Goal: Information Seeking & Learning: Learn about a topic

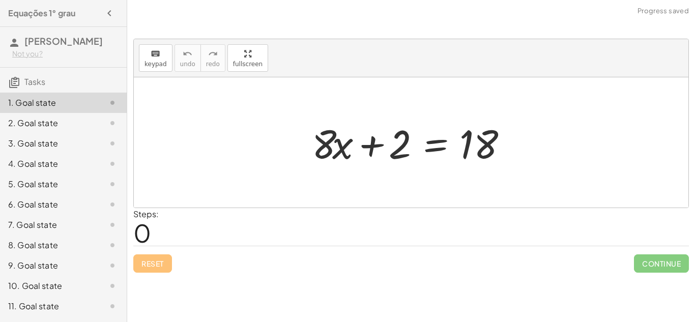
click at [112, 235] on div "6. Goal state" at bounding box center [63, 245] width 127 height 20
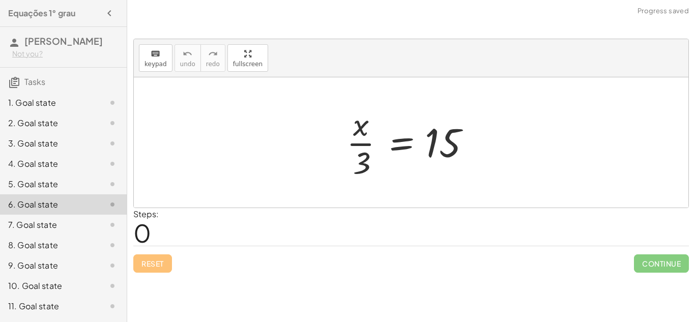
click at [114, 109] on icon at bounding box center [112, 103] width 12 height 12
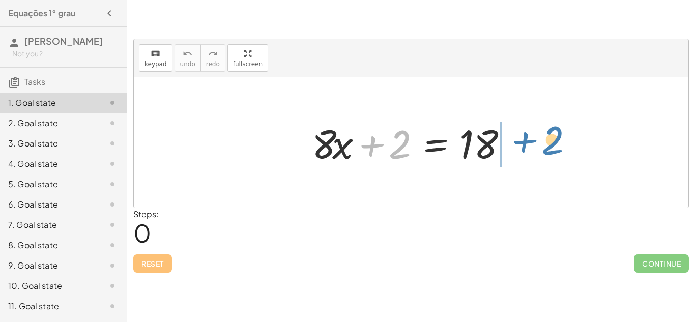
drag, startPoint x: 388, startPoint y: 143, endPoint x: 531, endPoint y: 136, distance: 143.1
click at [531, 136] on div "+ 2 + · 8 · x + 2 = 18" at bounding box center [411, 142] width 554 height 130
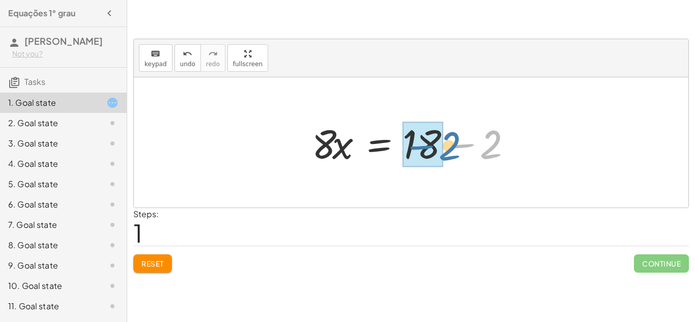
drag, startPoint x: 485, startPoint y: 148, endPoint x: 434, endPoint y: 149, distance: 50.9
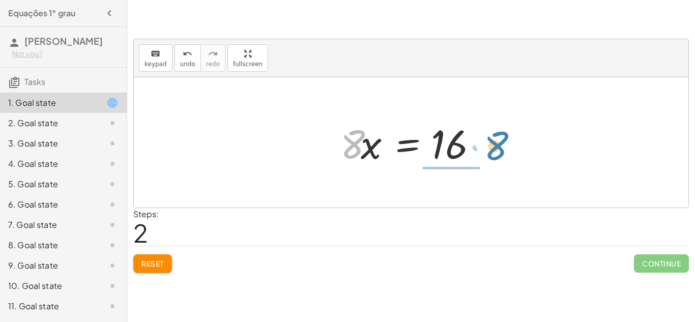
drag, startPoint x: 357, startPoint y: 144, endPoint x: 500, endPoint y: 145, distance: 142.9
click at [500, 145] on div "+ · 8 · x + 2 = 18 · 8 · x = + 18 − 2 · 8 · 8 · x = 16" at bounding box center [411, 142] width 554 height 130
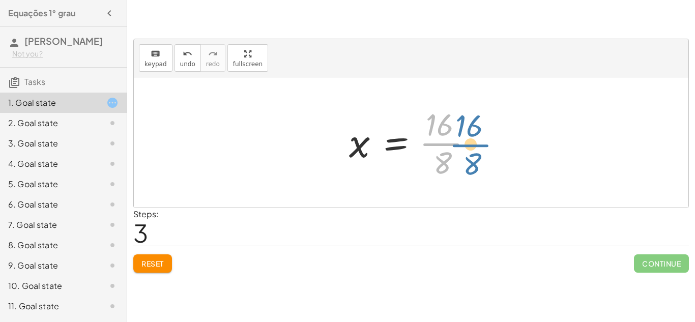
drag, startPoint x: 441, startPoint y: 147, endPoint x: 482, endPoint y: 147, distance: 40.7
click at [482, 147] on div at bounding box center [415, 142] width 142 height 78
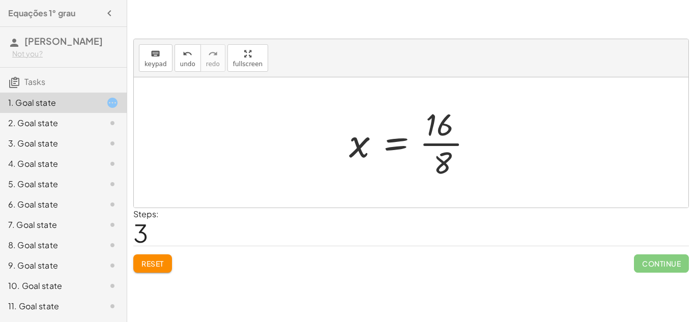
click at [445, 145] on div at bounding box center [415, 142] width 142 height 78
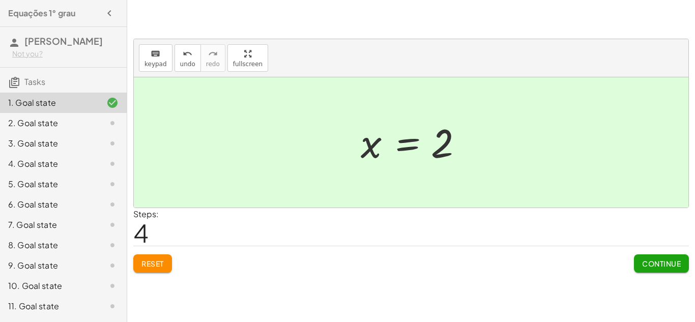
click at [83, 129] on div "2. Goal state" at bounding box center [49, 123] width 82 height 12
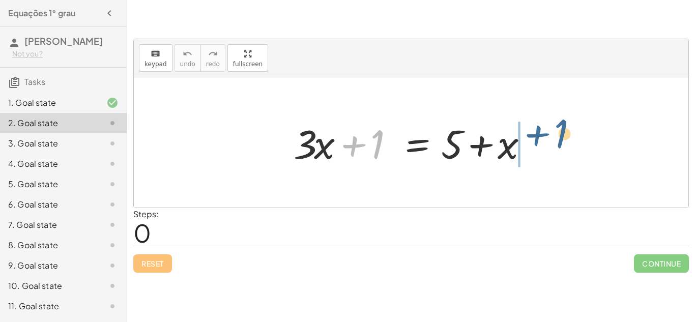
drag, startPoint x: 354, startPoint y: 142, endPoint x: 548, endPoint y: 138, distance: 193.3
click at [548, 138] on div "+ 1 + · 3 · x + 1 = + 5 + x" at bounding box center [411, 142] width 554 height 130
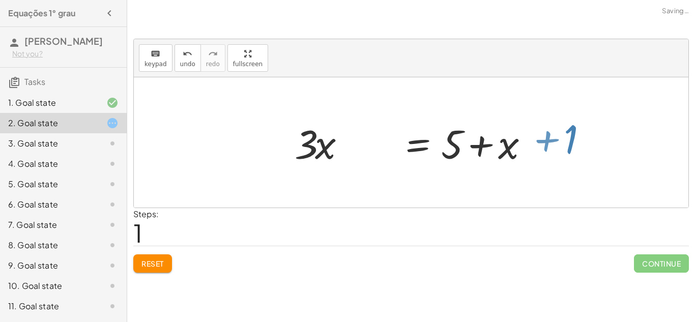
click at [548, 138] on div at bounding box center [471, 142] width 252 height 52
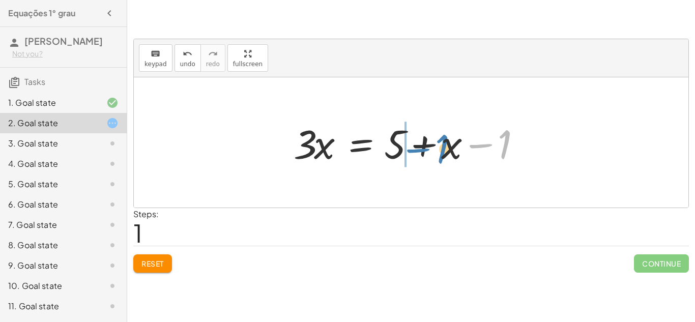
drag, startPoint x: 503, startPoint y: 147, endPoint x: 446, endPoint y: 153, distance: 57.2
click at [446, 153] on div at bounding box center [414, 142] width 252 height 52
drag, startPoint x: 484, startPoint y: 148, endPoint x: 424, endPoint y: 149, distance: 60.0
click at [424, 149] on div at bounding box center [414, 142] width 252 height 52
click at [169, 266] on button "Reset" at bounding box center [152, 263] width 39 height 18
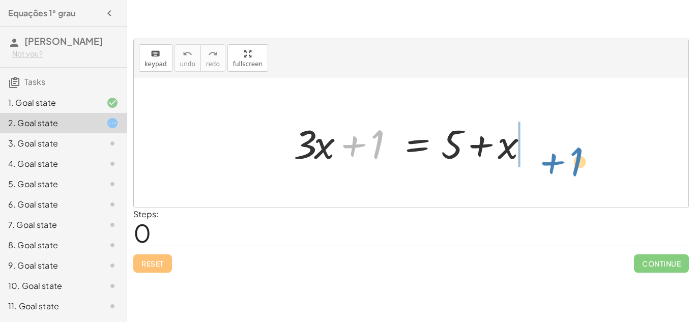
drag, startPoint x: 381, startPoint y: 152, endPoint x: 579, endPoint y: 167, distance: 198.4
click at [579, 167] on div "+ 1 + · 3 · x + 1 = + 5 + x" at bounding box center [411, 142] width 554 height 130
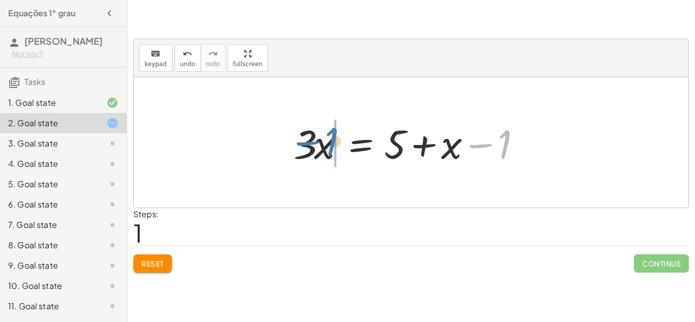
drag, startPoint x: 483, startPoint y: 144, endPoint x: 315, endPoint y: 143, distance: 167.8
click at [315, 143] on div at bounding box center [414, 142] width 252 height 52
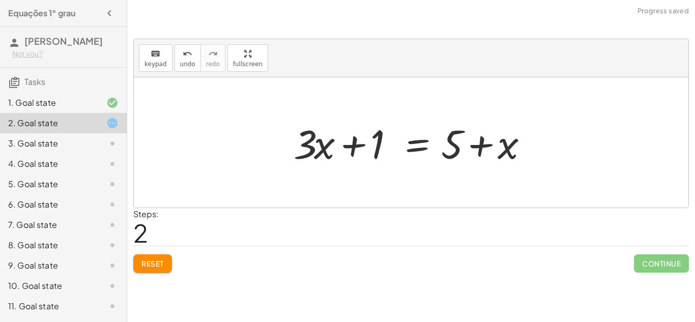
click at [154, 261] on span "Reset" at bounding box center [152, 263] width 22 height 9
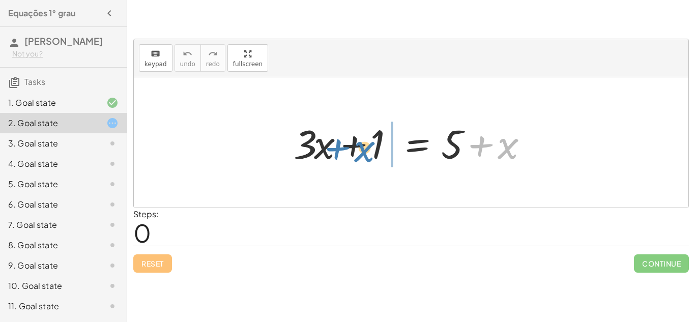
drag, startPoint x: 507, startPoint y: 151, endPoint x: 364, endPoint y: 153, distance: 143.4
click at [364, 153] on div at bounding box center [414, 142] width 252 height 52
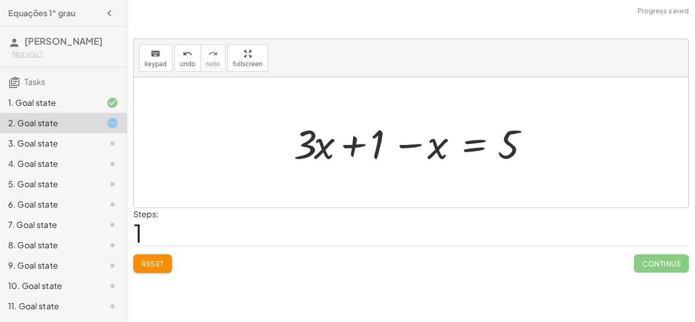
click at [158, 262] on span "Reset" at bounding box center [152, 263] width 22 height 9
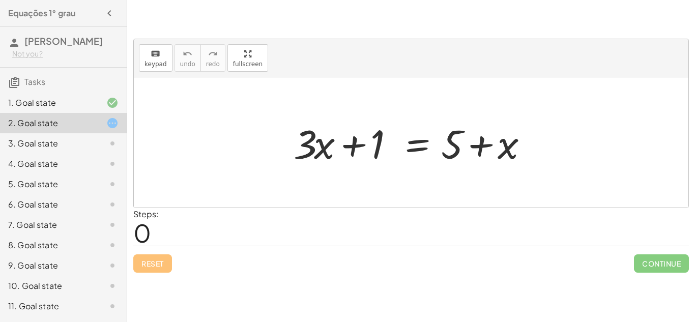
click at [119, 133] on div "1. Goal state" at bounding box center [63, 143] width 127 height 20
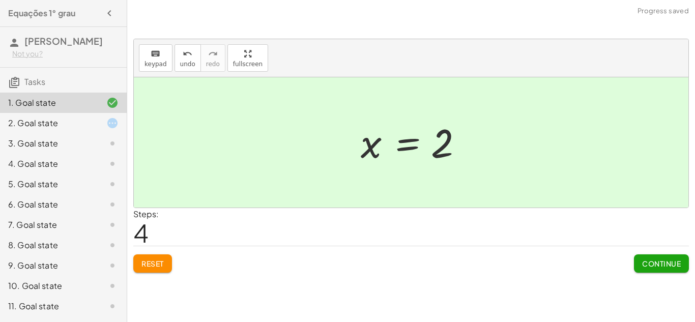
click at [112, 129] on icon at bounding box center [112, 123] width 12 height 12
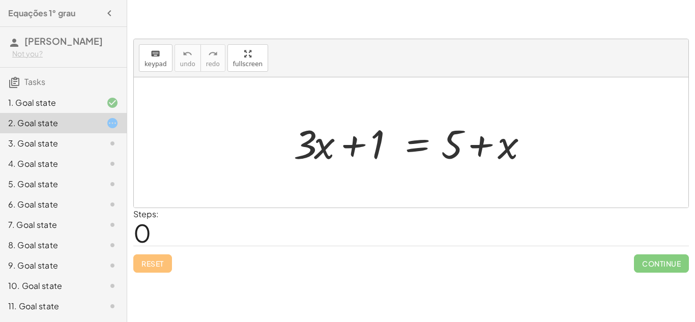
click at [105, 276] on div "8. Goal state" at bounding box center [63, 286] width 127 height 20
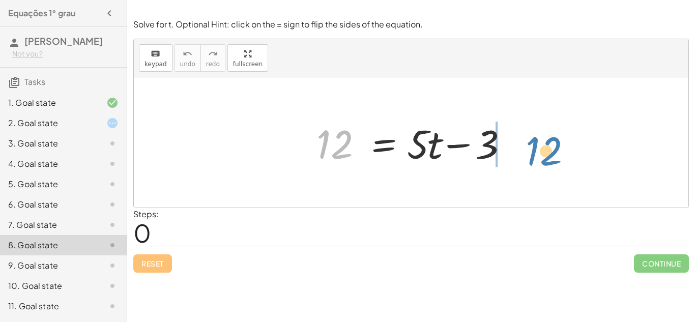
drag, startPoint x: 317, startPoint y: 140, endPoint x: 513, endPoint y: 140, distance: 195.8
click at [513, 140] on div at bounding box center [414, 142] width 207 height 52
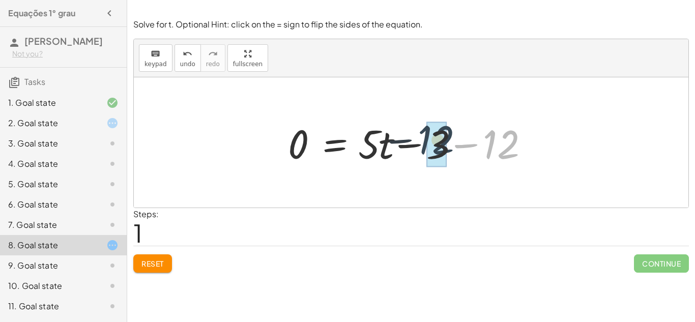
drag, startPoint x: 502, startPoint y: 147, endPoint x: 434, endPoint y: 143, distance: 68.3
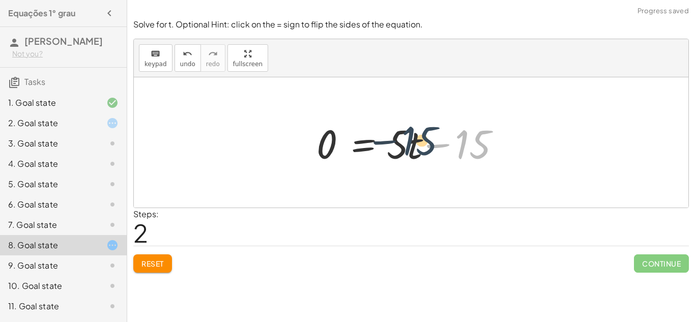
drag, startPoint x: 475, startPoint y: 146, endPoint x: 416, endPoint y: 144, distance: 58.5
click at [416, 144] on div at bounding box center [414, 142] width 207 height 52
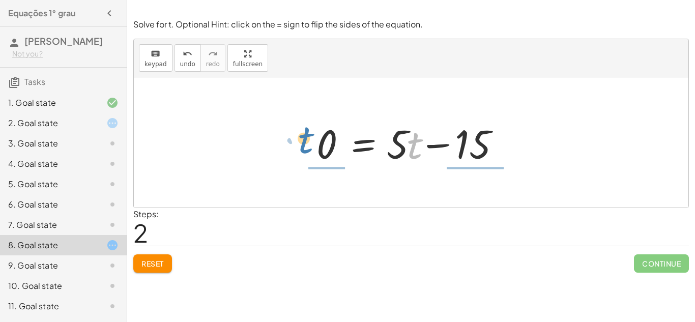
drag, startPoint x: 412, startPoint y: 152, endPoint x: 304, endPoint y: 147, distance: 108.9
click at [304, 147] on div "12 = + · 5 · t − 3 0 = + · 5 · t − 3 − 12 · t = + · 5 · t − 0 15" at bounding box center [411, 142] width 220 height 57
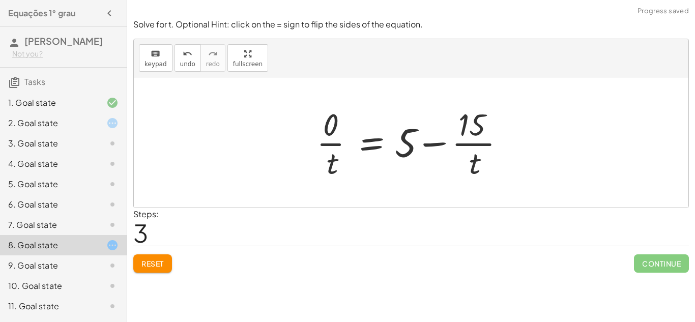
click at [165, 255] on button "Reset" at bounding box center [152, 263] width 39 height 18
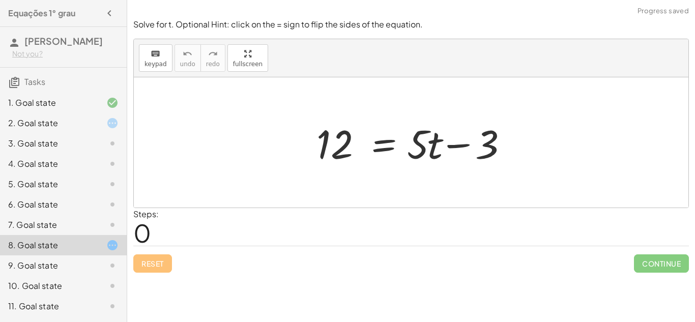
click at [119, 154] on div "2. Goal state" at bounding box center [63, 164] width 127 height 20
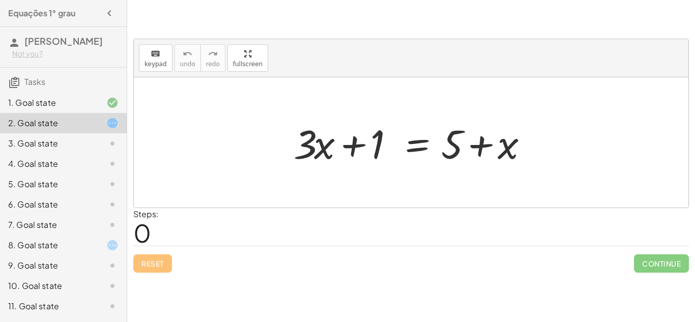
click at [67, 109] on div "1. Goal state" at bounding box center [49, 103] width 82 height 12
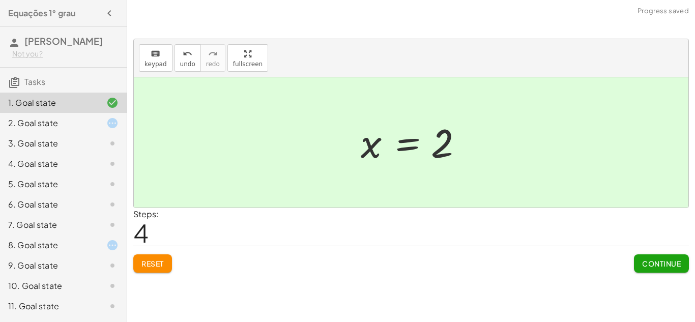
click at [86, 129] on div "2. Goal state" at bounding box center [49, 123] width 82 height 12
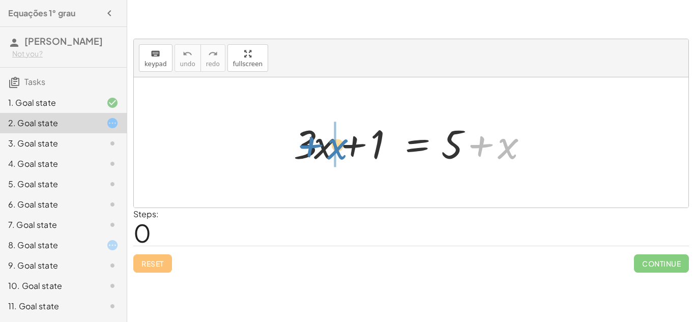
drag, startPoint x: 507, startPoint y: 149, endPoint x: 337, endPoint y: 149, distance: 170.3
click at [337, 149] on div at bounding box center [414, 142] width 252 height 52
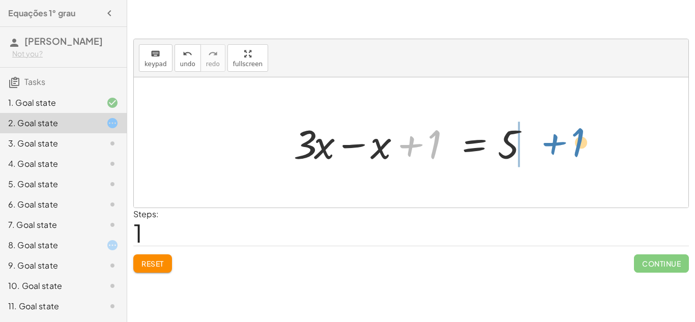
drag, startPoint x: 411, startPoint y: 153, endPoint x: 544, endPoint y: 150, distance: 132.7
click at [544, 150] on div "+ · 3 · x + 1 = + 5 + x + 1 + · 3 · x + 1 = 5 x −" at bounding box center [411, 142] width 554 height 130
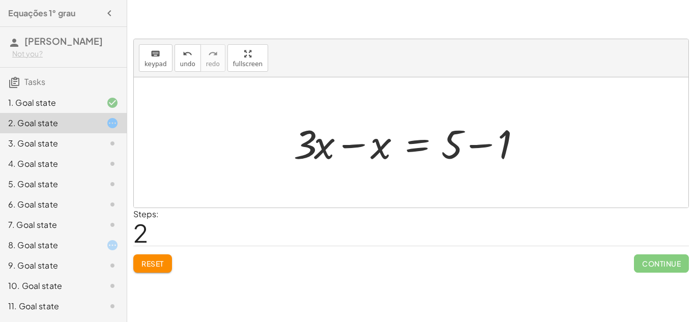
click at [485, 141] on div at bounding box center [414, 142] width 252 height 52
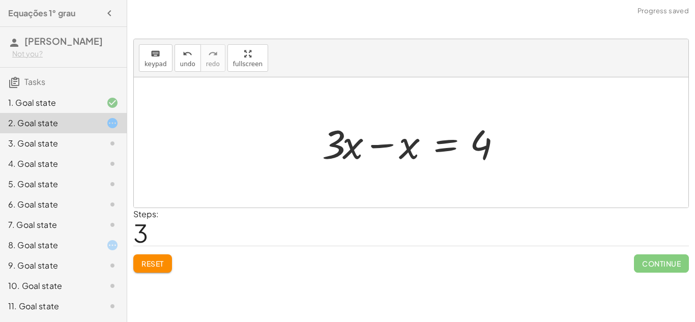
click at [355, 146] on div at bounding box center [415, 142] width 196 height 52
click at [401, 146] on div at bounding box center [415, 142] width 196 height 52
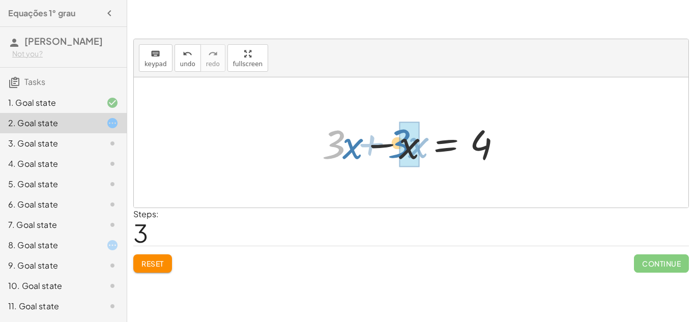
drag, startPoint x: 339, startPoint y: 145, endPoint x: 414, endPoint y: 144, distance: 75.8
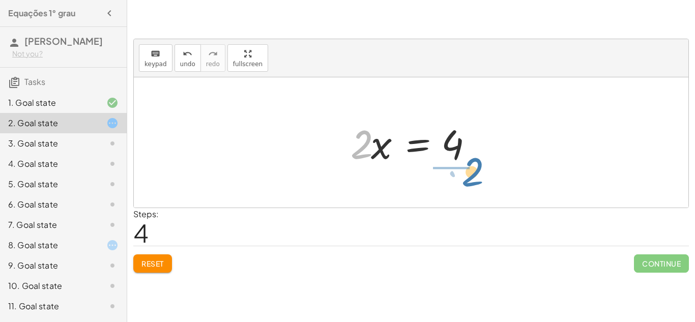
drag, startPoint x: 359, startPoint y: 151, endPoint x: 467, endPoint y: 177, distance: 111.0
click at [467, 177] on div "+ · 3 · x + 1 = + 5 + x + · 3 · x − x + 1 = 5 + · 3 · x − x = + 5 − 1 + · 3 · x…" at bounding box center [411, 142] width 554 height 130
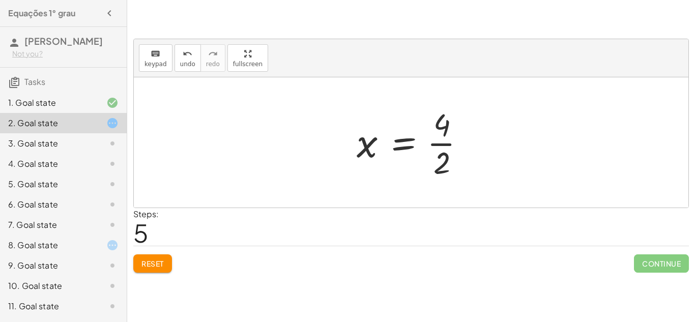
click at [444, 148] on div at bounding box center [414, 142] width 127 height 78
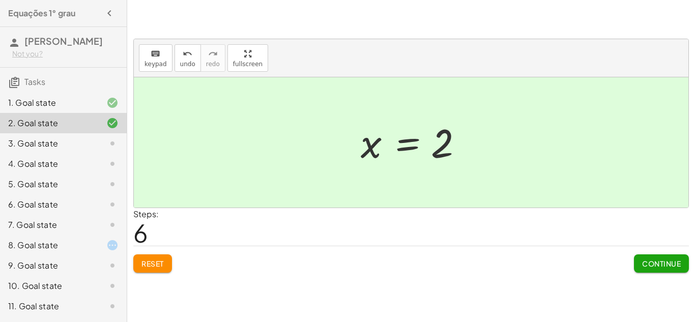
click at [112, 109] on icon at bounding box center [112, 103] width 12 height 12
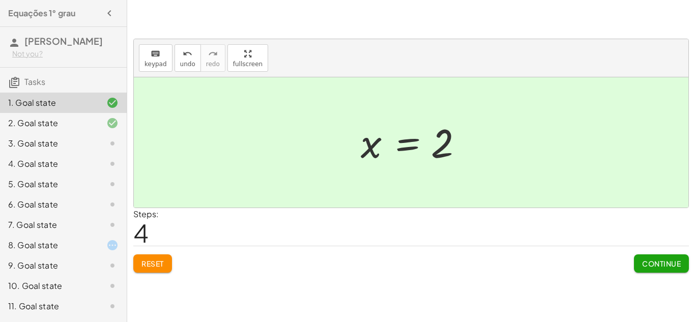
click at [142, 259] on span "Reset" at bounding box center [152, 263] width 22 height 9
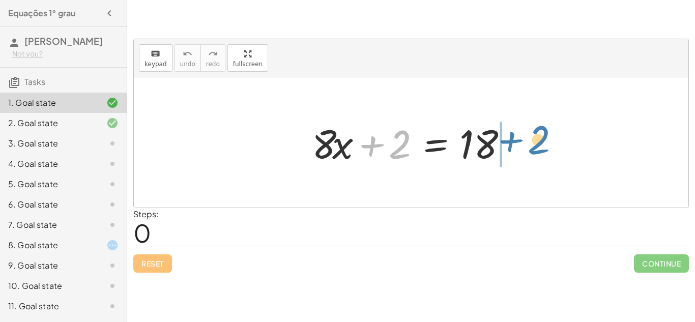
drag, startPoint x: 374, startPoint y: 149, endPoint x: 511, endPoint y: 148, distance: 136.8
click at [511, 148] on div at bounding box center [415, 142] width 216 height 52
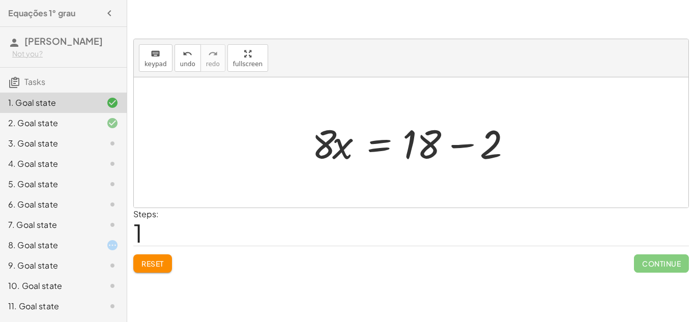
click at [481, 144] on div at bounding box center [415, 142] width 216 height 52
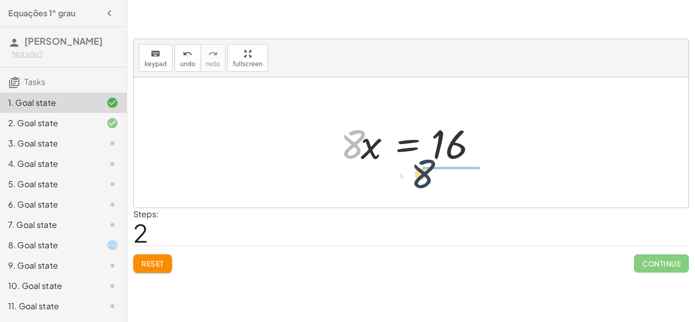
drag, startPoint x: 348, startPoint y: 150, endPoint x: 446, endPoint y: 185, distance: 104.5
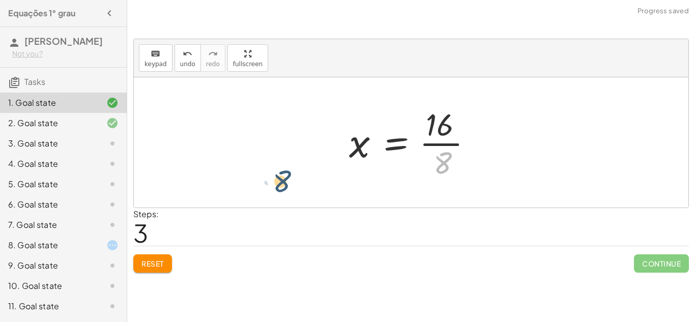
drag, startPoint x: 442, startPoint y: 161, endPoint x: 269, endPoint y: 153, distance: 173.1
click at [269, 153] on div "+ · 8 · x + 2 = 18 · 8 · x = + 18 − 2 · 8 · x = 16 · 8 · 8 x = 16 ·" at bounding box center [411, 142] width 554 height 130
click at [158, 267] on span "Reset" at bounding box center [152, 263] width 22 height 9
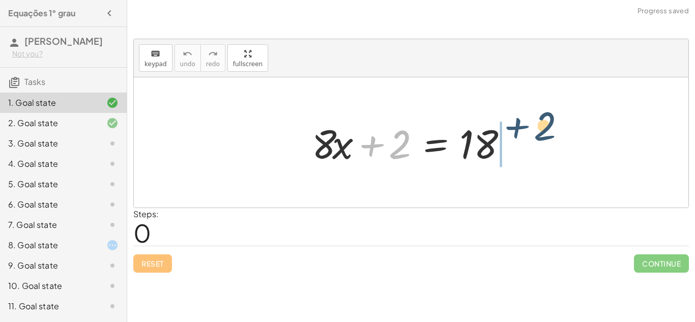
drag, startPoint x: 378, startPoint y: 145, endPoint x: 523, endPoint y: 137, distance: 145.1
click at [523, 137] on div "+ 2 + · 8 · x + 2 = 18" at bounding box center [410, 142] width 229 height 57
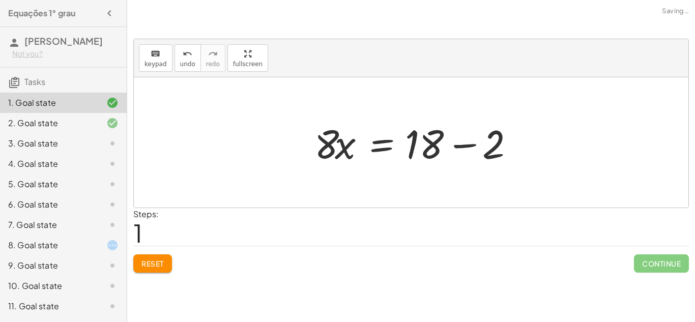
click at [521, 138] on div at bounding box center [417, 142] width 216 height 52
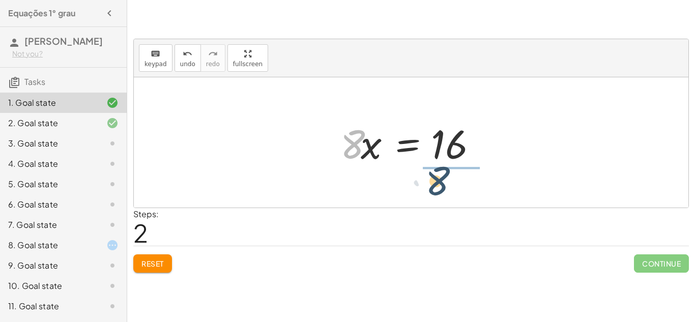
drag, startPoint x: 350, startPoint y: 145, endPoint x: 446, endPoint y: 182, distance: 102.8
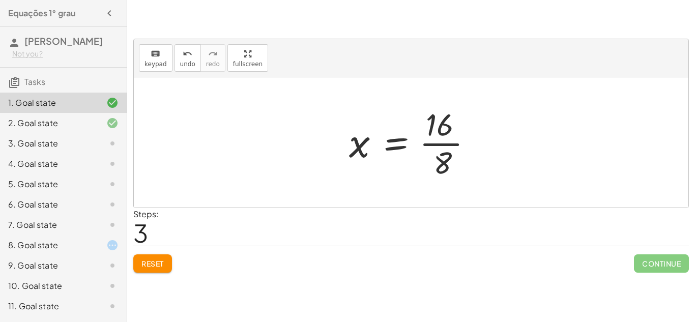
click at [447, 170] on div at bounding box center [415, 142] width 142 height 78
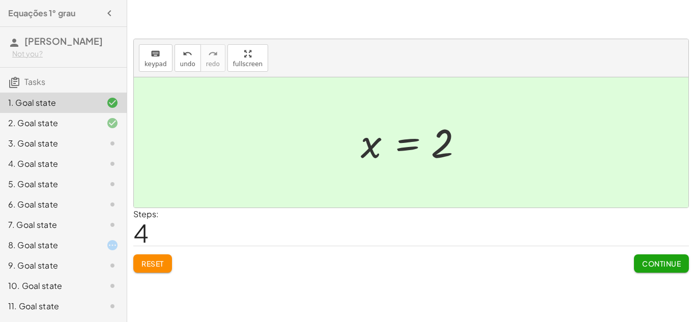
click at [110, 129] on icon at bounding box center [112, 123] width 12 height 12
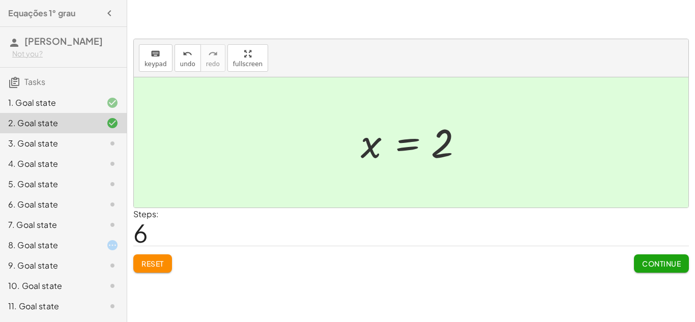
click at [112, 174] on div "3. Goal state" at bounding box center [63, 184] width 127 height 20
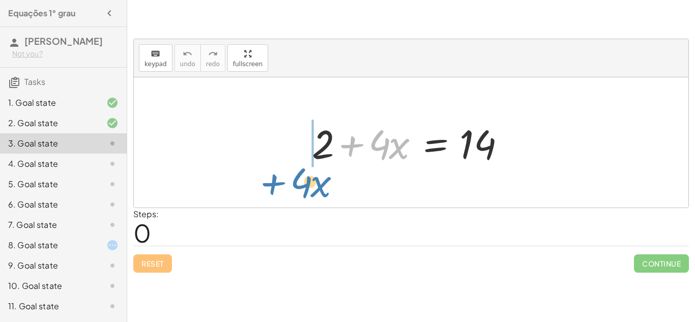
drag, startPoint x: 333, startPoint y: 150, endPoint x: 244, endPoint y: 169, distance: 90.9
click at [244, 169] on div "+ · 4 · x + 2 + · 4 · x = 14" at bounding box center [411, 142] width 554 height 130
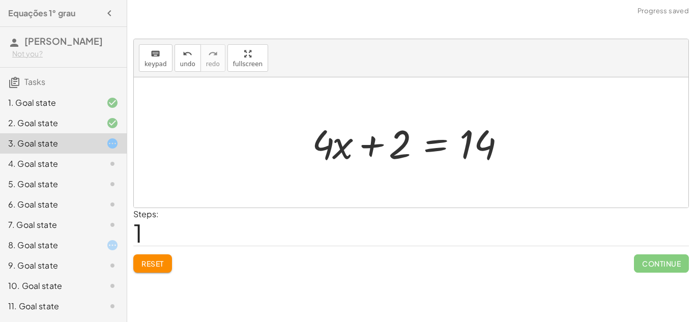
click at [159, 262] on span "Reset" at bounding box center [152, 263] width 22 height 9
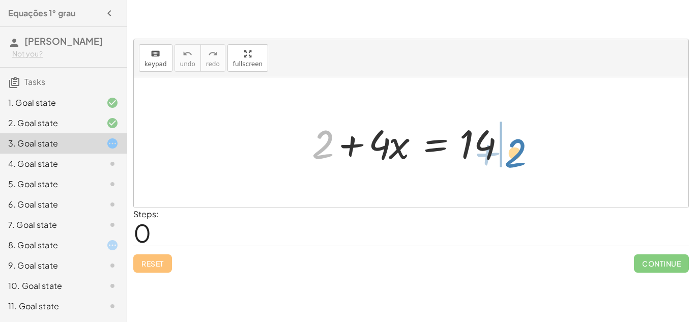
drag, startPoint x: 320, startPoint y: 152, endPoint x: 513, endPoint y: 161, distance: 192.4
click at [513, 161] on div at bounding box center [415, 142] width 216 height 52
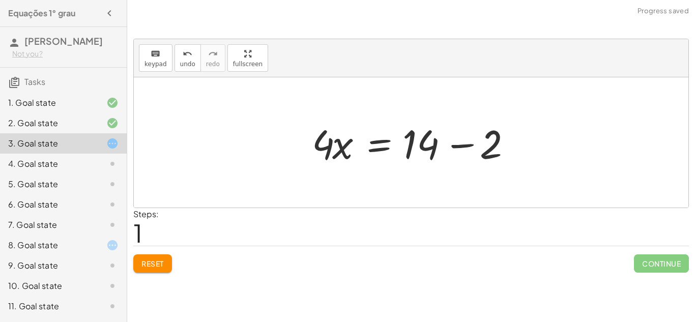
click at [496, 147] on div at bounding box center [415, 142] width 216 height 52
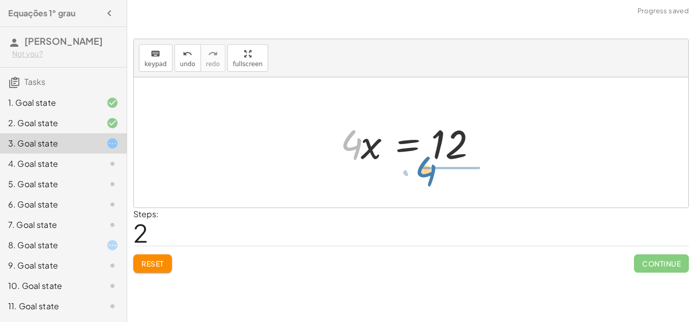
drag, startPoint x: 351, startPoint y: 145, endPoint x: 430, endPoint y: 170, distance: 82.3
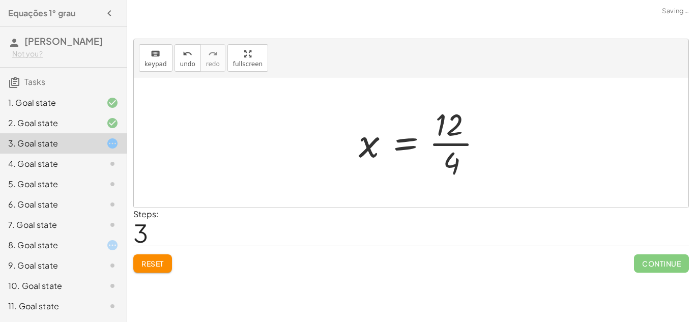
click at [444, 155] on div at bounding box center [424, 142] width 142 height 78
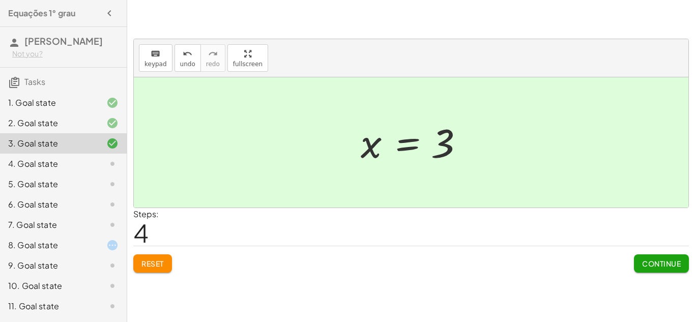
click at [117, 170] on icon at bounding box center [112, 164] width 12 height 12
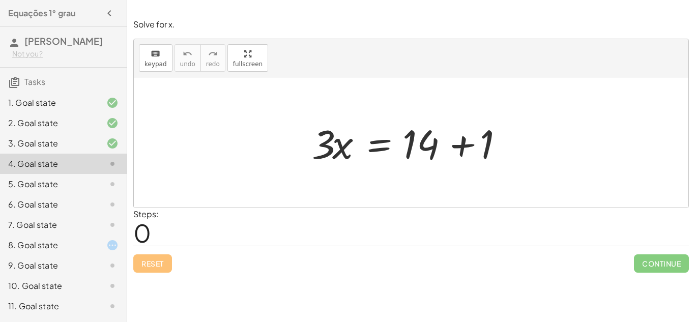
click at [458, 141] on div at bounding box center [415, 142] width 216 height 52
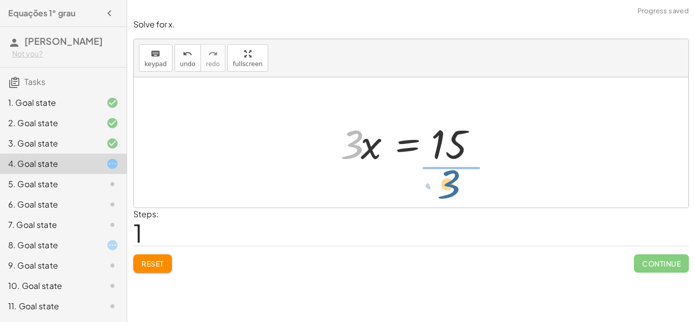
drag, startPoint x: 351, startPoint y: 143, endPoint x: 454, endPoint y: 179, distance: 109.0
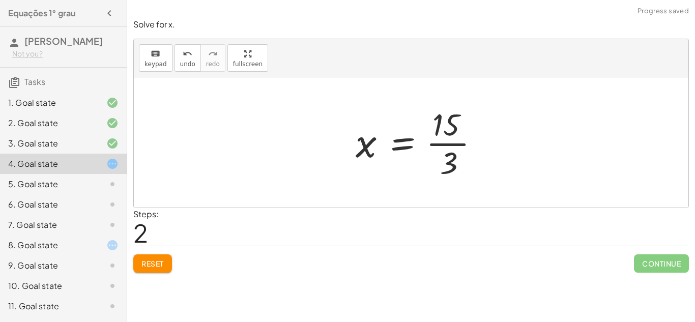
click at [457, 150] on div at bounding box center [421, 142] width 142 height 78
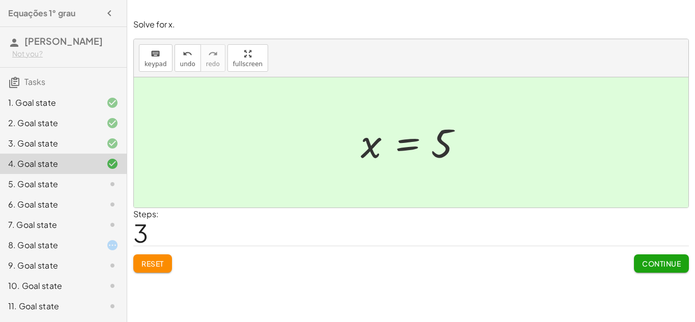
click at [114, 190] on icon at bounding box center [112, 184] width 12 height 12
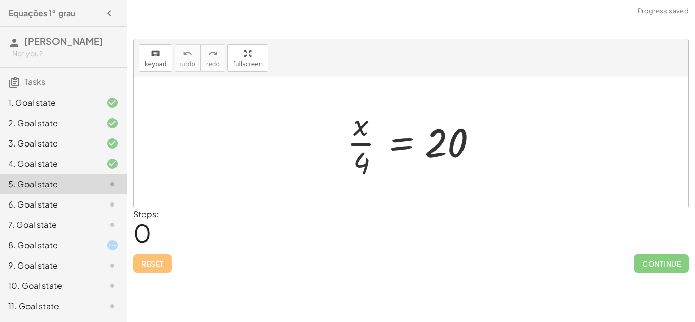
click at [116, 170] on icon at bounding box center [112, 164] width 12 height 12
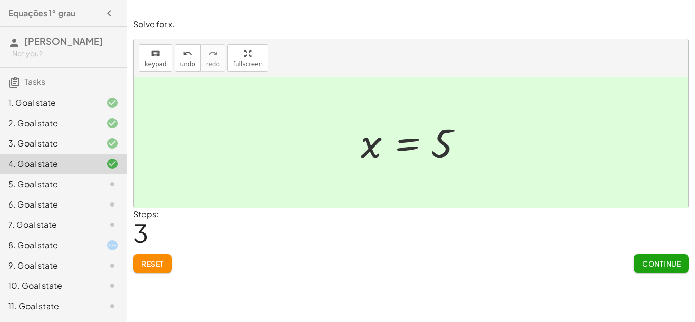
click at [107, 190] on icon at bounding box center [112, 184] width 12 height 12
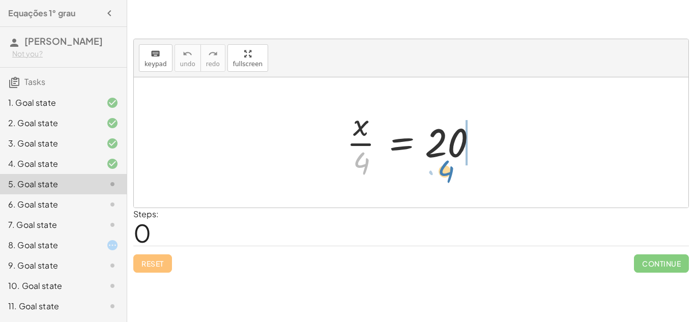
drag, startPoint x: 364, startPoint y: 155, endPoint x: 450, endPoint y: 164, distance: 86.4
click at [450, 164] on div at bounding box center [414, 142] width 147 height 78
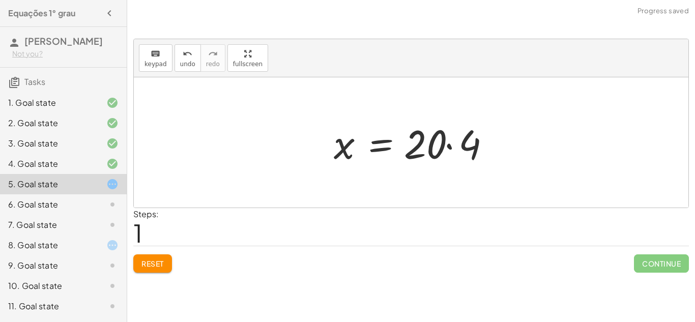
click at [443, 154] on div at bounding box center [414, 142] width 173 height 52
click at [442, 145] on div at bounding box center [414, 142] width 173 height 52
click at [453, 149] on div at bounding box center [414, 142] width 173 height 52
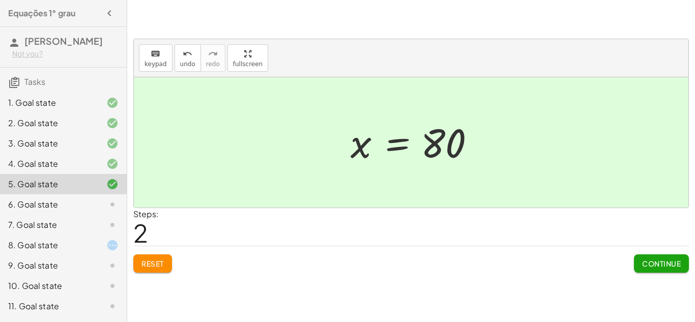
click at [112, 210] on icon at bounding box center [112, 204] width 12 height 12
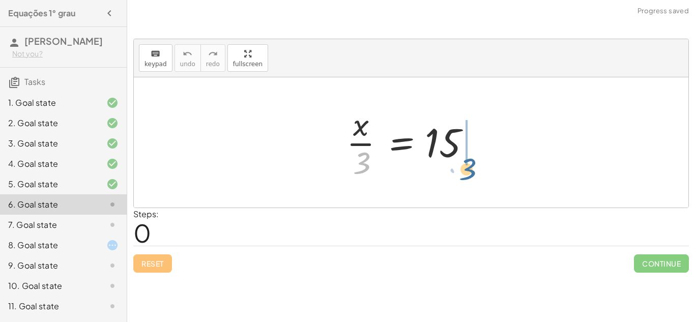
drag, startPoint x: 358, startPoint y: 174, endPoint x: 457, endPoint y: 187, distance: 99.5
click at [457, 187] on div "· 3 · x · 3 = 15" at bounding box center [411, 142] width 554 height 130
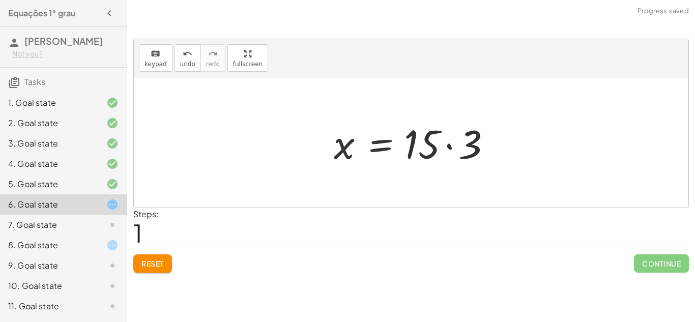
click at [455, 156] on div at bounding box center [414, 142] width 173 height 52
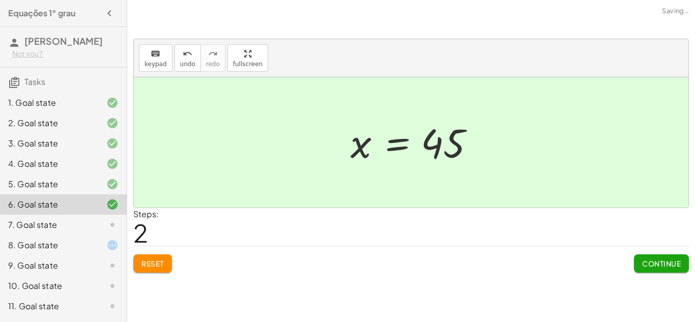
click at [111, 231] on icon at bounding box center [112, 225] width 12 height 12
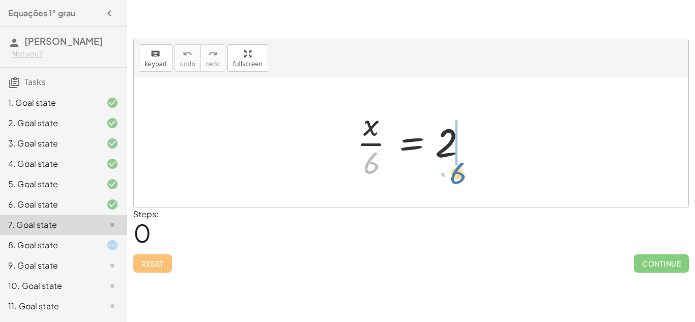
drag, startPoint x: 374, startPoint y: 162, endPoint x: 462, endPoint y: 172, distance: 88.5
click at [462, 172] on div at bounding box center [414, 142] width 127 height 78
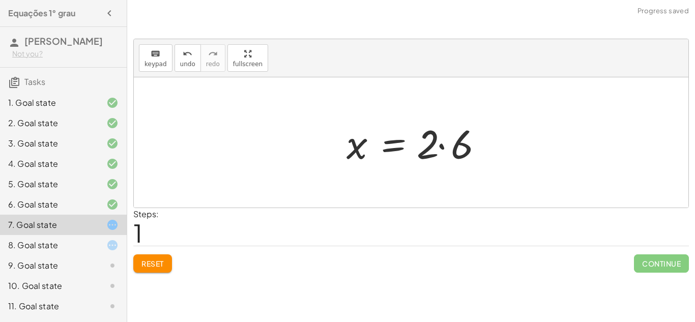
click at [458, 151] on div at bounding box center [417, 142] width 153 height 52
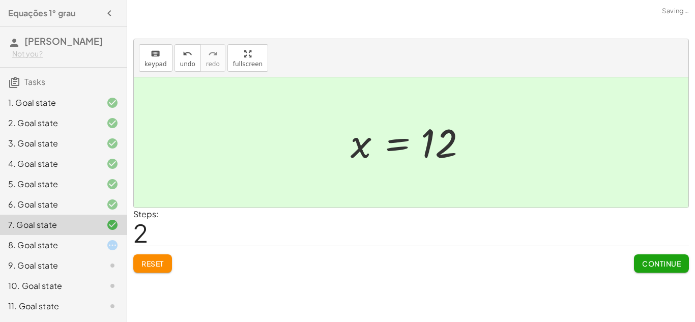
click at [105, 251] on div at bounding box center [104, 245] width 28 height 12
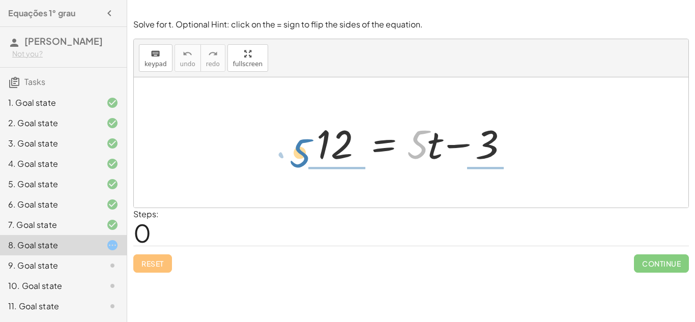
drag, startPoint x: 423, startPoint y: 145, endPoint x: 303, endPoint y: 151, distance: 119.6
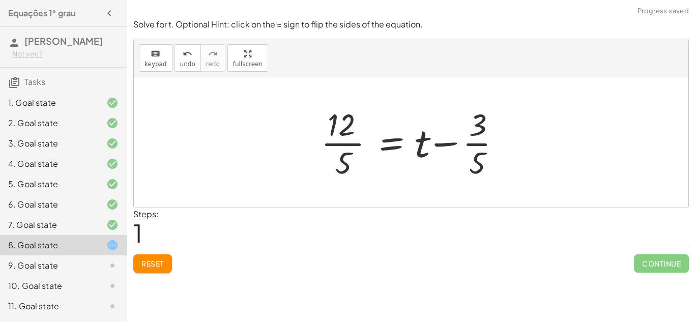
click at [165, 264] on button "Reset" at bounding box center [152, 263] width 39 height 18
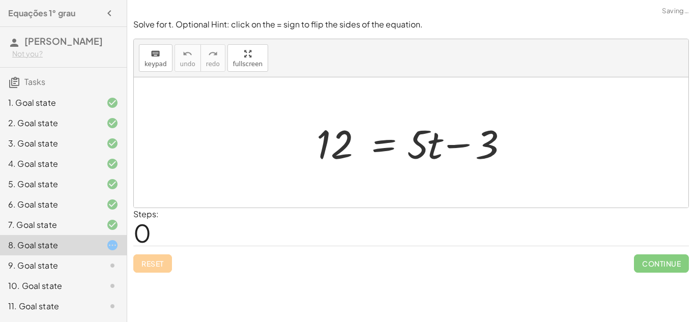
click at [165, 264] on div "Reset Continue" at bounding box center [410, 259] width 555 height 27
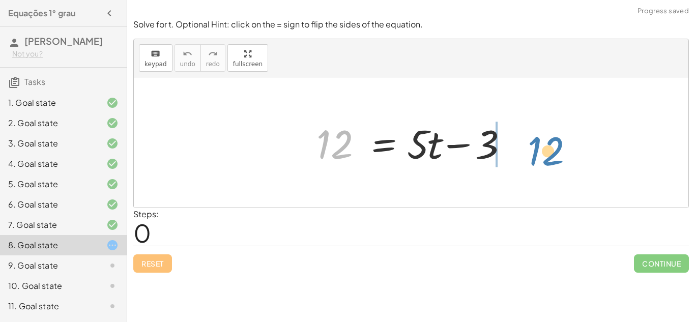
drag, startPoint x: 333, startPoint y: 147, endPoint x: 539, endPoint y: 149, distance: 206.4
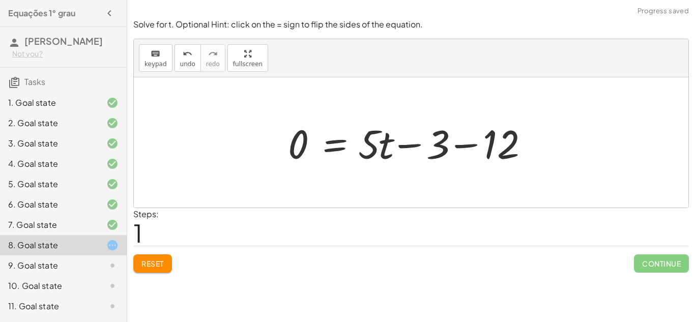
click at [138, 264] on button "Reset" at bounding box center [152, 263] width 39 height 18
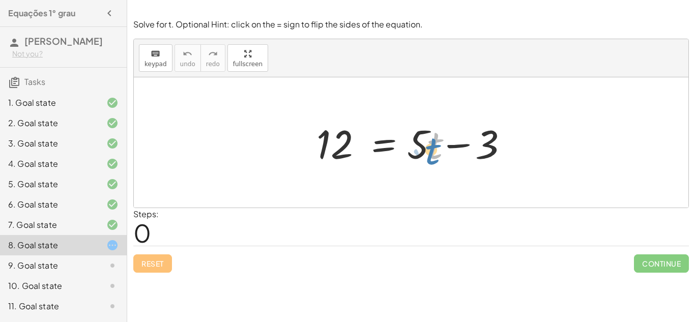
click at [428, 146] on div at bounding box center [414, 142] width 207 height 52
drag, startPoint x: 423, startPoint y: 146, endPoint x: 445, endPoint y: 137, distance: 24.2
click at [445, 137] on div at bounding box center [414, 142] width 207 height 52
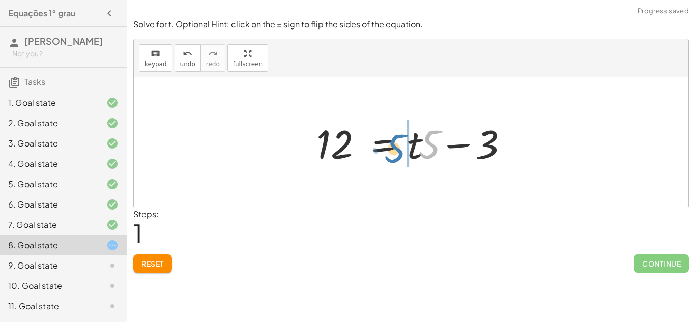
drag, startPoint x: 419, startPoint y: 145, endPoint x: 390, endPoint y: 151, distance: 29.5
click at [390, 151] on div at bounding box center [414, 142] width 207 height 52
click at [142, 279] on div "keyboard keypad undo undo redo redo fullscreen + · 8 · x + 2 = 18 · 8 · x = + 1…" at bounding box center [410, 161] width 567 height 322
click at [155, 267] on span "Reset" at bounding box center [152, 263] width 22 height 9
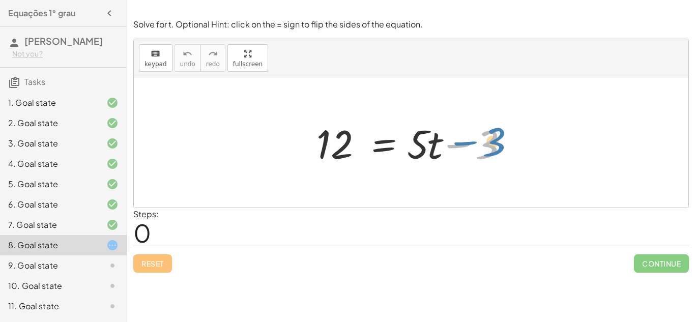
drag, startPoint x: 452, startPoint y: 148, endPoint x: 458, endPoint y: 145, distance: 6.6
click at [458, 145] on div at bounding box center [414, 142] width 207 height 52
drag, startPoint x: 413, startPoint y: 146, endPoint x: 417, endPoint y: 160, distance: 14.8
click at [417, 160] on div at bounding box center [414, 142] width 207 height 52
click at [440, 151] on div at bounding box center [414, 142] width 207 height 52
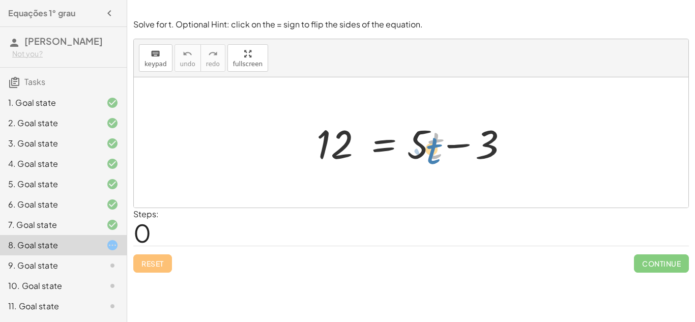
click at [430, 142] on div at bounding box center [414, 142] width 207 height 52
drag, startPoint x: 424, startPoint y: 144, endPoint x: 432, endPoint y: 148, distance: 8.6
click at [432, 148] on div at bounding box center [414, 142] width 207 height 52
click at [409, 184] on div "12 = + · 5 · t − 3" at bounding box center [411, 142] width 554 height 130
click at [429, 138] on div at bounding box center [414, 142] width 207 height 52
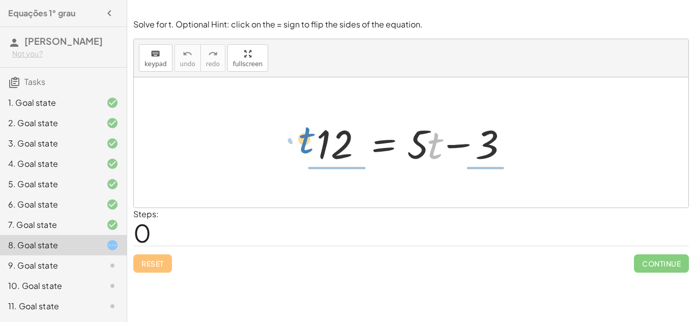
drag, startPoint x: 436, startPoint y: 147, endPoint x: 303, endPoint y: 142, distance: 133.3
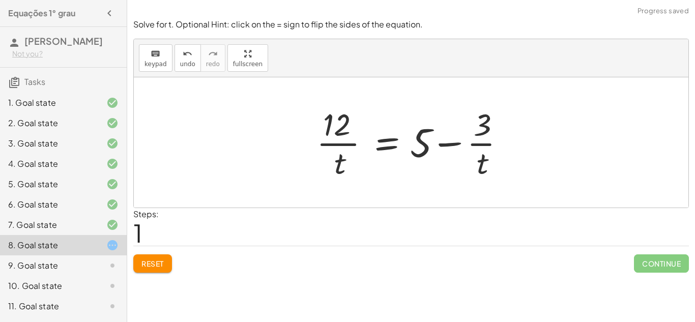
click at [157, 260] on span "Reset" at bounding box center [152, 263] width 22 height 9
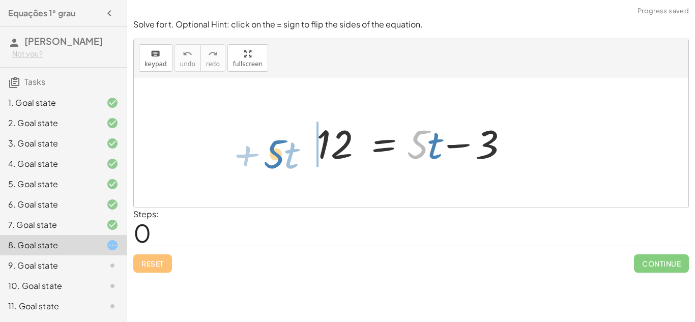
drag, startPoint x: 420, startPoint y: 140, endPoint x: 240, endPoint y: 137, distance: 180.0
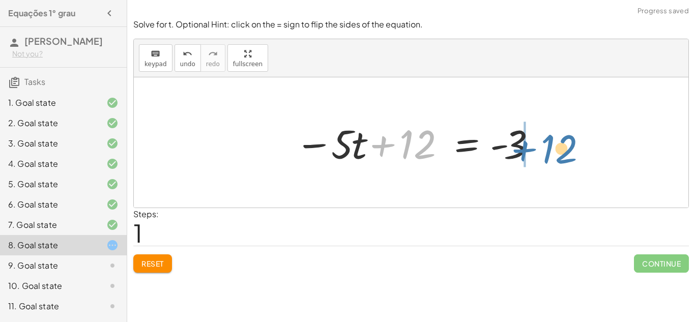
drag, startPoint x: 378, startPoint y: 147, endPoint x: 520, endPoint y: 151, distance: 141.9
click at [520, 151] on div at bounding box center [415, 142] width 250 height 52
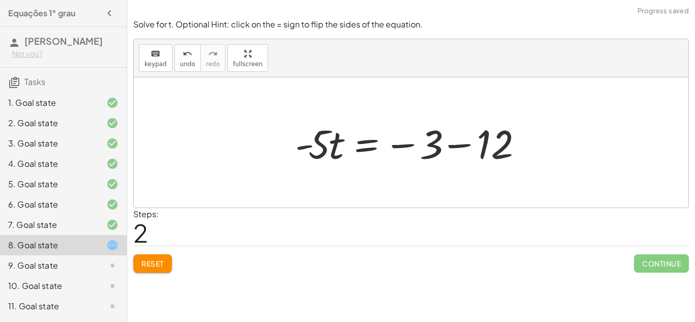
click at [443, 149] on div at bounding box center [415, 142] width 250 height 52
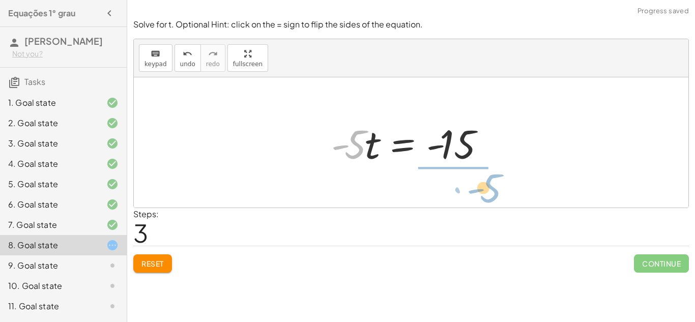
drag, startPoint x: 354, startPoint y: 144, endPoint x: 477, endPoint y: 189, distance: 130.9
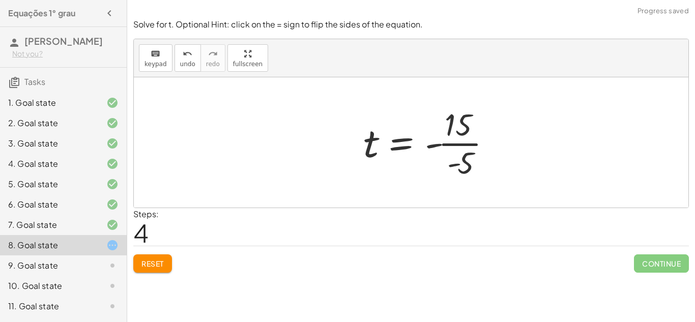
click at [457, 123] on div at bounding box center [431, 142] width 146 height 78
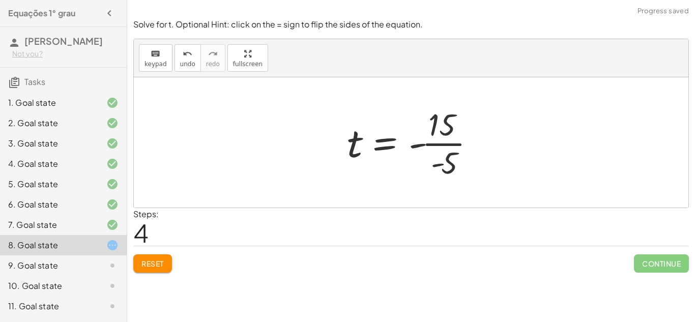
click at [457, 123] on div at bounding box center [415, 142] width 146 height 78
click at [450, 125] on div at bounding box center [415, 142] width 146 height 78
click at [447, 141] on div at bounding box center [415, 142] width 146 height 78
click at [447, 141] on div at bounding box center [410, 142] width 136 height 50
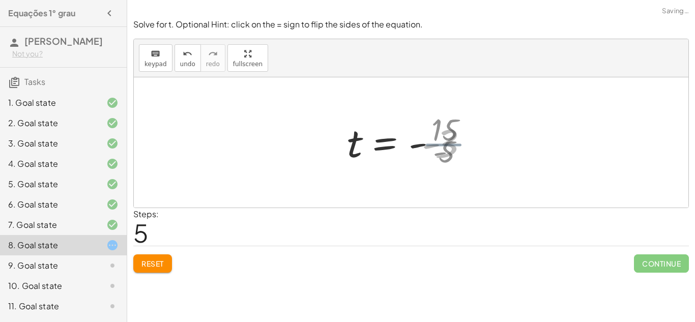
click at [447, 141] on div at bounding box center [410, 142] width 136 height 50
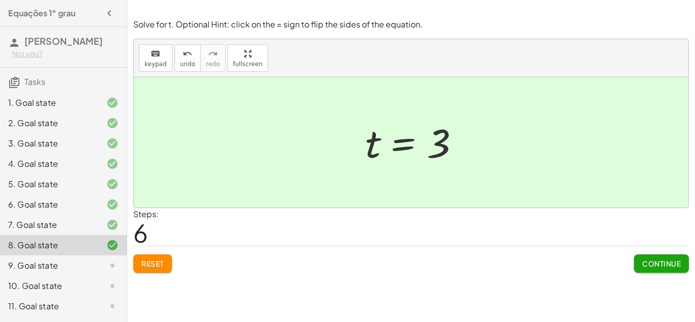
click at [98, 272] on div at bounding box center [104, 265] width 28 height 12
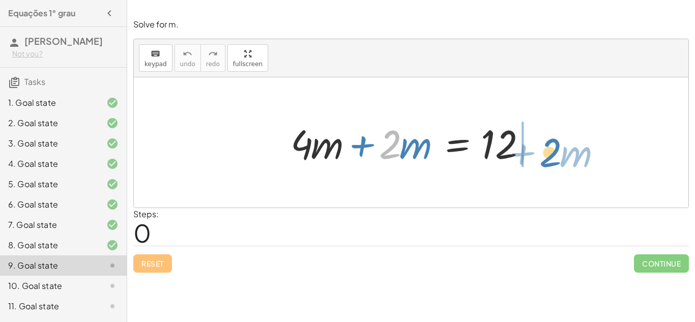
drag, startPoint x: 386, startPoint y: 141, endPoint x: 545, endPoint y: 148, distance: 159.3
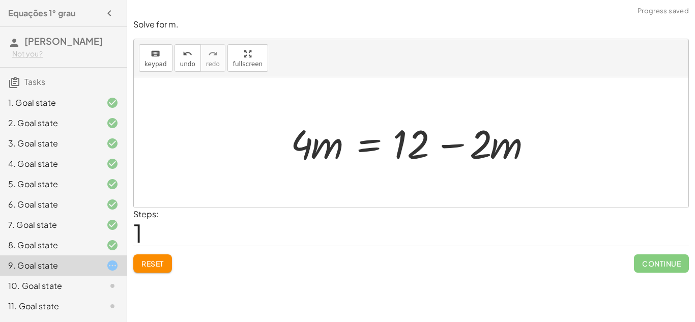
click at [429, 157] on div at bounding box center [414, 142] width 259 height 52
click at [441, 154] on div at bounding box center [414, 142] width 259 height 52
click at [152, 256] on button "Reset" at bounding box center [152, 263] width 39 height 18
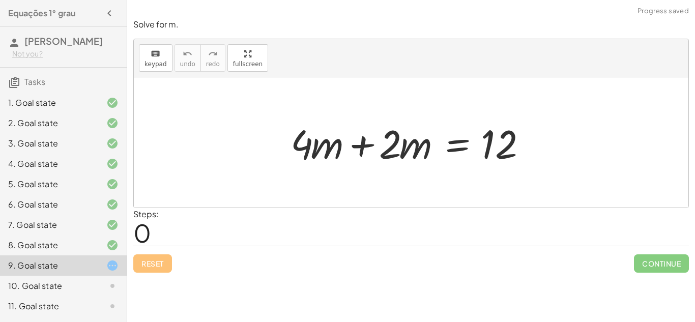
click at [304, 143] on div at bounding box center [414, 142] width 259 height 52
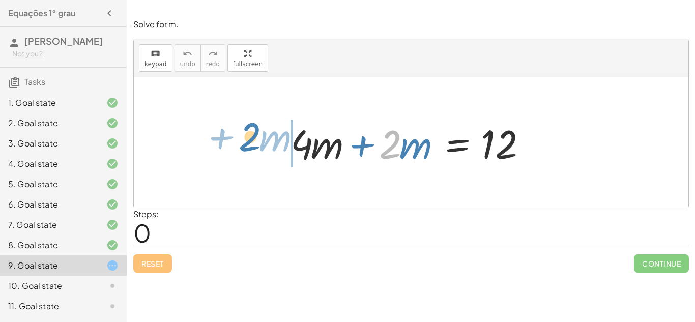
drag, startPoint x: 399, startPoint y: 152, endPoint x: 257, endPoint y: 144, distance: 142.1
click at [257, 144] on div "· 2 + · m + · 4 · m + · 2 · m = 12" at bounding box center [411, 142] width 554 height 130
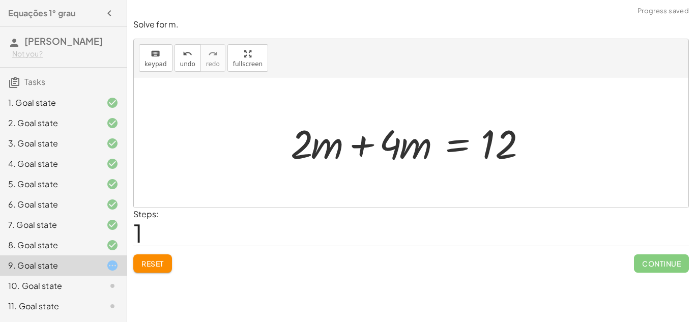
click at [306, 144] on div at bounding box center [414, 142] width 259 height 52
click at [349, 145] on div at bounding box center [414, 142] width 259 height 52
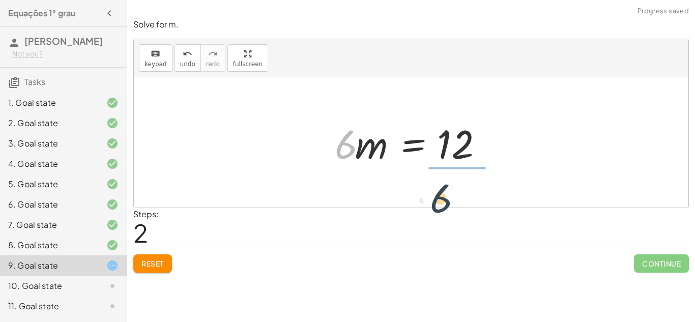
drag, startPoint x: 343, startPoint y: 146, endPoint x: 455, endPoint y: 190, distance: 120.1
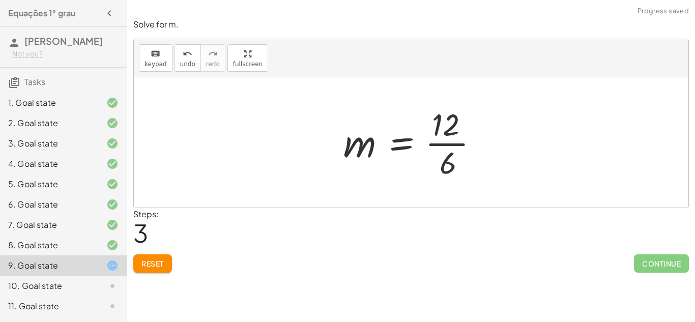
click at [441, 141] on div at bounding box center [415, 142] width 154 height 78
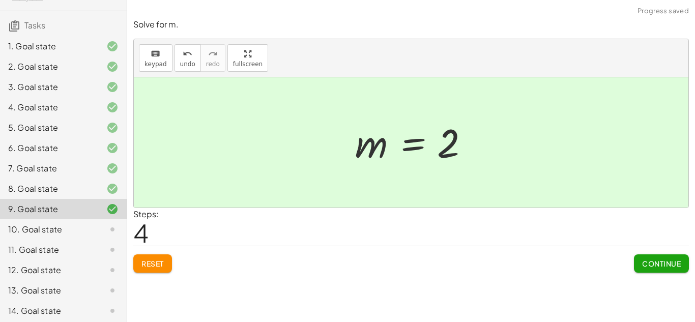
scroll to position [62, 0]
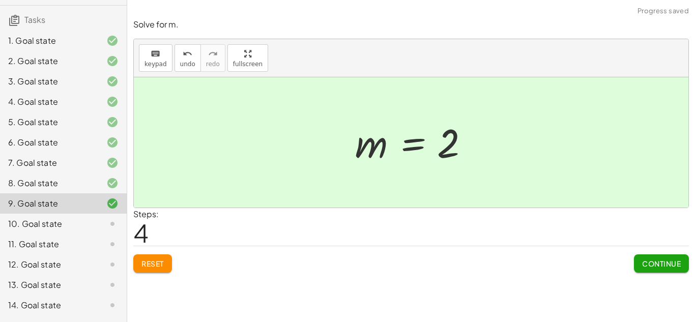
click at [113, 230] on icon at bounding box center [112, 224] width 12 height 12
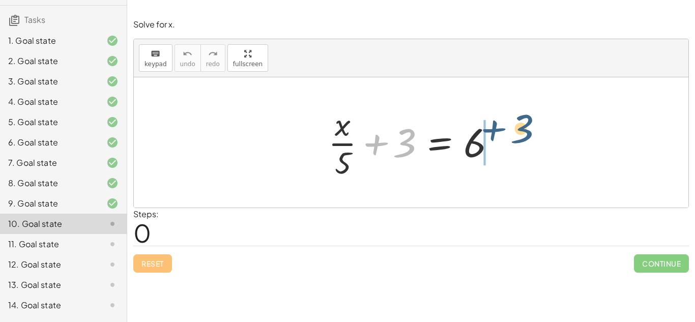
drag, startPoint x: 377, startPoint y: 148, endPoint x: 502, endPoint y: 139, distance: 125.4
click at [502, 139] on div at bounding box center [415, 142] width 184 height 78
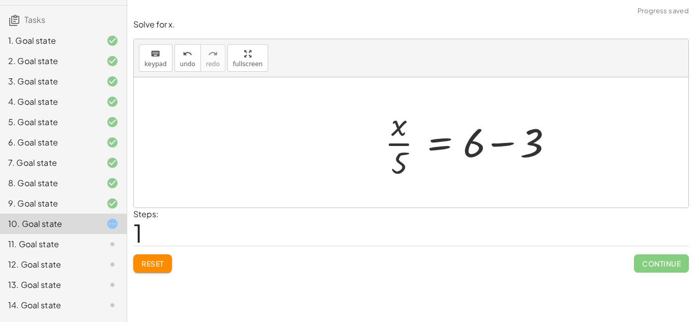
click at [502, 141] on div at bounding box center [471, 142] width 184 height 78
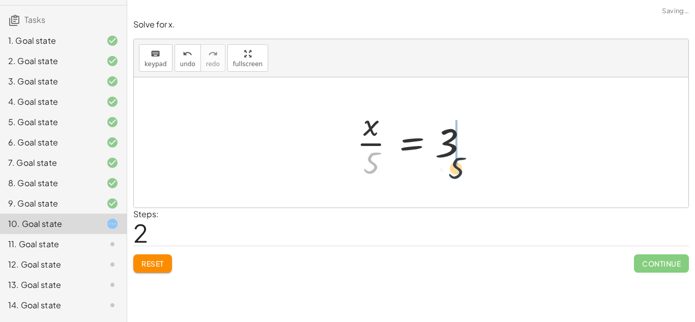
drag, startPoint x: 366, startPoint y: 167, endPoint x: 461, endPoint y: 174, distance: 95.3
click at [461, 174] on div at bounding box center [414, 142] width 127 height 78
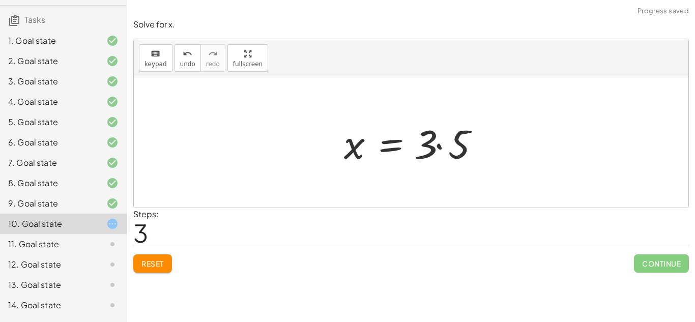
click at [459, 162] on div at bounding box center [415, 142] width 153 height 52
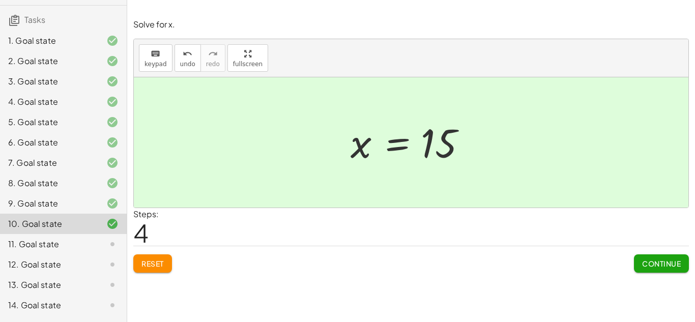
click at [119, 275] on div "11. Goal state" at bounding box center [63, 285] width 127 height 20
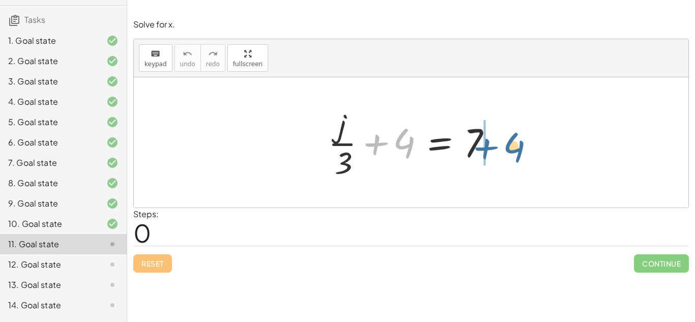
drag, startPoint x: 381, startPoint y: 140, endPoint x: 491, endPoint y: 144, distance: 109.9
click at [491, 144] on div at bounding box center [415, 142] width 184 height 78
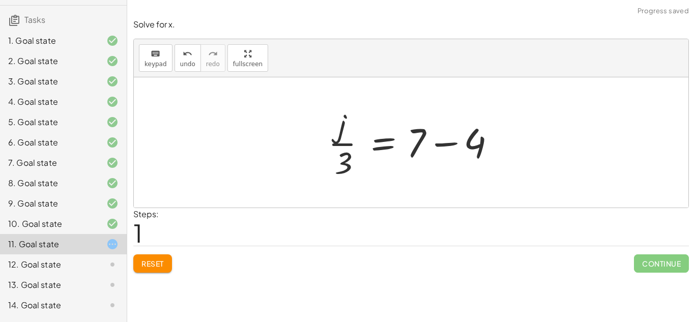
click at [458, 150] on div at bounding box center [415, 142] width 184 height 78
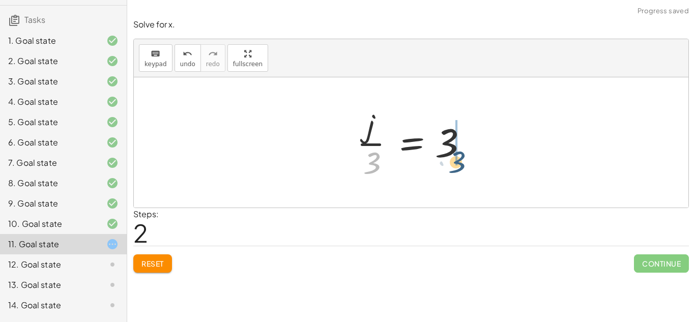
drag, startPoint x: 371, startPoint y: 165, endPoint x: 474, endPoint y: 154, distance: 103.3
click at [474, 154] on div at bounding box center [414, 142] width 127 height 78
click at [474, 154] on div at bounding box center [440, 142] width 143 height 52
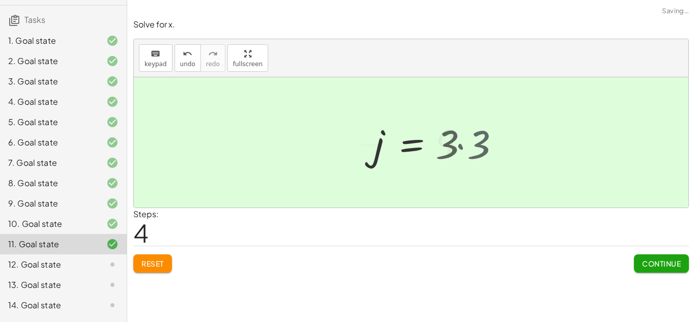
click at [474, 154] on div at bounding box center [424, 142] width 110 height 50
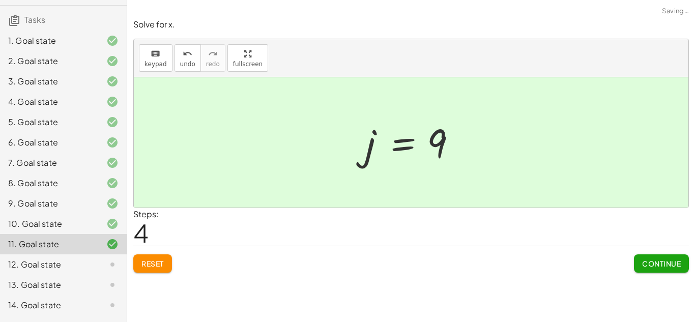
click at [108, 270] on icon at bounding box center [112, 264] width 12 height 12
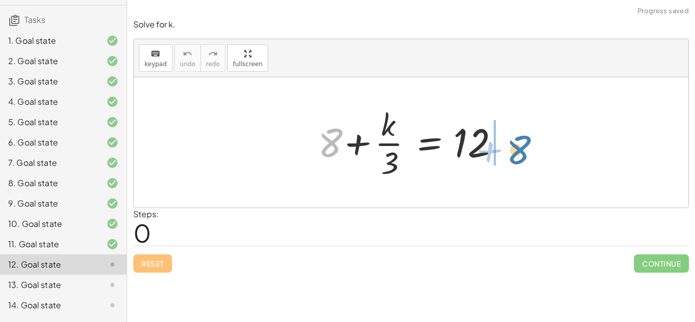
drag, startPoint x: 335, startPoint y: 146, endPoint x: 522, endPoint y: 153, distance: 187.7
click at [522, 153] on div "+ 8 + 8 + · k · 3 = 12" at bounding box center [411, 142] width 554 height 130
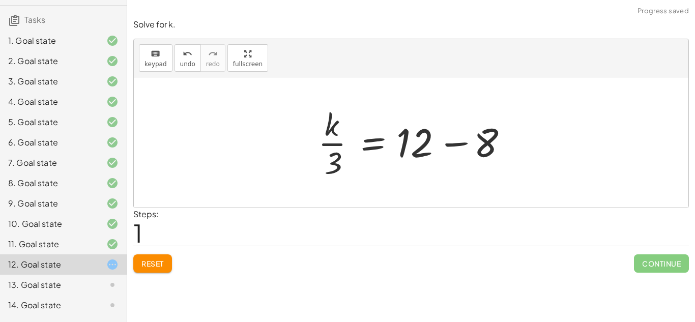
click at [455, 145] on div at bounding box center [415, 142] width 204 height 78
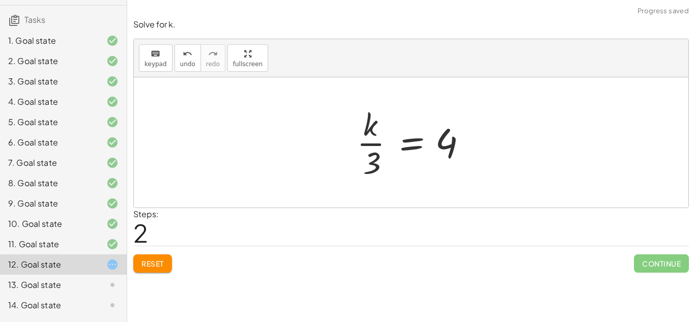
click at [165, 267] on button "Reset" at bounding box center [152, 263] width 39 height 18
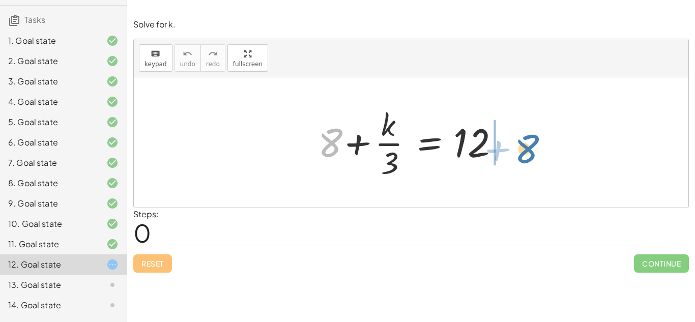
drag, startPoint x: 322, startPoint y: 144, endPoint x: 524, endPoint y: 147, distance: 201.9
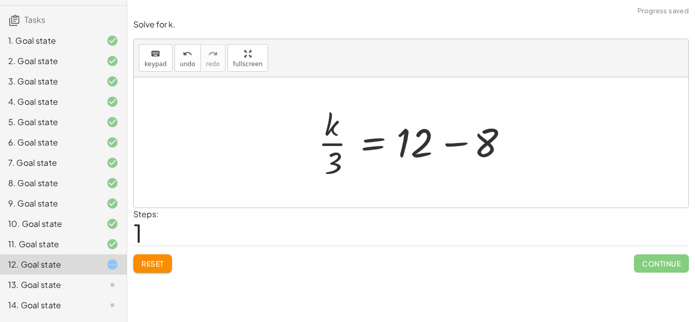
click at [476, 142] on div at bounding box center [415, 142] width 204 height 78
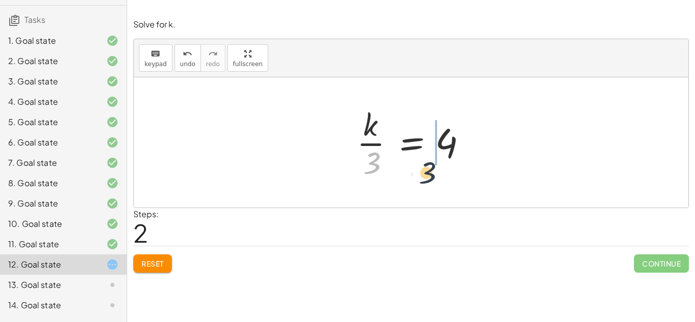
drag, startPoint x: 371, startPoint y: 160, endPoint x: 436, endPoint y: 169, distance: 66.2
click at [436, 169] on div at bounding box center [414, 142] width 127 height 78
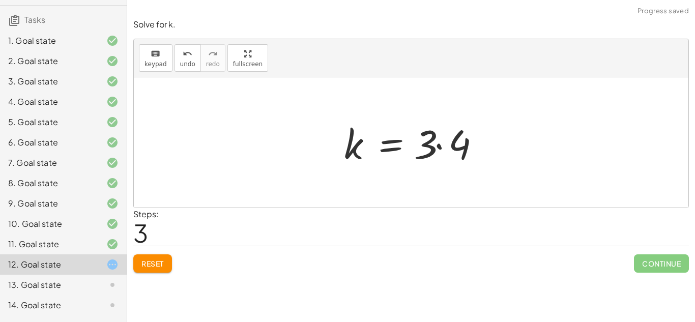
click at [449, 149] on div at bounding box center [415, 142] width 153 height 52
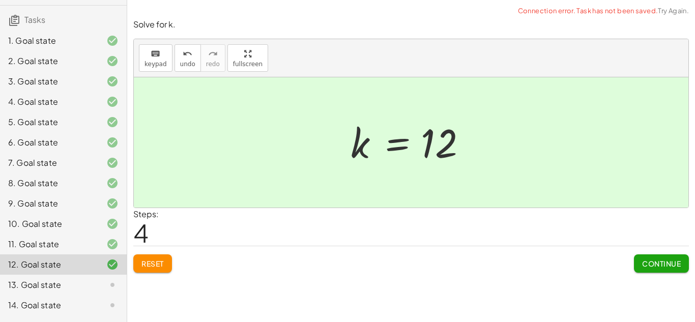
click at [114, 291] on icon at bounding box center [112, 285] width 12 height 12
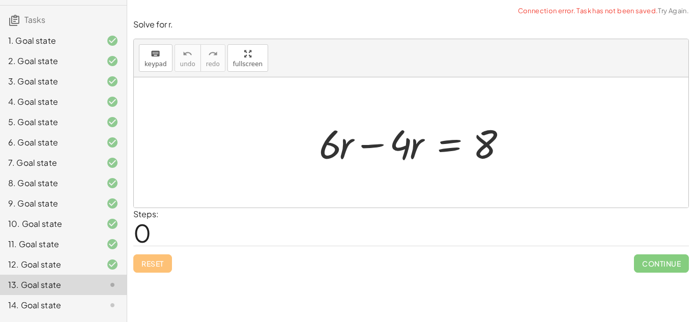
click at [381, 143] on div at bounding box center [415, 142] width 202 height 52
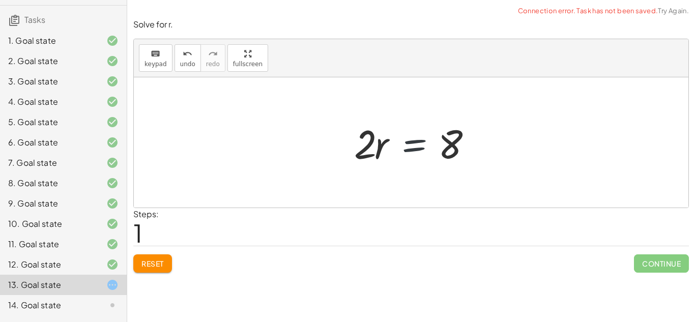
drag, startPoint x: 399, startPoint y: 149, endPoint x: 390, endPoint y: 147, distance: 9.5
click at [390, 147] on div at bounding box center [415, 142] width 132 height 52
drag, startPoint x: 366, startPoint y: 145, endPoint x: 473, endPoint y: 145, distance: 106.8
click at [473, 145] on div at bounding box center [415, 142] width 132 height 52
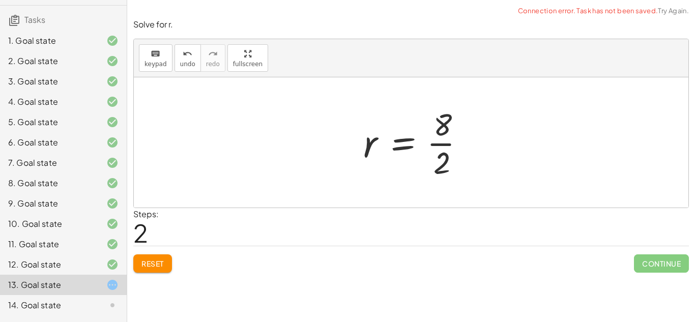
click at [456, 141] on div at bounding box center [418, 142] width 120 height 78
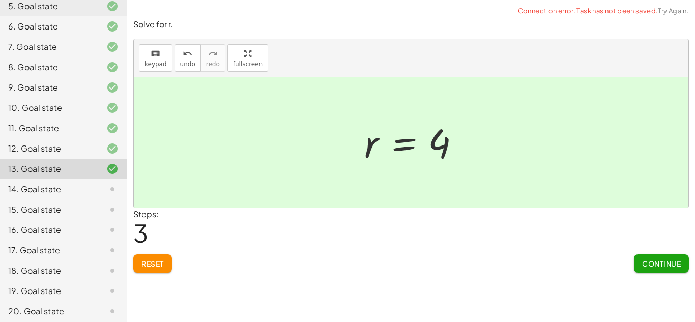
scroll to position [194, 0]
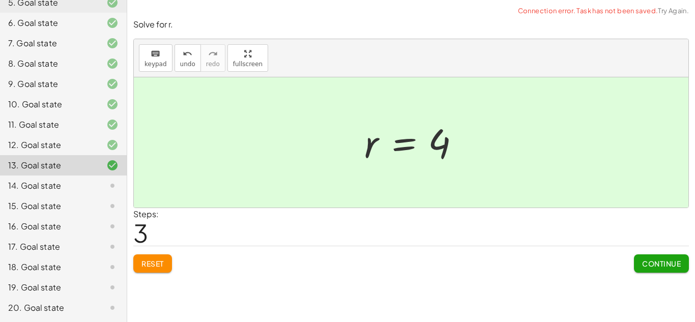
click at [108, 182] on icon at bounding box center [112, 185] width 12 height 12
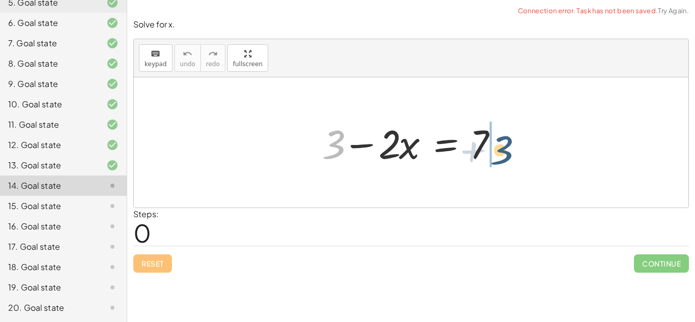
drag, startPoint x: 341, startPoint y: 144, endPoint x: 517, endPoint y: 145, distance: 175.9
click at [517, 145] on div "+ 3 + 3 − · 2 · x = 7" at bounding box center [411, 142] width 554 height 130
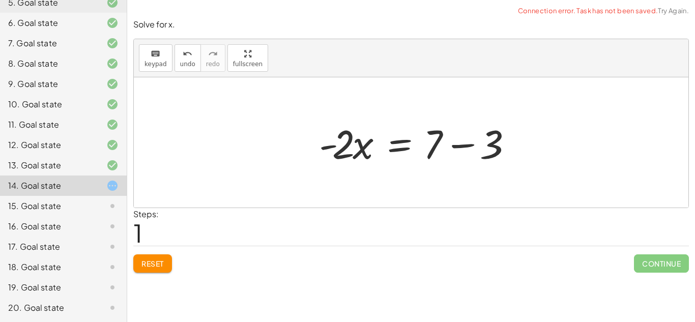
click at [513, 143] on div at bounding box center [418, 142] width 209 height 52
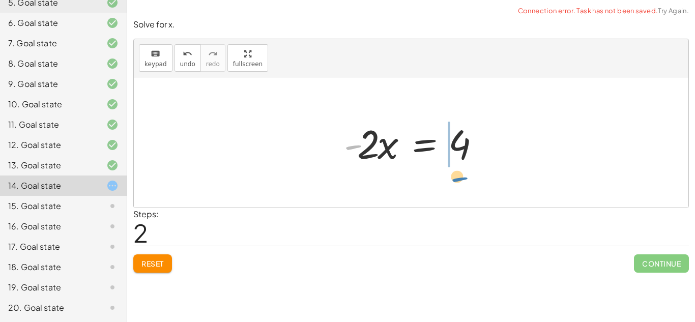
drag, startPoint x: 344, startPoint y: 146, endPoint x: 452, endPoint y: 178, distance: 112.3
click at [160, 265] on span "Reset" at bounding box center [152, 263] width 22 height 9
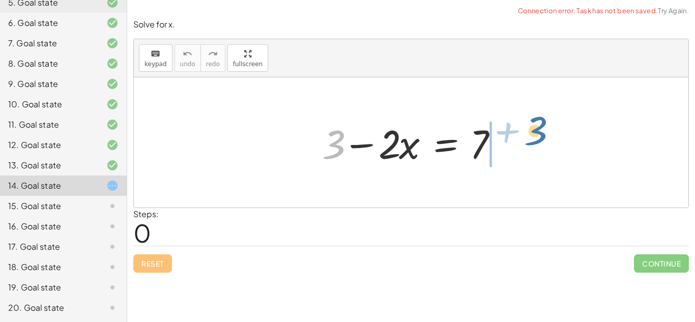
drag, startPoint x: 334, startPoint y: 145, endPoint x: 535, endPoint y: 135, distance: 201.6
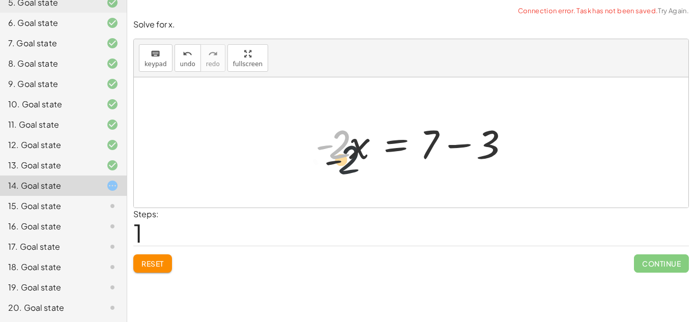
drag, startPoint x: 339, startPoint y: 144, endPoint x: 350, endPoint y: 162, distance: 21.2
click at [350, 162] on div at bounding box center [414, 142] width 209 height 52
click at [453, 142] on div at bounding box center [414, 142] width 209 height 52
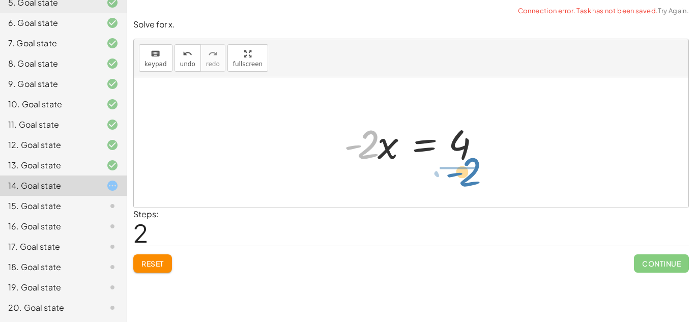
drag, startPoint x: 364, startPoint y: 144, endPoint x: 468, endPoint y: 177, distance: 108.7
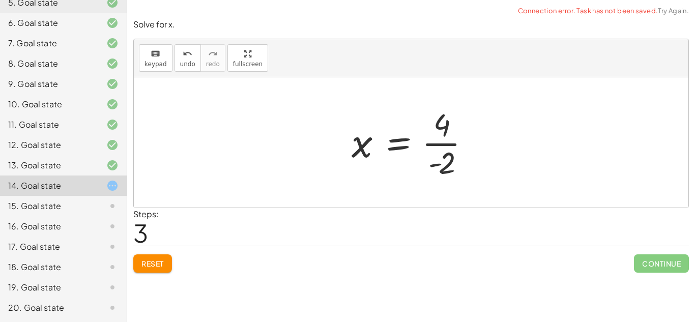
click at [468, 177] on div at bounding box center [414, 142] width 137 height 78
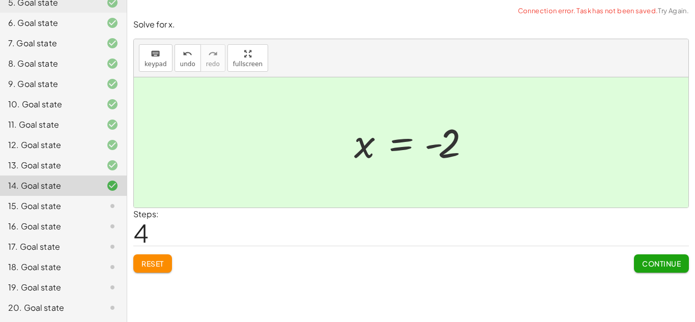
click at [113, 205] on icon at bounding box center [112, 206] width 12 height 12
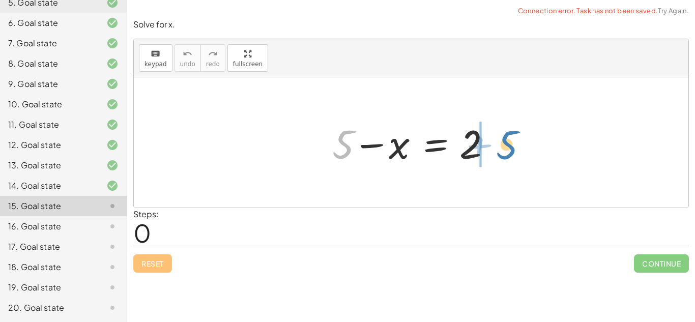
drag, startPoint x: 344, startPoint y: 147, endPoint x: 515, endPoint y: 141, distance: 170.9
click at [515, 141] on div "+ 5 + 5 − x = 2" at bounding box center [411, 142] width 554 height 130
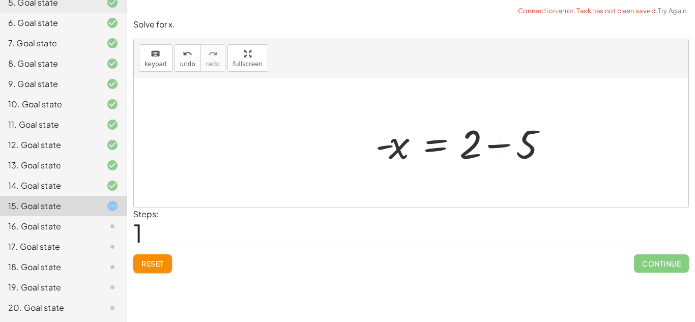
click at [505, 142] on div at bounding box center [464, 142] width 189 height 52
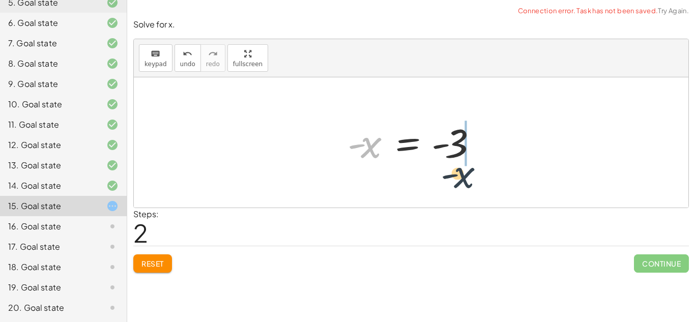
drag, startPoint x: 367, startPoint y: 152, endPoint x: 472, endPoint y: 180, distance: 109.0
click at [472, 180] on div "+ 5 − x = 2 - x = + 2 − 5 - x - x = - 3" at bounding box center [411, 142] width 554 height 130
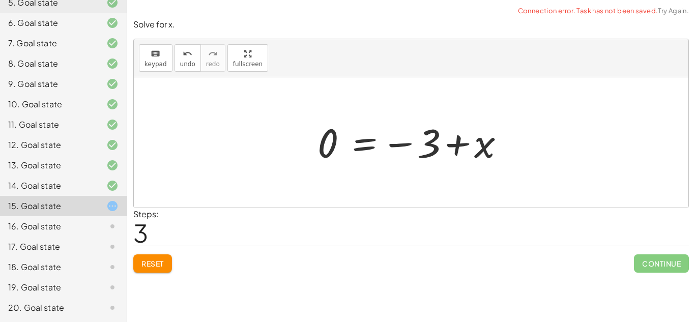
click at [158, 267] on span "Reset" at bounding box center [152, 263] width 22 height 9
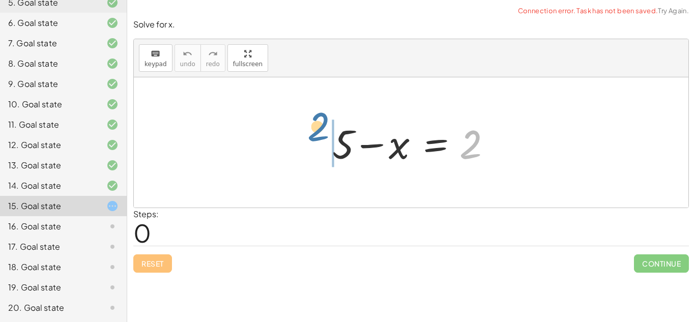
drag, startPoint x: 471, startPoint y: 137, endPoint x: 303, endPoint y: 122, distance: 169.0
click at [303, 122] on div "2 + 5 − x = 2" at bounding box center [411, 142] width 554 height 130
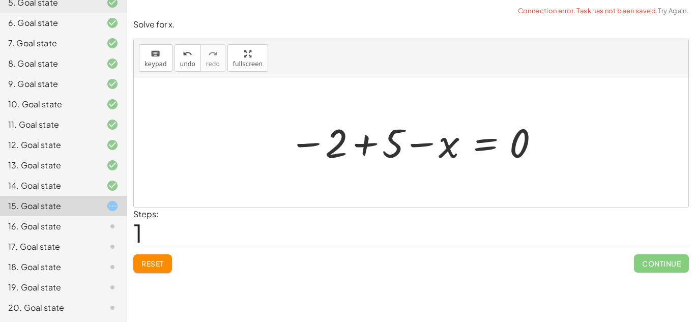
click at [320, 137] on div at bounding box center [414, 142] width 261 height 50
click at [336, 141] on div at bounding box center [414, 142] width 261 height 50
click at [354, 146] on div at bounding box center [414, 142] width 261 height 50
click at [354, 146] on div at bounding box center [411, 142] width 554 height 130
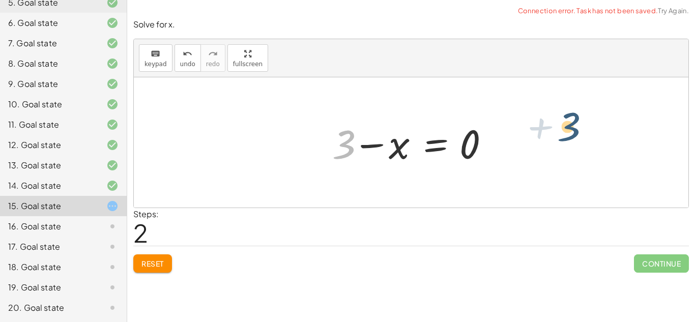
drag, startPoint x: 345, startPoint y: 141, endPoint x: 568, endPoint y: 127, distance: 224.1
click at [399, 150] on div at bounding box center [414, 142] width 175 height 52
click at [385, 147] on div at bounding box center [414, 142] width 175 height 52
click at [153, 264] on span "Reset" at bounding box center [152, 263] width 22 height 9
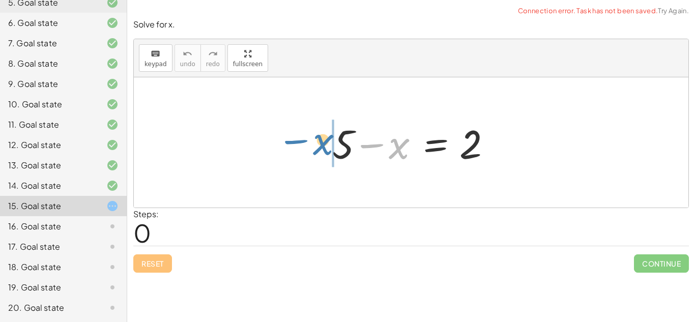
drag, startPoint x: 393, startPoint y: 156, endPoint x: 312, endPoint y: 151, distance: 80.5
click at [312, 151] on div "− x + 5 − x = 2" at bounding box center [411, 142] width 554 height 130
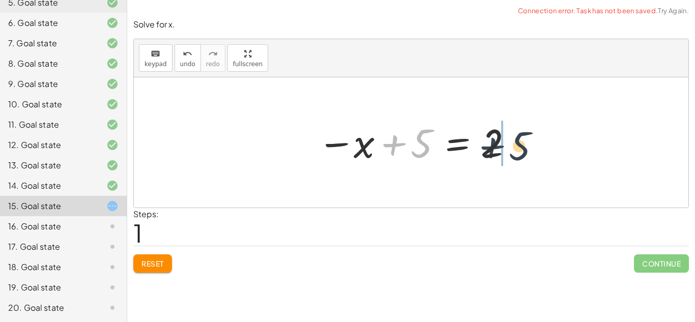
drag, startPoint x: 390, startPoint y: 146, endPoint x: 506, endPoint y: 148, distance: 116.5
click at [506, 148] on div at bounding box center [414, 142] width 205 height 50
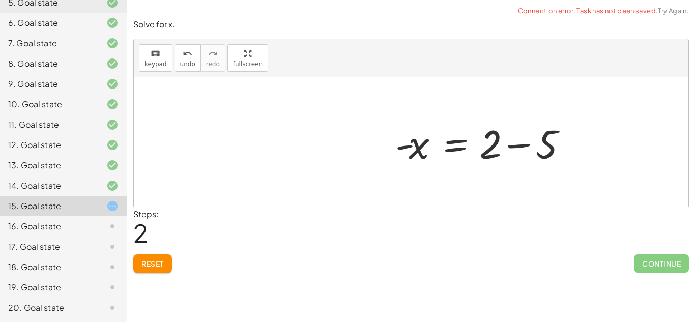
click at [506, 148] on div at bounding box center [484, 142] width 189 height 52
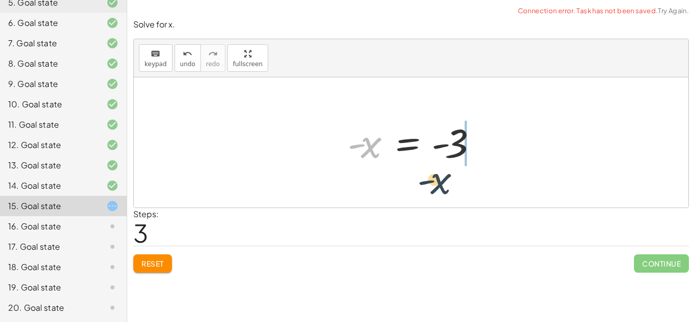
drag, startPoint x: 374, startPoint y: 154, endPoint x: 465, endPoint y: 189, distance: 97.5
click at [465, 189] on div "+ 5 − x = 2 − x + 5 = 2 - x = + 2 − 5 - x - x = - 3" at bounding box center [411, 142] width 554 height 130
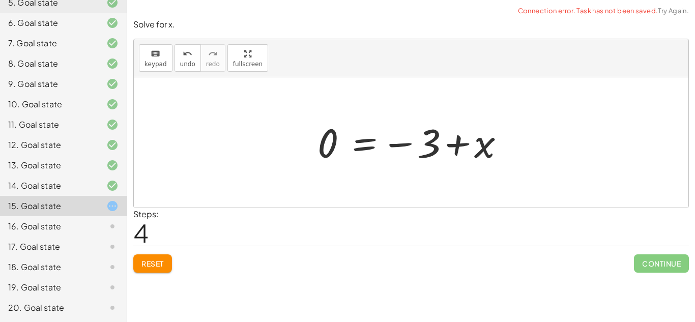
click at [461, 140] on div at bounding box center [414, 142] width 205 height 50
click at [153, 265] on span "Reset" at bounding box center [152, 263] width 22 height 9
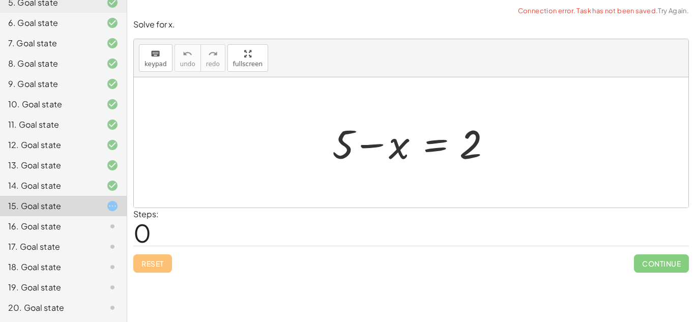
click at [153, 265] on div "Reset Continue" at bounding box center [410, 259] width 555 height 27
drag, startPoint x: 345, startPoint y: 141, endPoint x: 495, endPoint y: 144, distance: 150.0
click at [495, 144] on div at bounding box center [414, 142] width 175 height 52
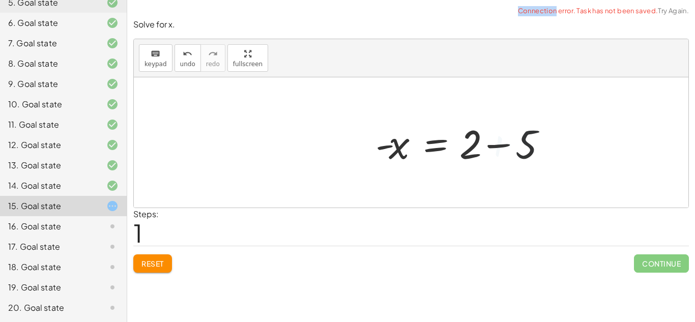
click at [495, 144] on div at bounding box center [464, 142] width 189 height 52
click at [495, 144] on div at bounding box center [442, 142] width 145 height 50
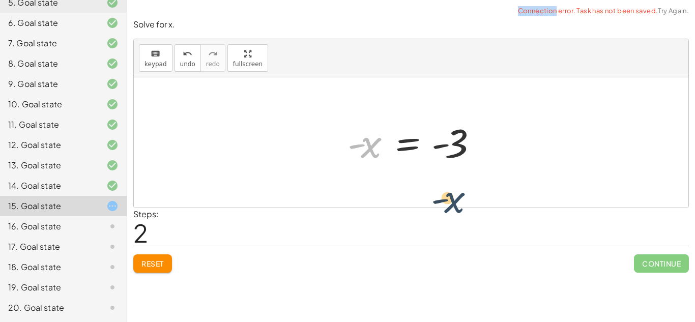
drag, startPoint x: 367, startPoint y: 154, endPoint x: 479, endPoint y: 197, distance: 120.9
click at [479, 197] on div "+ 5 − x = 2 - x = + 2 − 5 - x - x = - 3" at bounding box center [411, 142] width 554 height 130
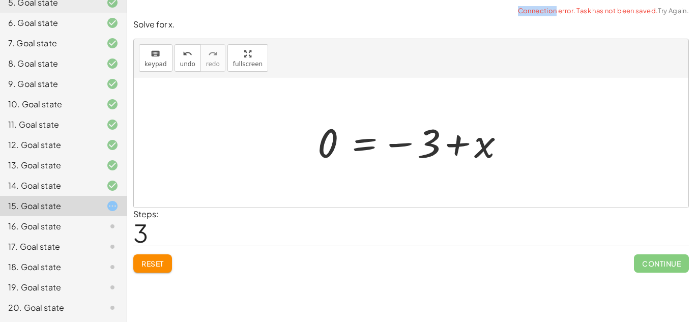
click at [461, 163] on div at bounding box center [414, 142] width 205 height 50
click at [143, 261] on span "Reset" at bounding box center [152, 263] width 22 height 9
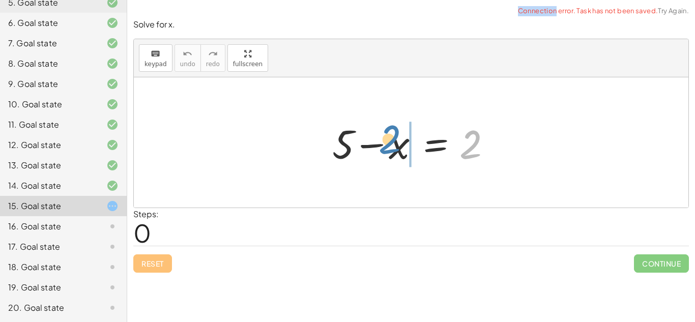
drag, startPoint x: 474, startPoint y: 145, endPoint x: 392, endPoint y: 140, distance: 82.0
click at [392, 140] on div at bounding box center [414, 142] width 175 height 52
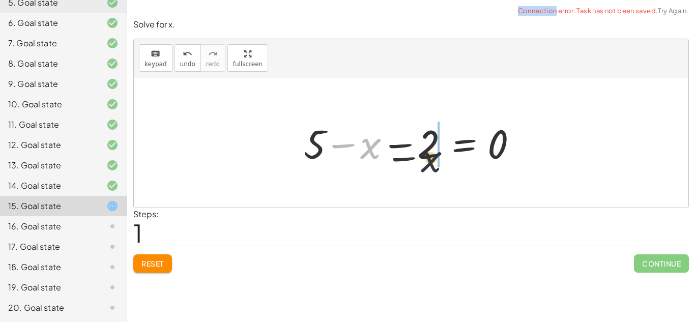
drag, startPoint x: 369, startPoint y: 149, endPoint x: 484, endPoint y: 147, distance: 114.9
click at [484, 147] on div at bounding box center [414, 142] width 232 height 52
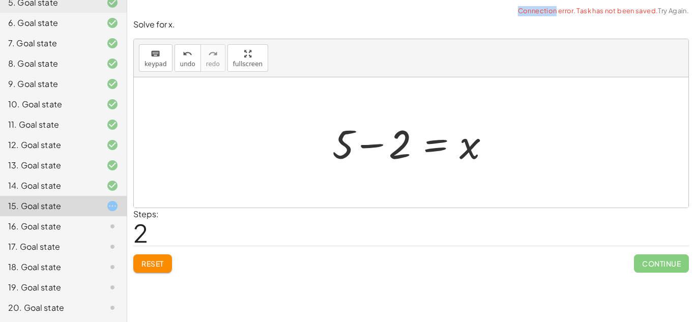
click at [366, 135] on div at bounding box center [414, 142] width 175 height 52
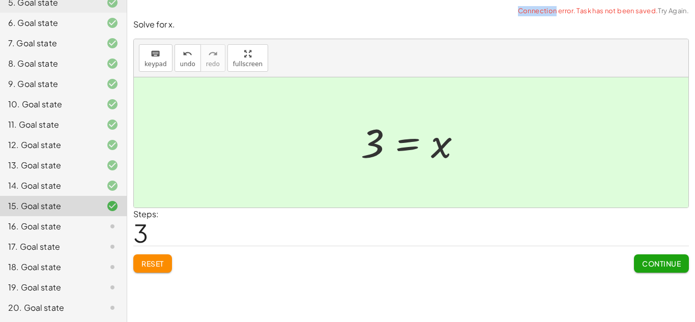
click at [148, 261] on span "Reset" at bounding box center [152, 263] width 22 height 9
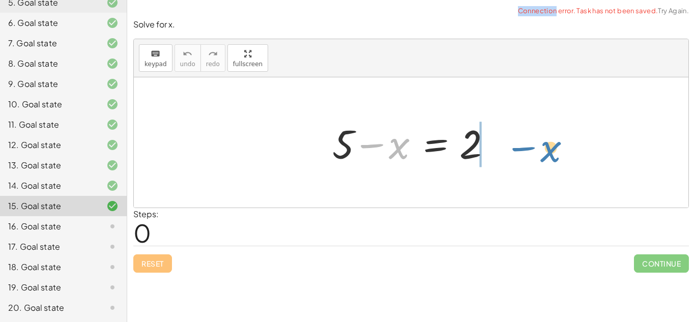
drag, startPoint x: 397, startPoint y: 153, endPoint x: 544, endPoint y: 145, distance: 146.6
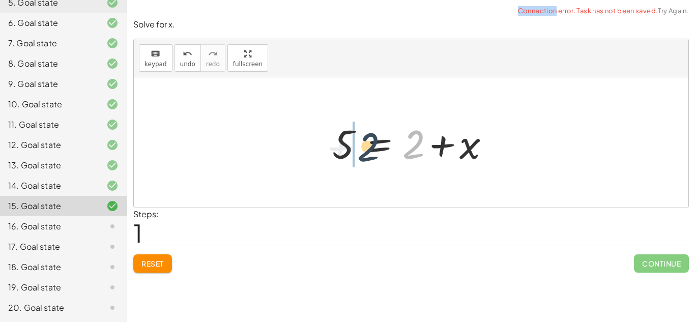
drag, startPoint x: 418, startPoint y: 144, endPoint x: 371, endPoint y: 146, distance: 47.8
click at [371, 146] on div at bounding box center [414, 142] width 175 height 52
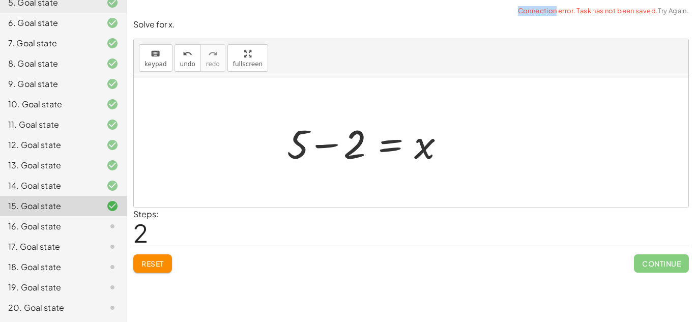
click at [326, 141] on div at bounding box center [369, 142] width 175 height 52
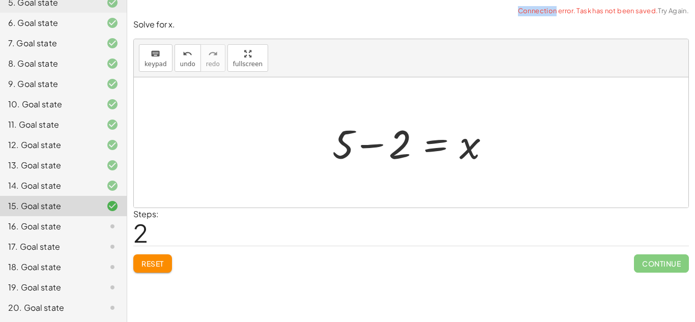
click at [360, 144] on div at bounding box center [414, 142] width 175 height 52
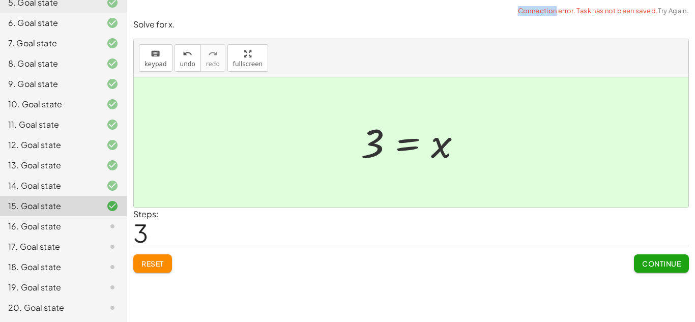
click at [107, 223] on icon at bounding box center [112, 226] width 12 height 12
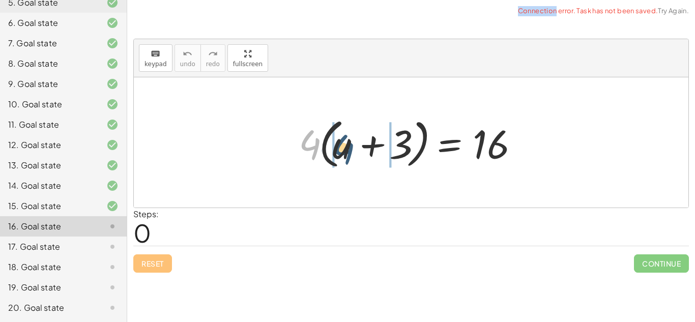
drag, startPoint x: 311, startPoint y: 147, endPoint x: 345, endPoint y: 150, distance: 34.2
click at [345, 150] on div at bounding box center [414, 142] width 243 height 58
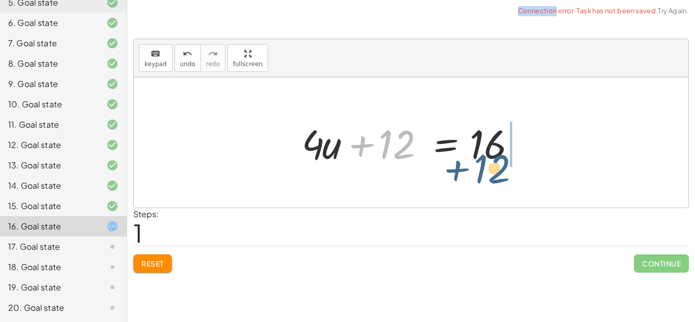
drag, startPoint x: 397, startPoint y: 150, endPoint x: 496, endPoint y: 174, distance: 101.6
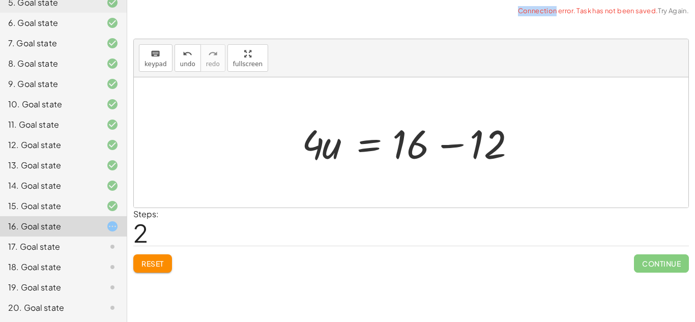
click at [457, 144] on div at bounding box center [414, 142] width 236 height 52
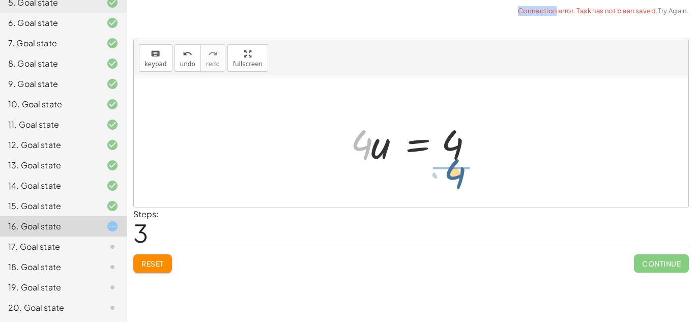
drag, startPoint x: 357, startPoint y: 147, endPoint x: 458, endPoint y: 176, distance: 105.1
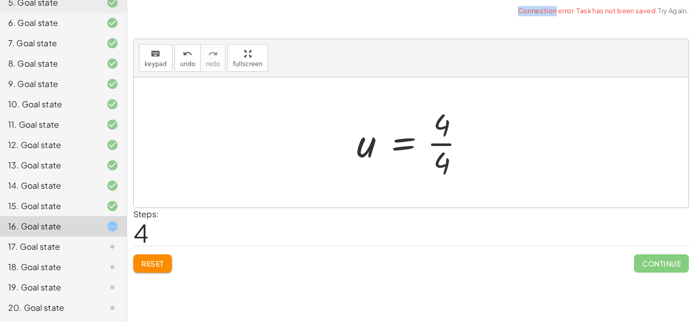
click at [454, 151] on div at bounding box center [414, 142] width 127 height 78
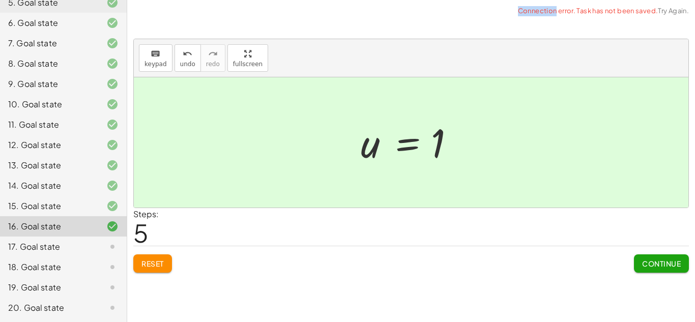
click at [118, 248] on icon at bounding box center [112, 246] width 12 height 12
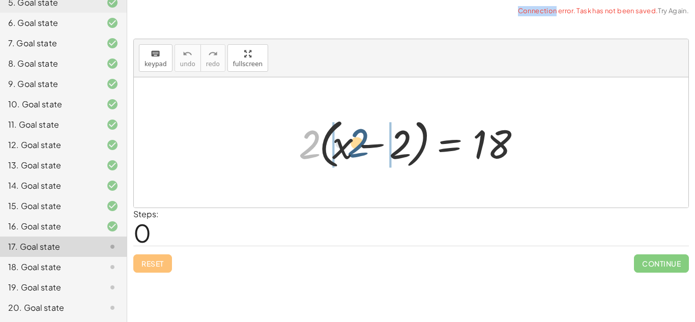
drag, startPoint x: 305, startPoint y: 155, endPoint x: 350, endPoint y: 157, distance: 45.3
click at [350, 157] on div at bounding box center [414, 142] width 243 height 58
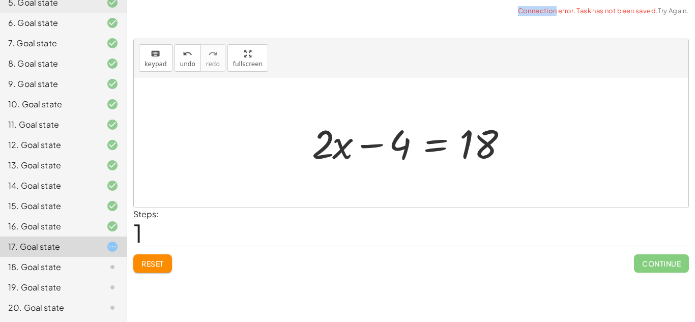
click at [350, 157] on div at bounding box center [415, 142] width 216 height 52
click at [358, 151] on div at bounding box center [415, 142] width 216 height 52
drag, startPoint x: 373, startPoint y: 147, endPoint x: 519, endPoint y: 145, distance: 146.4
click at [519, 145] on div at bounding box center [415, 142] width 216 height 52
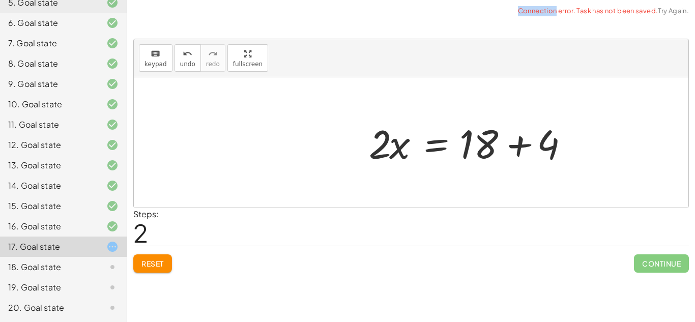
click at [497, 146] on div at bounding box center [472, 142] width 216 height 52
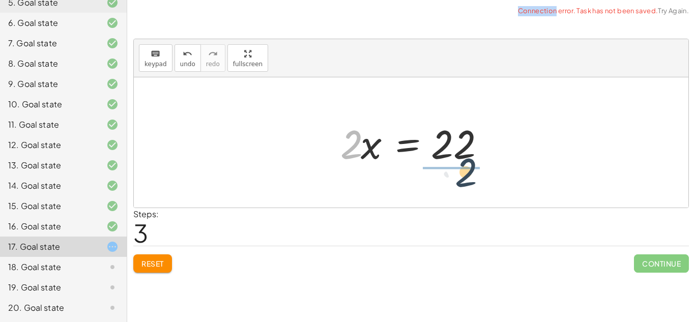
drag, startPoint x: 349, startPoint y: 151, endPoint x: 488, endPoint y: 177, distance: 141.3
click at [488, 177] on div "· 2 · ( + x − 2 ) = 18 + · 2 · x − · 2 · 2 = 18 + · 2 · x − 4 = 18 · 2 · x = + …" at bounding box center [411, 142] width 554 height 130
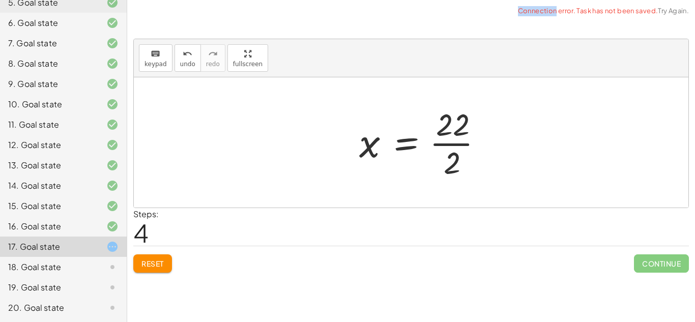
click at [475, 145] on div at bounding box center [425, 142] width 142 height 78
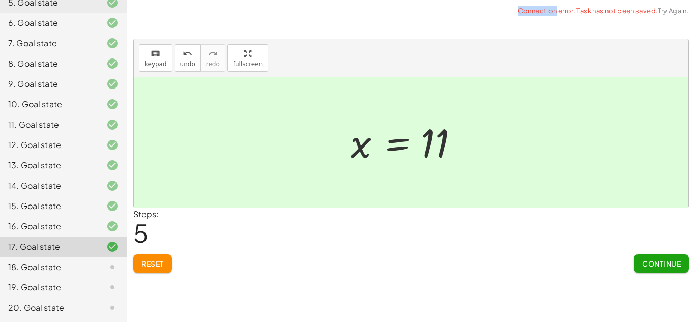
click at [110, 263] on icon at bounding box center [112, 267] width 12 height 12
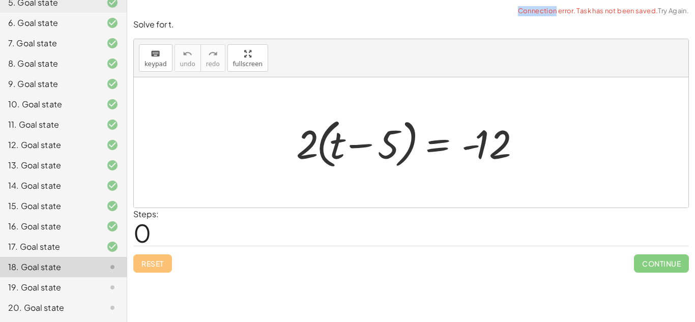
drag, startPoint x: 312, startPoint y: 146, endPoint x: 318, endPoint y: 147, distance: 6.2
click at [318, 147] on div at bounding box center [414, 142] width 247 height 58
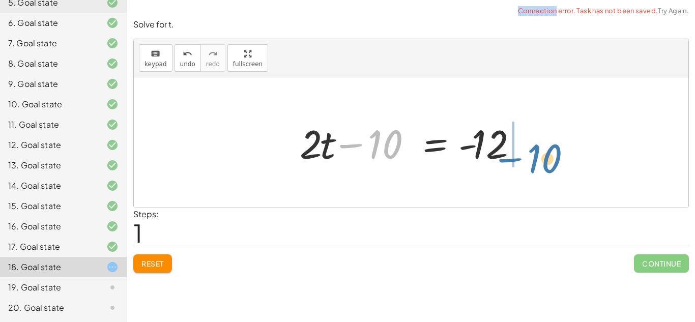
drag, startPoint x: 386, startPoint y: 140, endPoint x: 550, endPoint y: 155, distance: 164.3
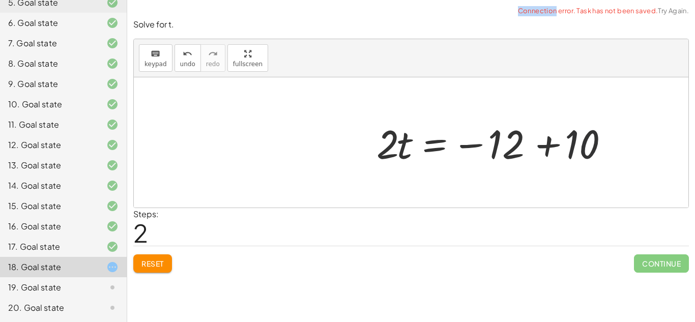
click at [509, 137] on div at bounding box center [499, 142] width 257 height 52
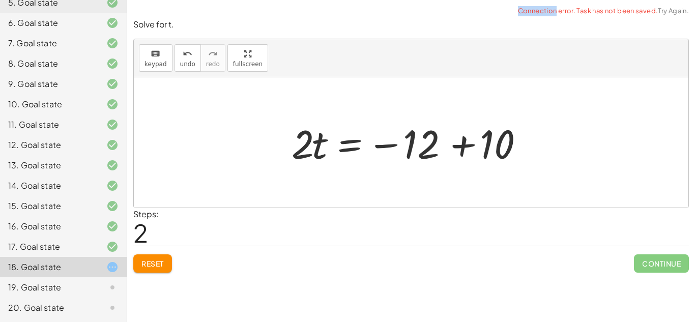
click at [481, 138] on div at bounding box center [414, 142] width 257 height 52
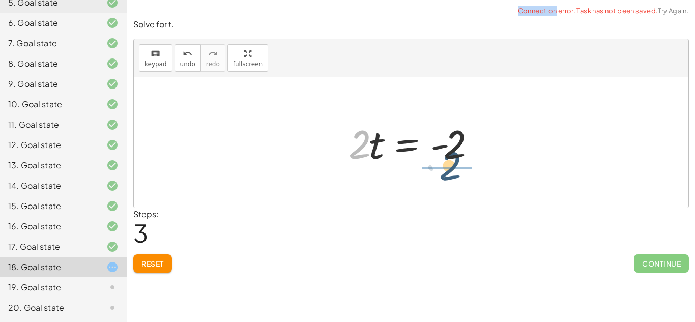
drag, startPoint x: 355, startPoint y: 153, endPoint x: 463, endPoint y: 177, distance: 110.4
click at [463, 177] on div "· 2 · ( + t − 5 ) = - 12 + · 2 · t − · 2 · 5 = - 12 + · 2 · t − 10 = - 12 · 2 ·…" at bounding box center [411, 142] width 554 height 130
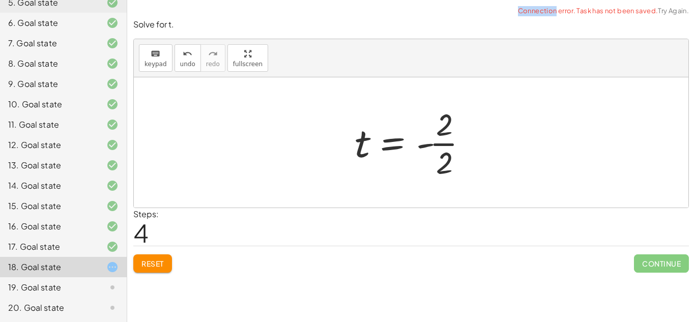
click at [459, 157] on div at bounding box center [414, 142] width 131 height 78
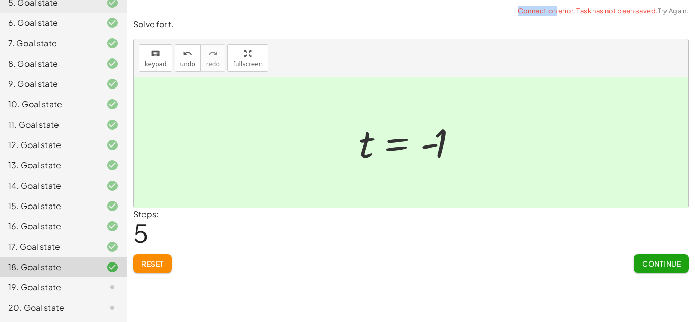
click at [113, 285] on icon at bounding box center [112, 287] width 12 height 12
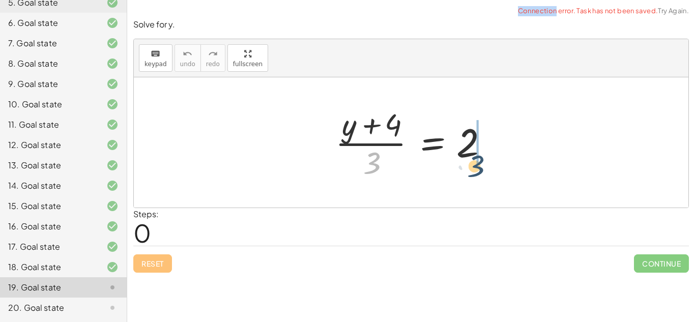
drag, startPoint x: 373, startPoint y: 159, endPoint x: 500, endPoint y: 150, distance: 126.9
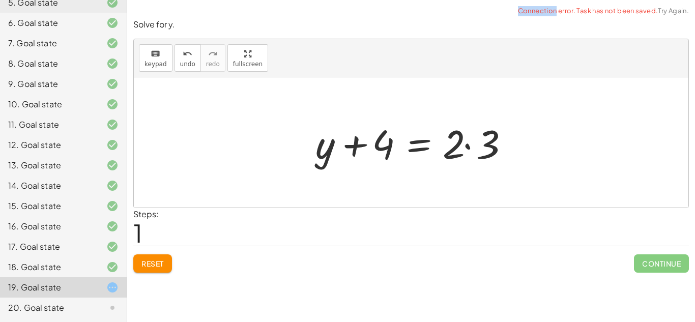
click at [500, 150] on div at bounding box center [414, 142] width 209 height 52
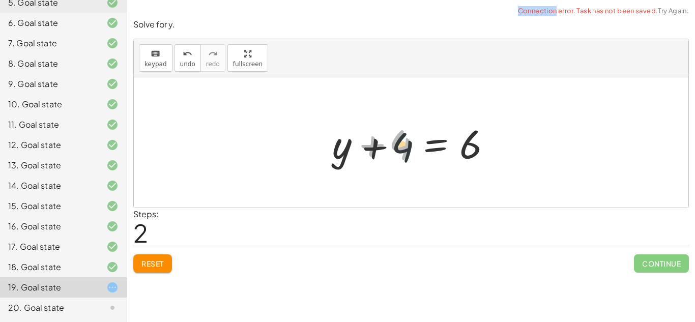
drag, startPoint x: 398, startPoint y: 146, endPoint x: 424, endPoint y: 162, distance: 30.6
click at [424, 162] on div at bounding box center [414, 142] width 175 height 52
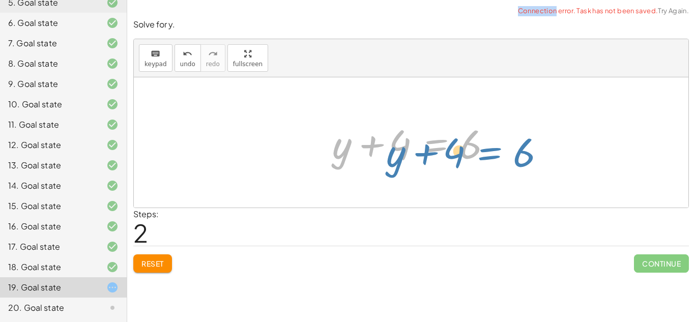
drag, startPoint x: 410, startPoint y: 150, endPoint x: 404, endPoint y: 151, distance: 5.6
click at [404, 151] on div at bounding box center [414, 142] width 175 height 52
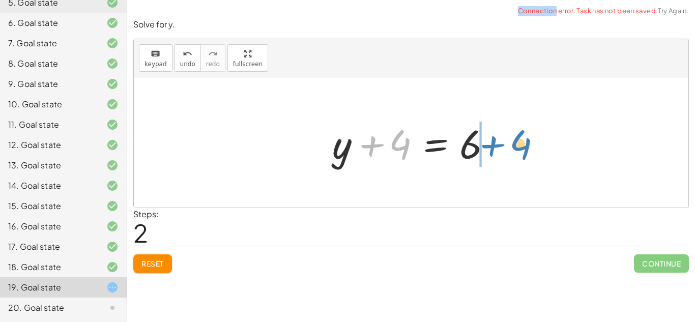
drag, startPoint x: 372, startPoint y: 144, endPoint x: 503, endPoint y: 137, distance: 131.3
click at [503, 137] on div "· ( + y + 4 ) · 3 = 2 + y + 4 = · 2 · 3 + 4 + y + 4 = 6" at bounding box center [411, 142] width 188 height 57
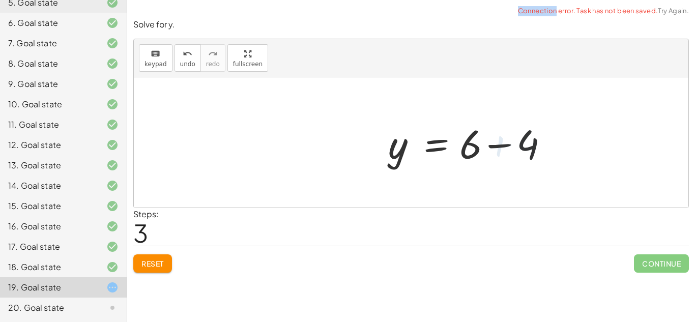
click at [503, 137] on div at bounding box center [471, 142] width 175 height 52
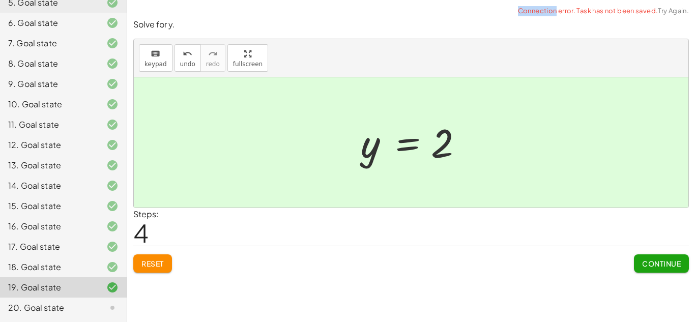
click at [110, 312] on icon at bounding box center [112, 308] width 12 height 12
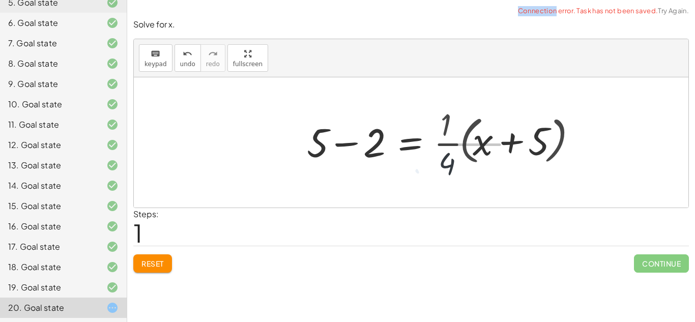
click at [369, 152] on div at bounding box center [445, 142] width 287 height 78
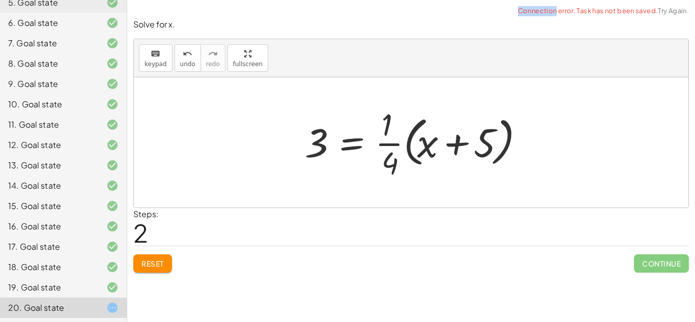
click at [156, 261] on span "Reset" at bounding box center [152, 263] width 22 height 9
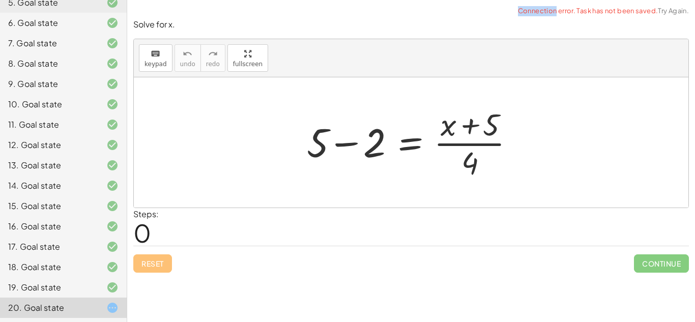
click at [356, 133] on div at bounding box center [415, 142] width 226 height 78
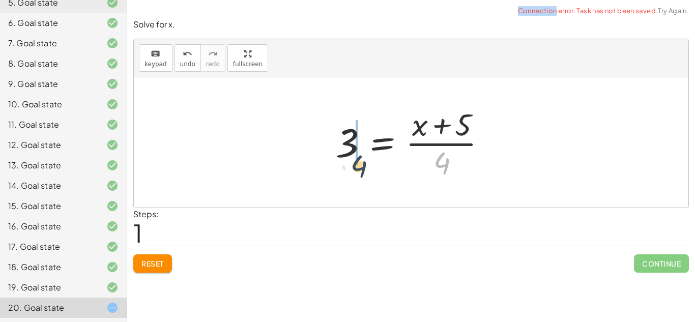
drag, startPoint x: 446, startPoint y: 160, endPoint x: 344, endPoint y: 169, distance: 102.6
click at [344, 169] on div at bounding box center [414, 142] width 169 height 78
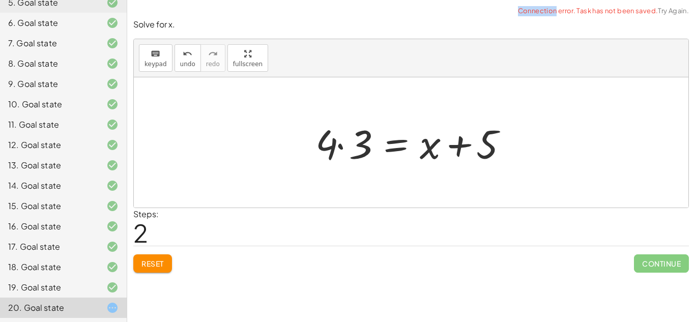
click at [338, 153] on div at bounding box center [414, 142] width 209 height 52
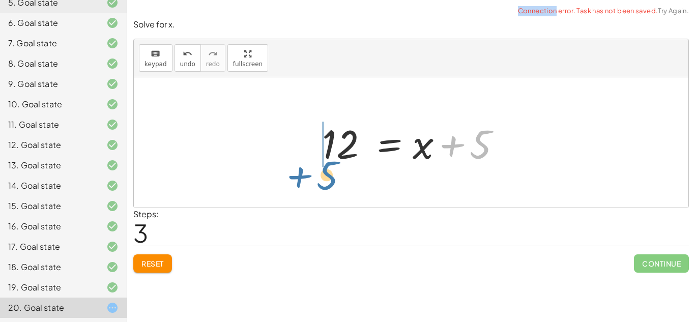
drag, startPoint x: 476, startPoint y: 153, endPoint x: 317, endPoint y: 178, distance: 161.7
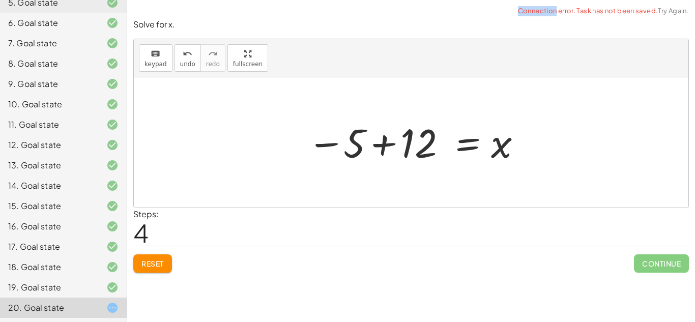
click at [337, 157] on div at bounding box center [414, 142] width 225 height 50
click at [360, 150] on div at bounding box center [414, 142] width 225 height 50
click at [373, 149] on div at bounding box center [414, 142] width 225 height 50
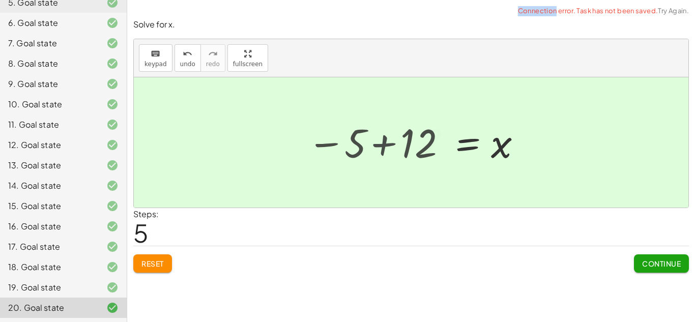
click at [373, 149] on div at bounding box center [411, 142] width 554 height 130
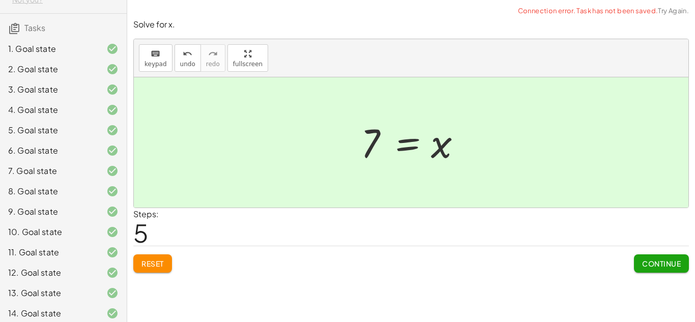
scroll to position [53, 0]
click at [73, 55] on div "1. Goal state" at bounding box center [49, 49] width 82 height 12
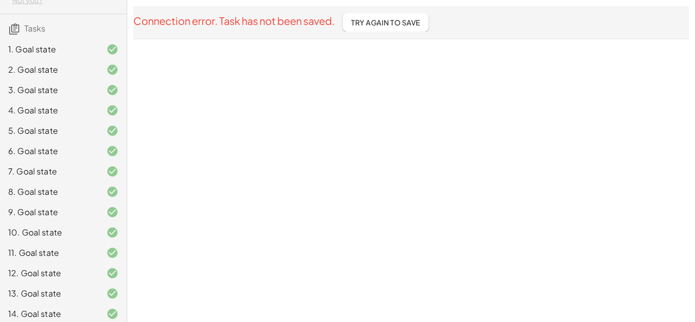
click at [73, 55] on div "1. Goal state" at bounding box center [49, 49] width 82 height 12
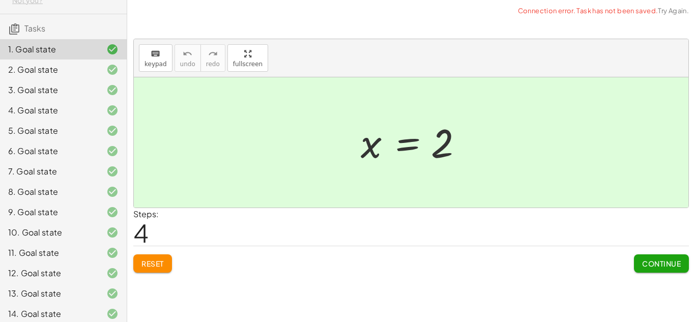
click at [167, 252] on div "Reset Continue" at bounding box center [410, 259] width 555 height 27
click at [162, 258] on button "Reset" at bounding box center [152, 263] width 39 height 18
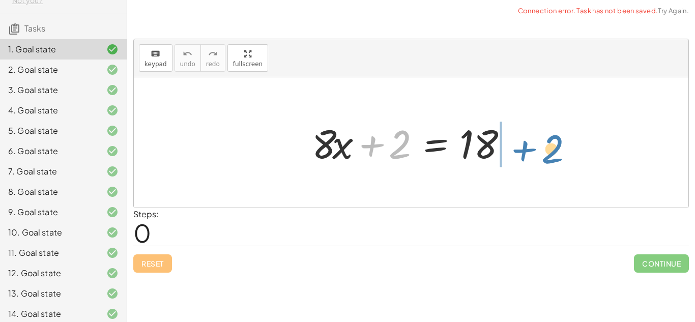
drag, startPoint x: 374, startPoint y: 143, endPoint x: 526, endPoint y: 145, distance: 151.5
click at [526, 145] on div "+ 2 + · 8 · x + 2 = 18" at bounding box center [411, 142] width 554 height 130
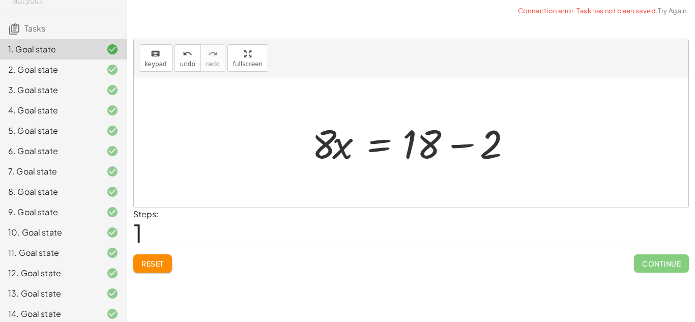
click at [454, 141] on div at bounding box center [415, 142] width 216 height 52
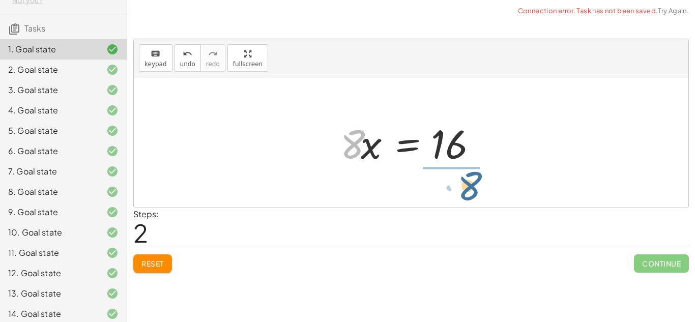
drag, startPoint x: 348, startPoint y: 137, endPoint x: 465, endPoint y: 173, distance: 122.2
click at [465, 173] on div "+ · 8 · x + 2 = 18 · 8 · x = + 18 − 2 · 8 · 8 · x = 16" at bounding box center [411, 142] width 554 height 130
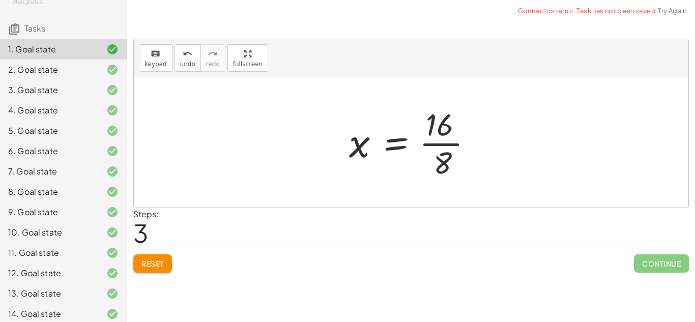
click at [429, 142] on div at bounding box center [415, 142] width 142 height 78
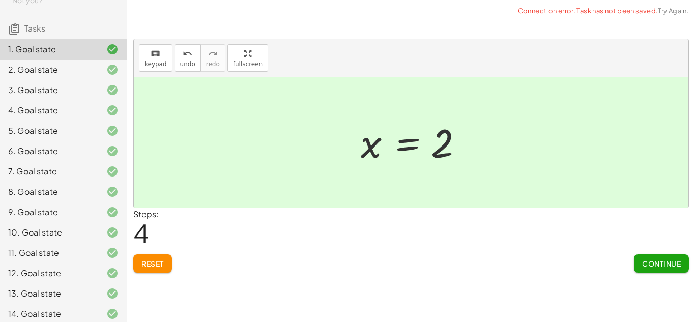
click at [109, 76] on icon at bounding box center [112, 70] width 12 height 12
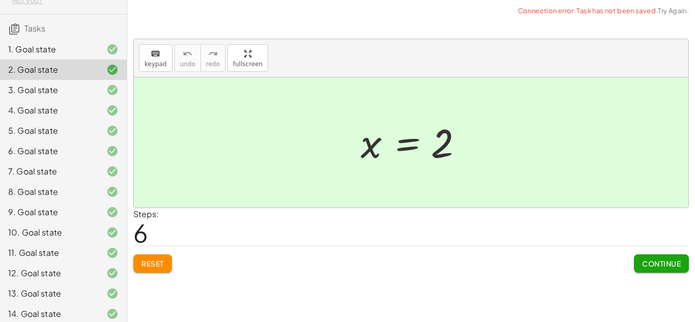
click at [457, 139] on div at bounding box center [414, 142] width 118 height 50
click at [436, 145] on div at bounding box center [414, 142] width 118 height 50
click at [157, 270] on button "Reset" at bounding box center [152, 263] width 39 height 18
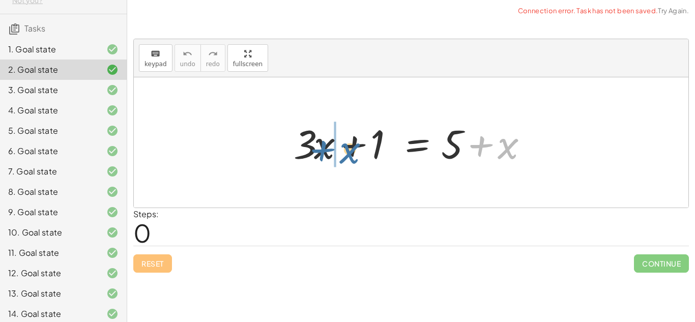
drag, startPoint x: 512, startPoint y: 146, endPoint x: 354, endPoint y: 151, distance: 158.2
click at [354, 151] on div at bounding box center [414, 142] width 252 height 52
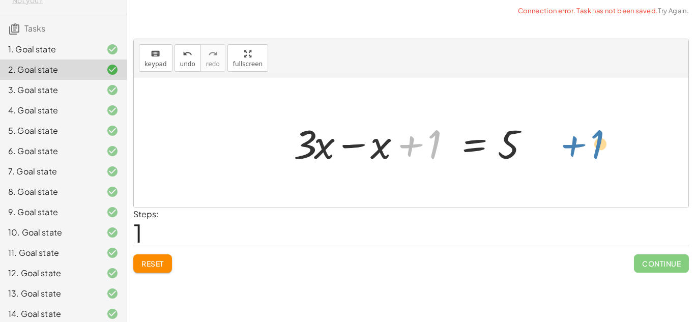
drag, startPoint x: 353, startPoint y: 151, endPoint x: 527, endPoint y: 144, distance: 174.0
click at [527, 144] on div at bounding box center [414, 142] width 252 height 52
drag, startPoint x: 415, startPoint y: 146, endPoint x: 538, endPoint y: 145, distance: 123.6
click at [538, 145] on div at bounding box center [414, 142] width 252 height 52
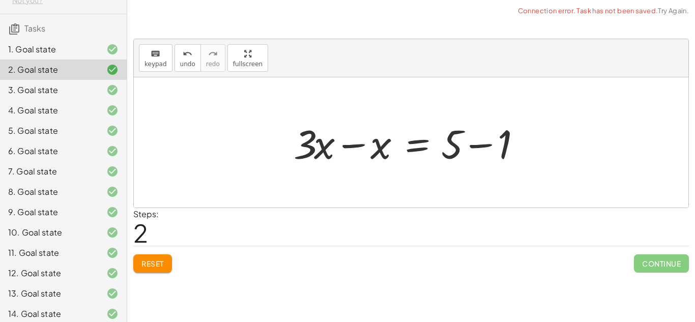
click at [487, 145] on div at bounding box center [414, 142] width 252 height 52
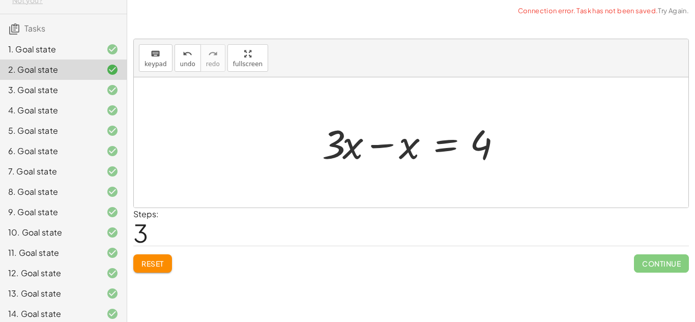
click at [368, 153] on div at bounding box center [415, 142] width 196 height 52
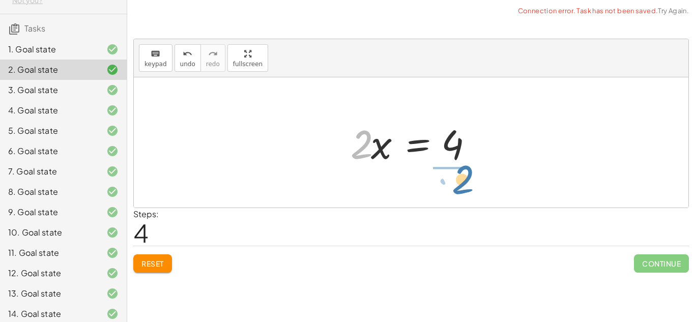
drag, startPoint x: 363, startPoint y: 147, endPoint x: 471, endPoint y: 178, distance: 112.7
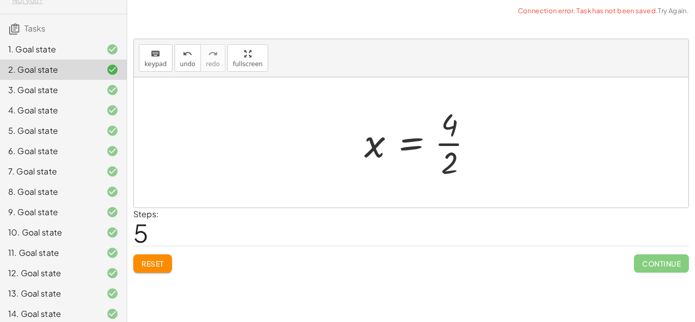
click at [457, 146] on div at bounding box center [422, 142] width 127 height 78
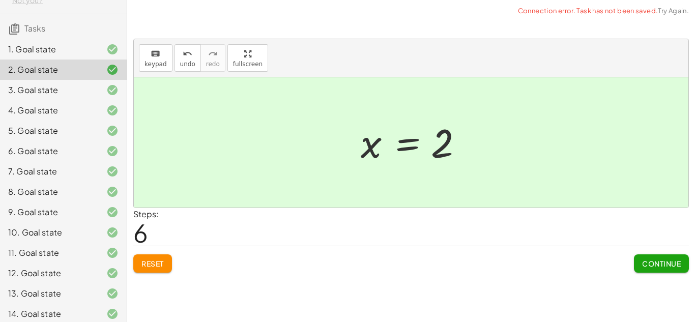
click at [148, 265] on span "Reset" at bounding box center [152, 263] width 22 height 9
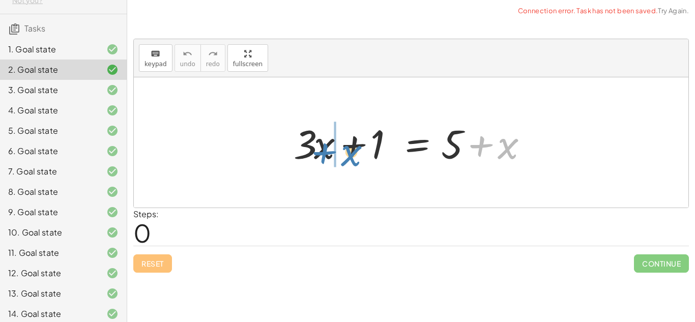
drag, startPoint x: 504, startPoint y: 158, endPoint x: 347, endPoint y: 160, distance: 156.6
click at [347, 160] on div at bounding box center [414, 142] width 252 height 52
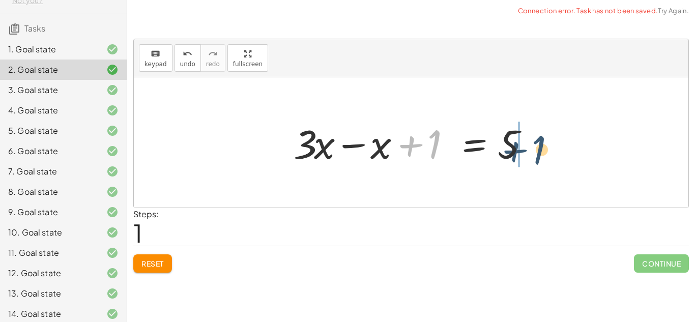
drag, startPoint x: 413, startPoint y: 146, endPoint x: 521, endPoint y: 150, distance: 107.3
click at [521, 150] on div at bounding box center [414, 142] width 252 height 52
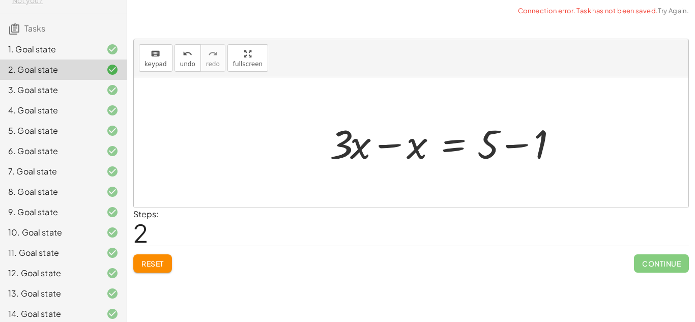
click at [521, 149] on div at bounding box center [450, 142] width 252 height 52
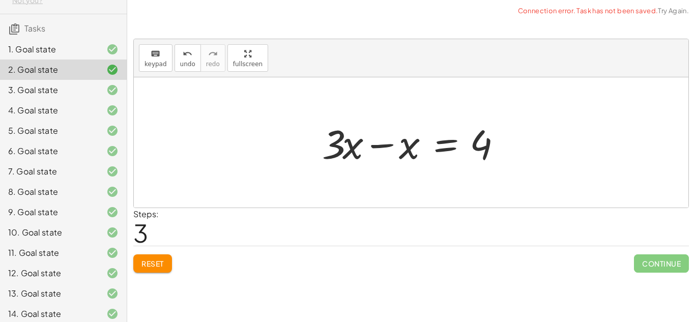
click at [387, 147] on div at bounding box center [415, 142] width 196 height 52
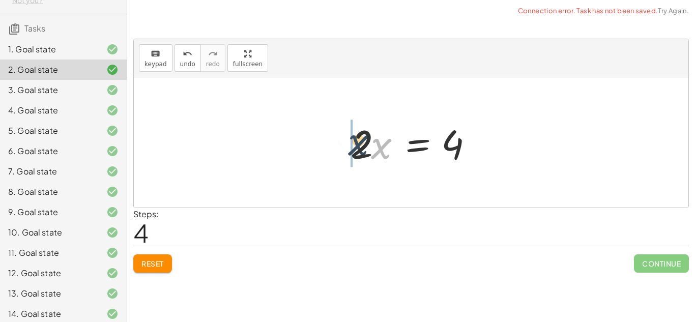
drag, startPoint x: 386, startPoint y: 148, endPoint x: 357, endPoint y: 145, distance: 29.7
click at [357, 145] on div at bounding box center [414, 142] width 139 height 52
drag, startPoint x: 377, startPoint y: 150, endPoint x: 442, endPoint y: 175, distance: 69.2
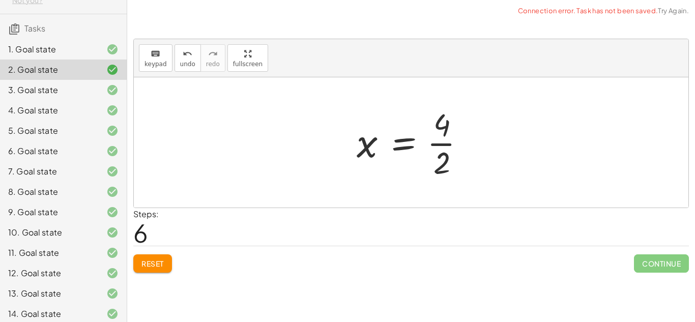
click at [444, 165] on div at bounding box center [414, 142] width 127 height 78
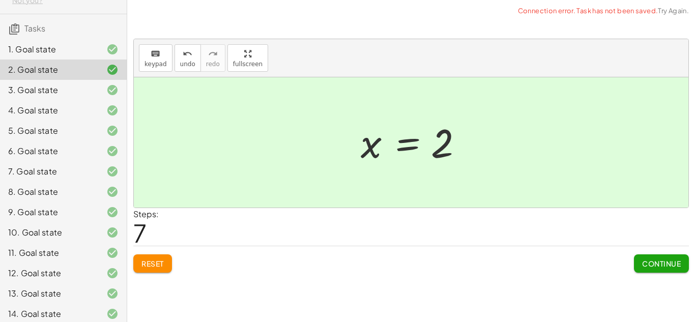
click at [161, 262] on span "Reset" at bounding box center [152, 263] width 22 height 9
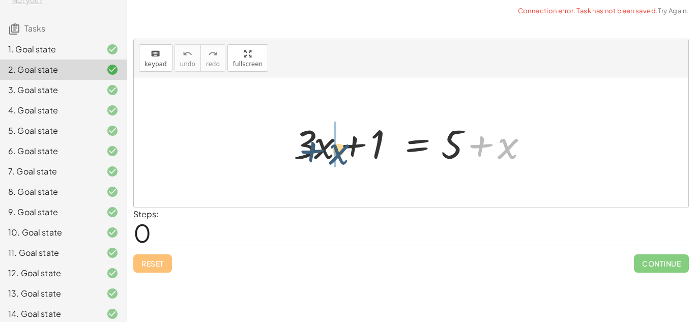
drag, startPoint x: 511, startPoint y: 146, endPoint x: 339, endPoint y: 151, distance: 172.4
click at [339, 151] on div at bounding box center [414, 142] width 252 height 52
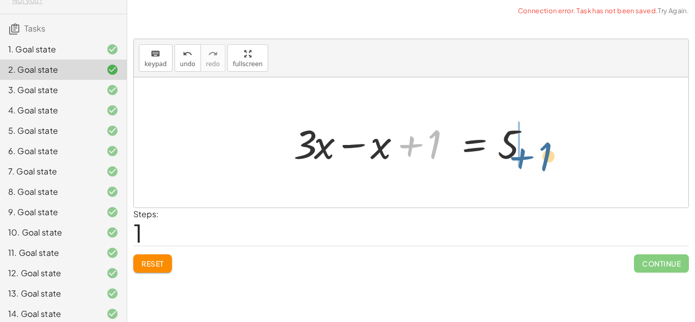
drag, startPoint x: 353, startPoint y: 144, endPoint x: 470, endPoint y: 153, distance: 117.3
click at [470, 153] on div at bounding box center [414, 142] width 252 height 52
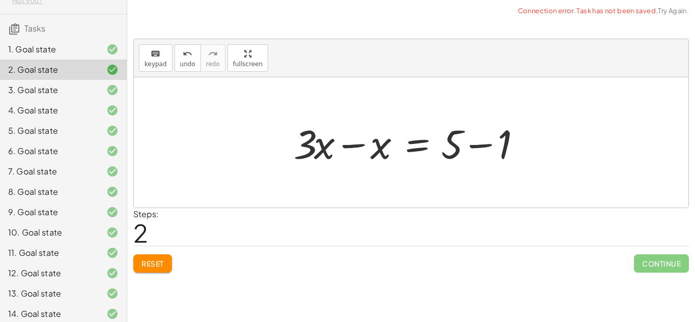
click at [473, 154] on div at bounding box center [414, 142] width 252 height 52
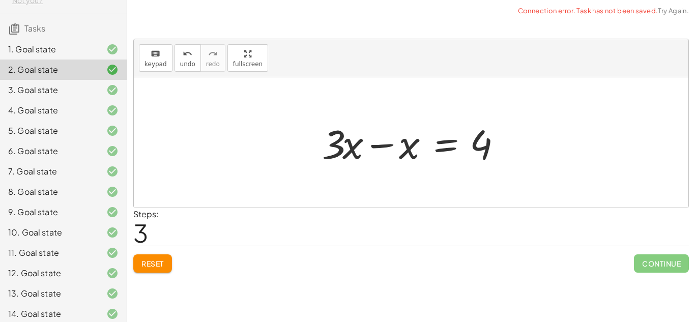
click at [341, 147] on div at bounding box center [415, 142] width 196 height 52
click at [365, 149] on div at bounding box center [415, 142] width 196 height 52
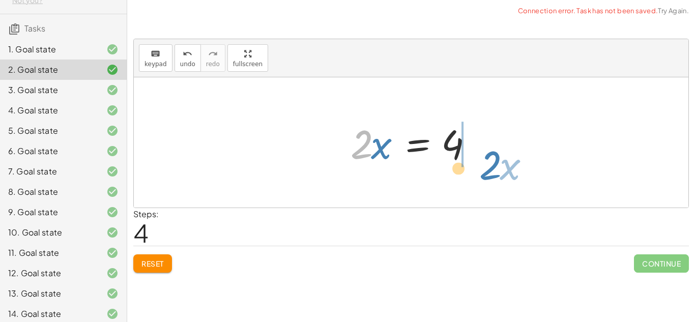
drag, startPoint x: 368, startPoint y: 142, endPoint x: 507, endPoint y: 160, distance: 141.0
click at [507, 160] on div "+ · 3 · x + 1 = + 5 + x + · 3 · x − x + 1 = 5 + · 3 · x − x = + 5 − 1 + · 3 · x…" at bounding box center [411, 142] width 554 height 130
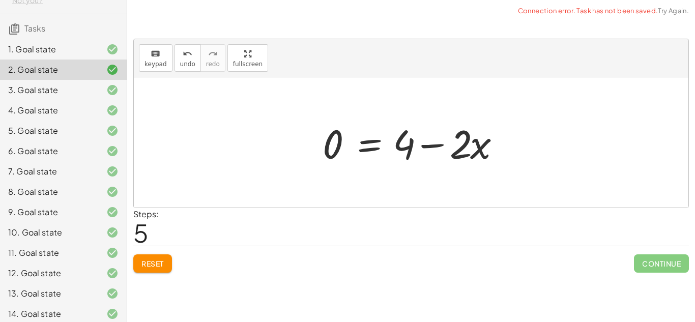
click at [490, 154] on div at bounding box center [415, 142] width 196 height 52
drag, startPoint x: 479, startPoint y: 152, endPoint x: 292, endPoint y: 143, distance: 187.8
click at [292, 143] on div "+ · 3 · x + 1 = + 5 + x + · 3 · x − x + 1 = 5 + · 3 · x − x = + 5 − 1 + · 3 · x…" at bounding box center [411, 142] width 554 height 130
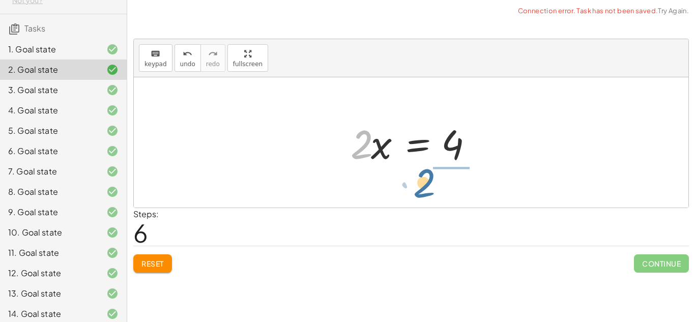
drag, startPoint x: 358, startPoint y: 149, endPoint x: 438, endPoint y: 178, distance: 85.6
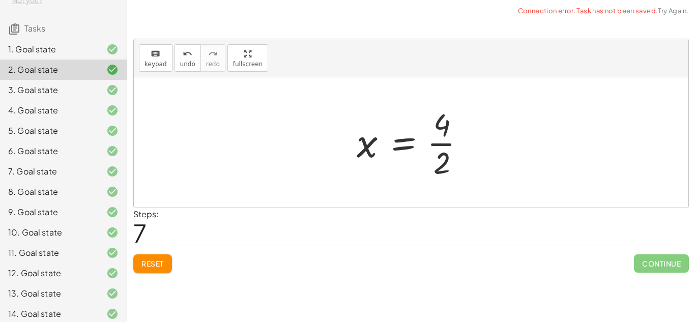
click at [445, 156] on div at bounding box center [414, 142] width 127 height 78
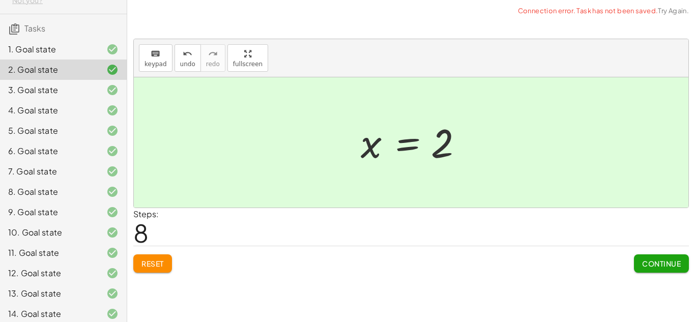
click at [155, 268] on button "Reset" at bounding box center [152, 263] width 39 height 18
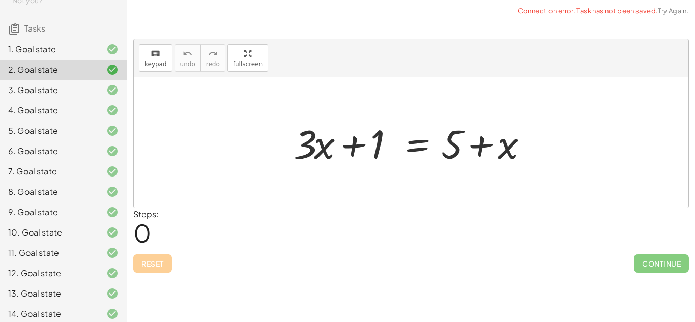
click at [155, 268] on div "Reset Continue" at bounding box center [410, 259] width 555 height 27
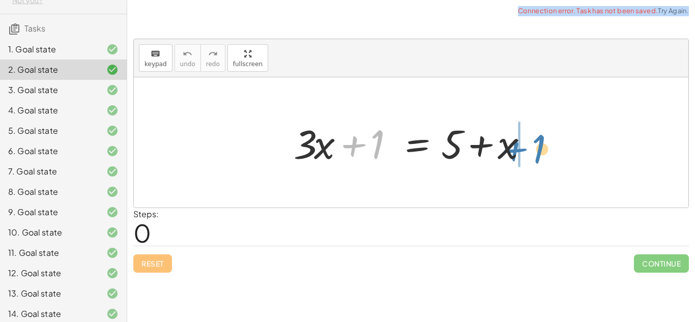
drag, startPoint x: 354, startPoint y: 142, endPoint x: 516, endPoint y: 143, distance: 161.7
click at [516, 143] on div at bounding box center [414, 142] width 252 height 52
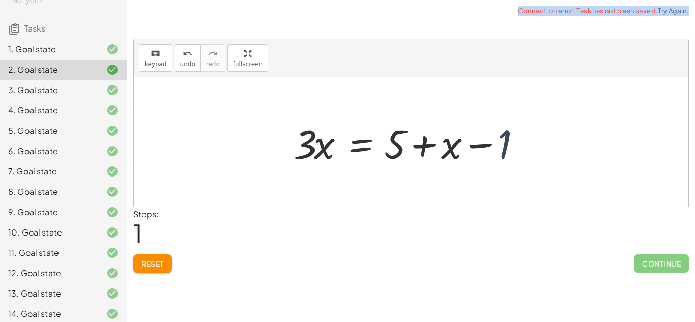
click at [508, 143] on div at bounding box center [414, 142] width 252 height 52
click at [165, 262] on button "Reset" at bounding box center [152, 263] width 39 height 18
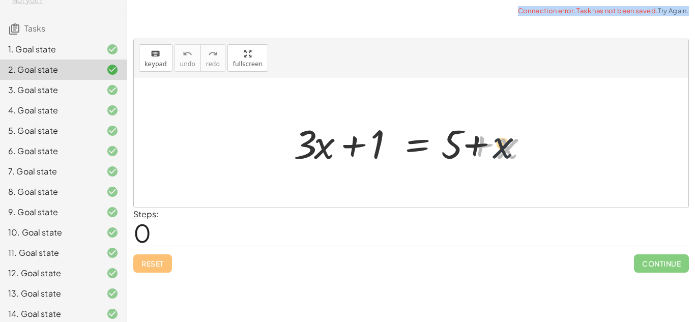
drag, startPoint x: 513, startPoint y: 152, endPoint x: 458, endPoint y: 147, distance: 55.1
click at [458, 147] on div at bounding box center [414, 142] width 252 height 52
drag, startPoint x: 491, startPoint y: 149, endPoint x: 315, endPoint y: 147, distance: 176.4
click at [315, 147] on div at bounding box center [414, 142] width 252 height 52
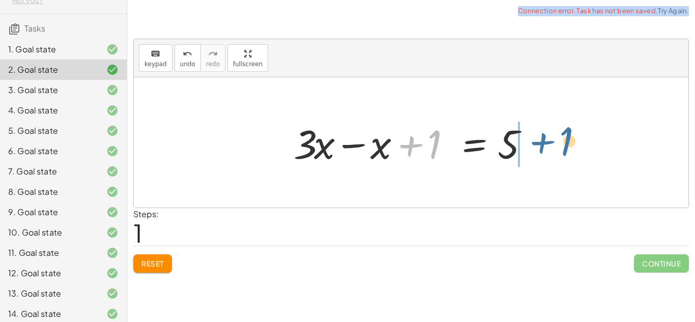
drag, startPoint x: 404, startPoint y: 152, endPoint x: 535, endPoint y: 149, distance: 131.2
click at [535, 149] on div at bounding box center [414, 142] width 252 height 52
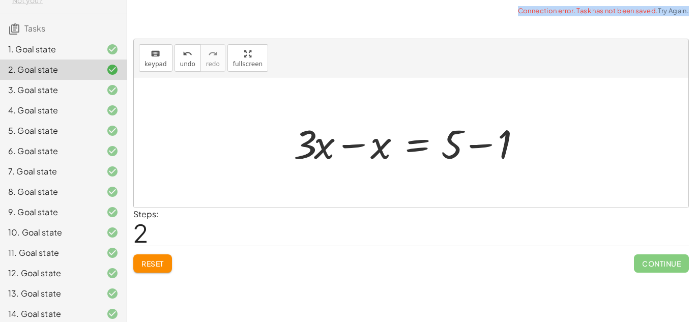
click at [497, 140] on div at bounding box center [414, 142] width 252 height 52
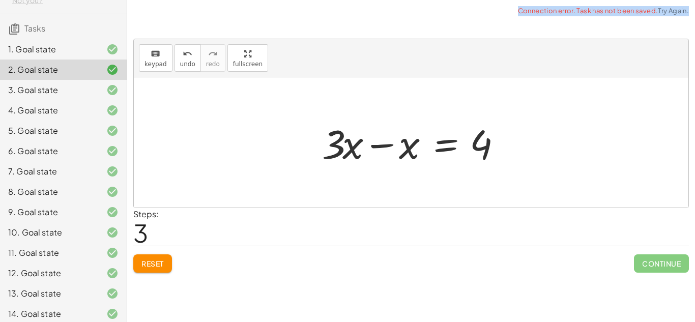
click at [368, 154] on div at bounding box center [415, 142] width 196 height 52
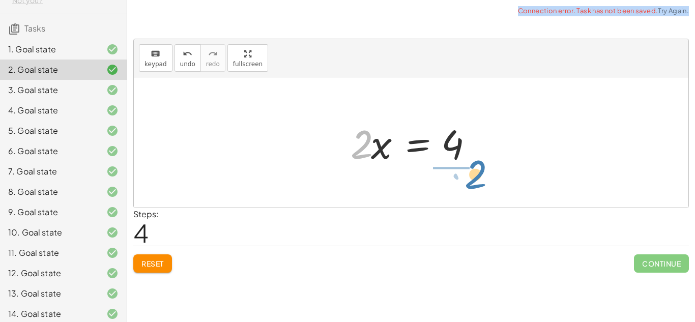
drag, startPoint x: 359, startPoint y: 147, endPoint x: 469, endPoint y: 181, distance: 114.5
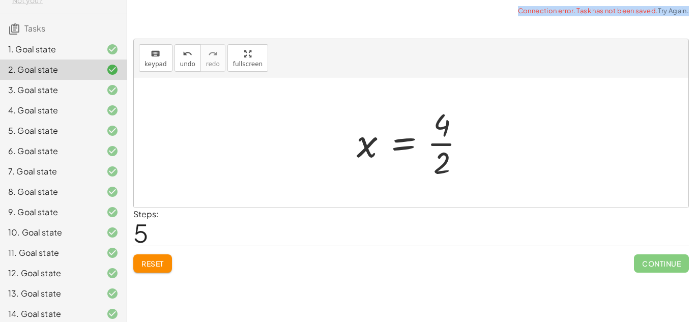
click at [452, 147] on div at bounding box center [414, 142] width 127 height 78
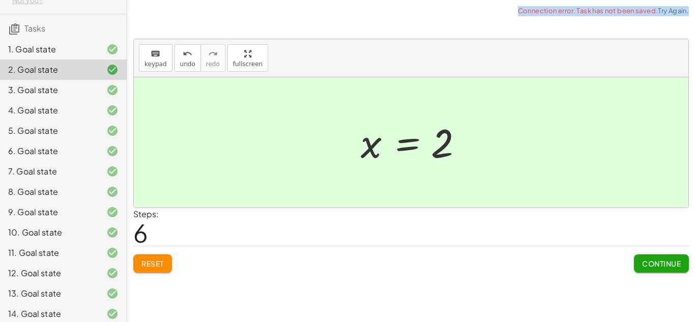
click at [100, 96] on div at bounding box center [104, 90] width 28 height 12
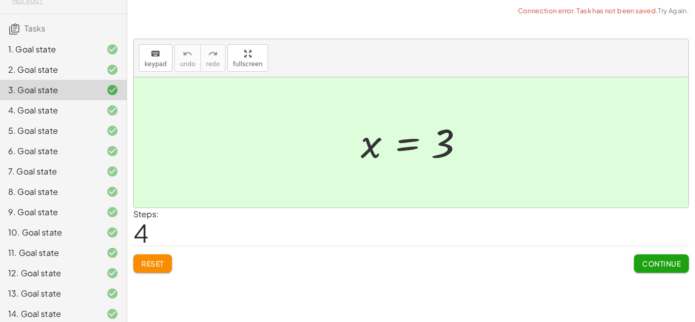
click at [177, 135] on div at bounding box center [411, 142] width 554 height 130
click at [364, 146] on div at bounding box center [414, 142] width 118 height 50
click at [108, 116] on icon at bounding box center [112, 110] width 12 height 12
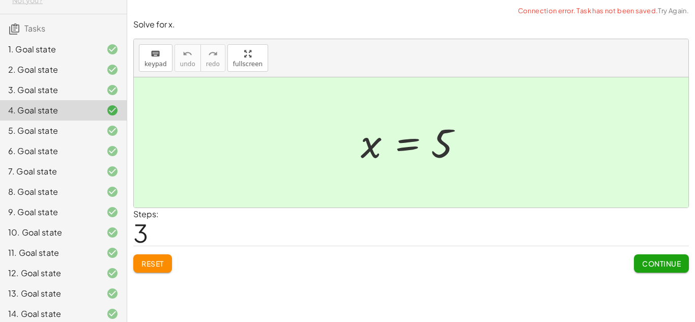
click at [284, 153] on div at bounding box center [411, 142] width 554 height 130
click at [355, 131] on div at bounding box center [414, 142] width 118 height 50
click at [393, 142] on div at bounding box center [414, 142] width 118 height 50
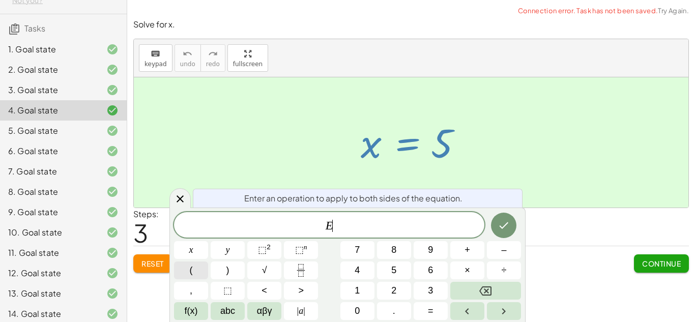
scroll to position [1, 0]
click at [156, 269] on button "Reset" at bounding box center [152, 263] width 39 height 18
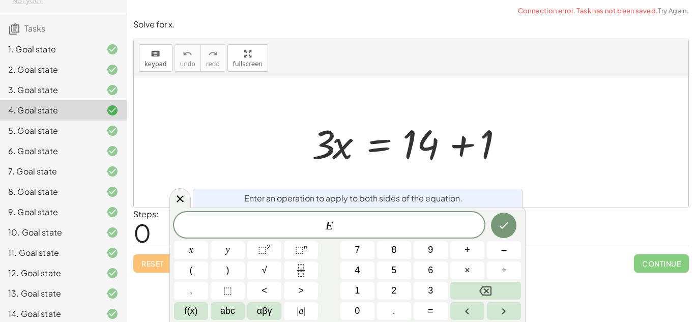
click at [239, 164] on div at bounding box center [411, 142] width 554 height 130
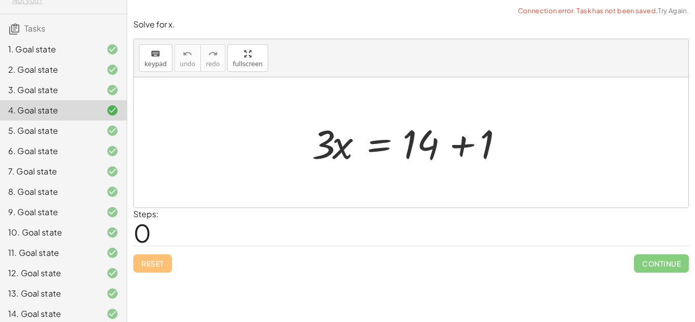
click at [421, 142] on div at bounding box center [415, 142] width 216 height 52
click at [468, 147] on div at bounding box center [415, 142] width 216 height 52
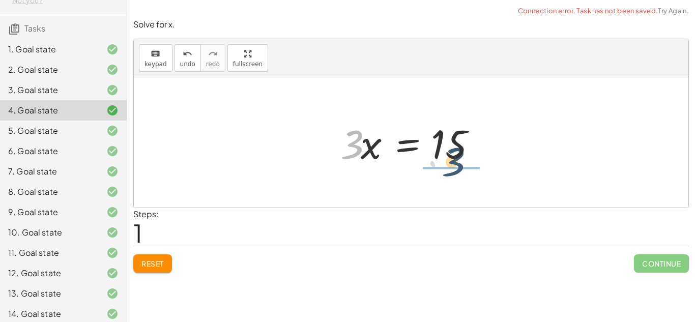
drag, startPoint x: 348, startPoint y: 152, endPoint x: 455, endPoint y: 167, distance: 108.4
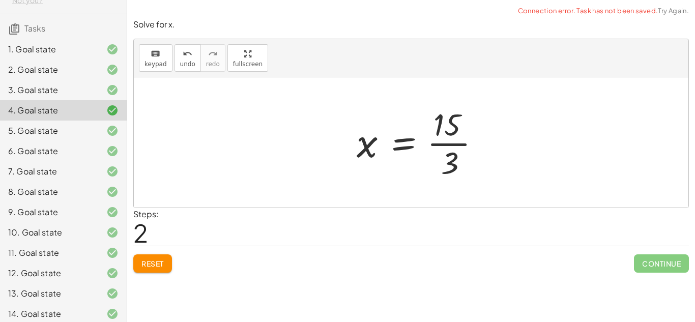
click at [453, 147] on div at bounding box center [422, 142] width 142 height 78
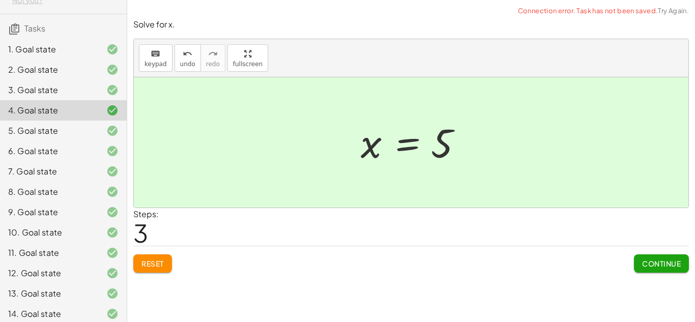
click at [453, 147] on div at bounding box center [414, 142] width 118 height 50
click at [154, 257] on button "Reset" at bounding box center [152, 263] width 39 height 18
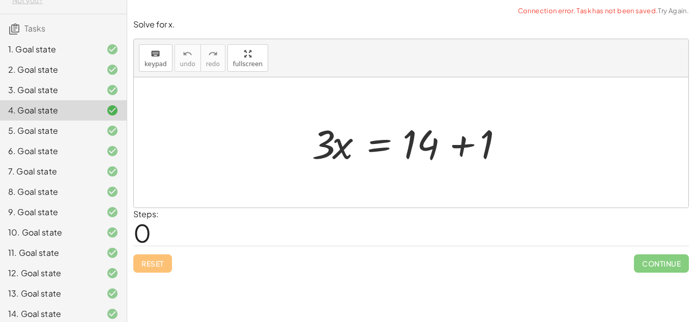
click at [441, 161] on div at bounding box center [415, 142] width 216 height 52
click at [445, 155] on div at bounding box center [415, 142] width 216 height 52
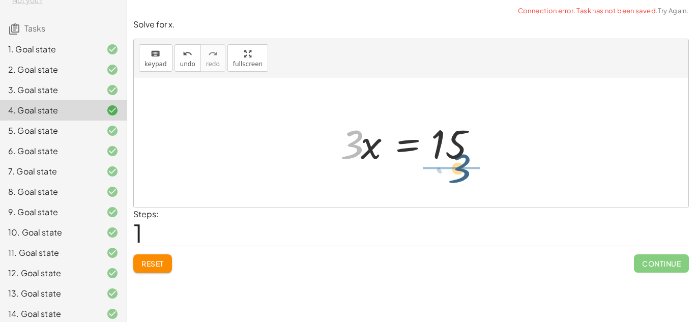
drag, startPoint x: 350, startPoint y: 149, endPoint x: 471, endPoint y: 167, distance: 122.8
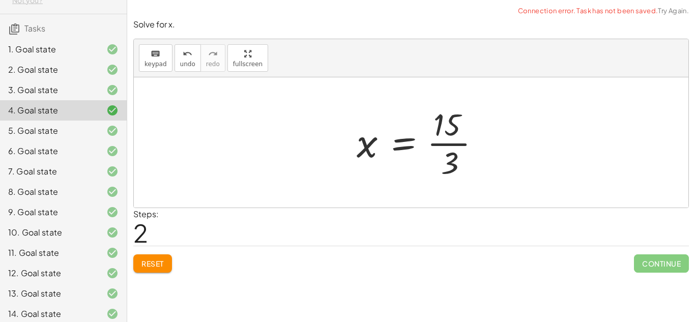
click at [455, 143] on div at bounding box center [422, 142] width 142 height 78
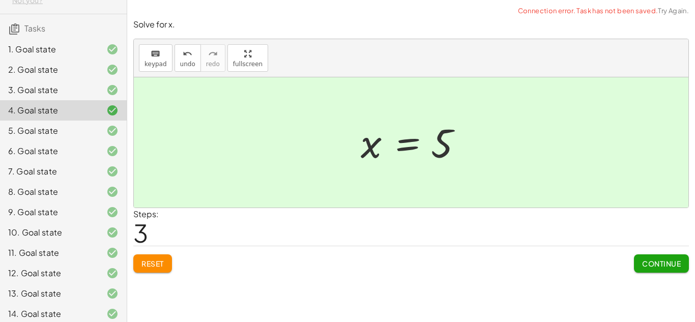
click at [59, 137] on div "5. Goal state" at bounding box center [49, 131] width 82 height 12
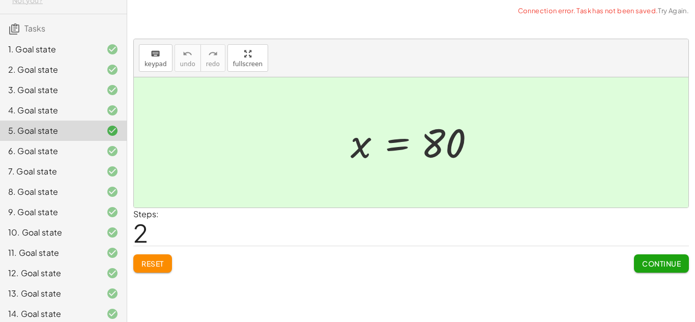
click at [161, 259] on span "Reset" at bounding box center [152, 263] width 22 height 9
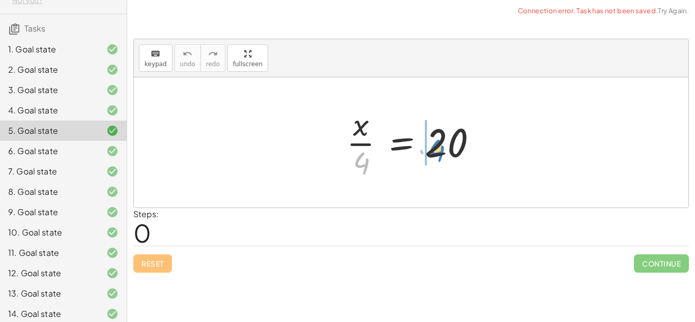
drag, startPoint x: 358, startPoint y: 172, endPoint x: 433, endPoint y: 161, distance: 76.2
click at [433, 161] on div at bounding box center [414, 142] width 147 height 78
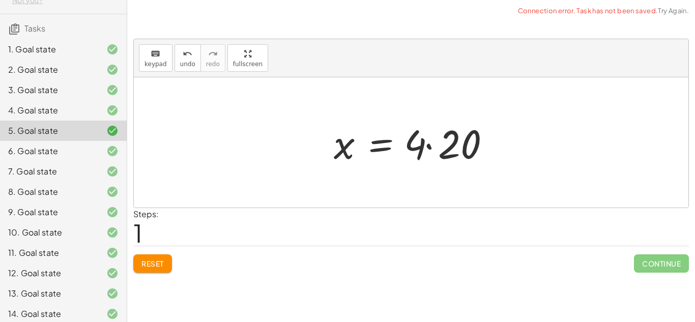
click at [446, 154] on div at bounding box center [414, 142] width 173 height 52
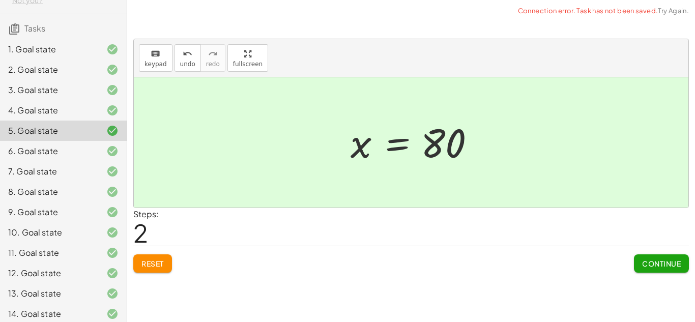
click at [118, 222] on div "8. Goal state" at bounding box center [63, 232] width 127 height 20
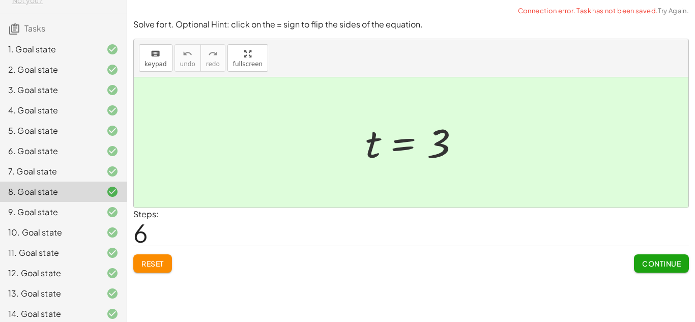
click at [383, 156] on div at bounding box center [415, 142] width 110 height 50
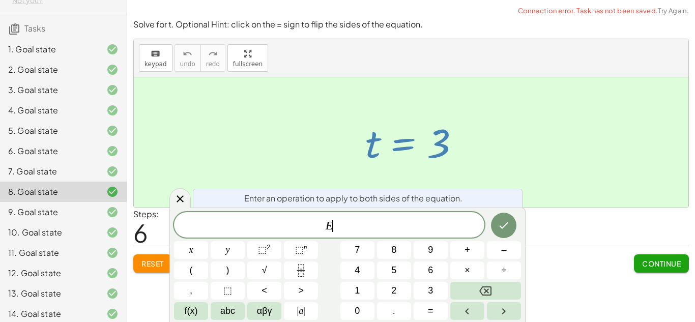
scroll to position [1, 0]
click at [228, 153] on div at bounding box center [411, 142] width 554 height 130
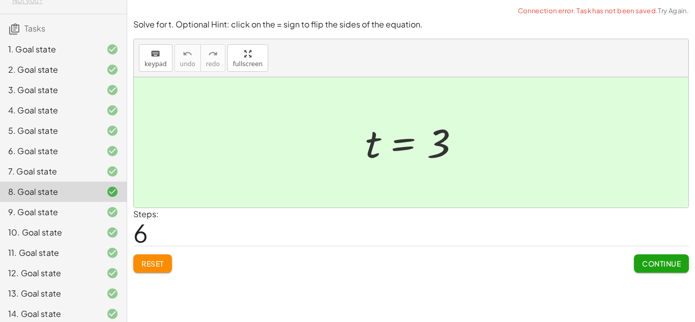
click at [154, 264] on span "Reset" at bounding box center [152, 263] width 22 height 9
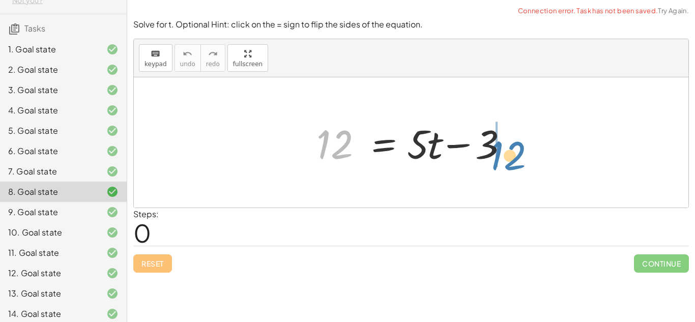
drag, startPoint x: 328, startPoint y: 146, endPoint x: 519, endPoint y: 145, distance: 190.7
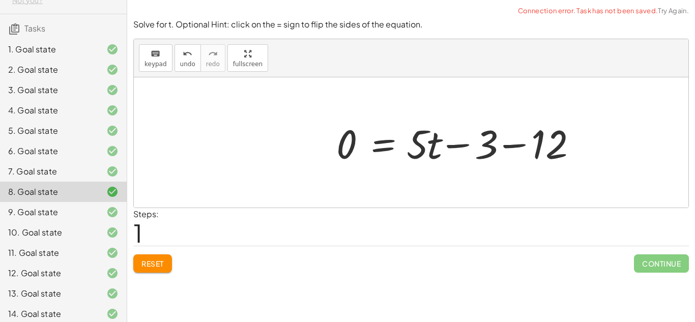
click at [512, 144] on div at bounding box center [462, 142] width 263 height 52
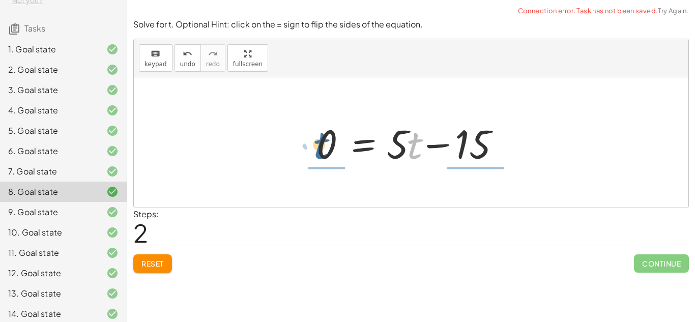
drag, startPoint x: 416, startPoint y: 147, endPoint x: 308, endPoint y: 143, distance: 107.9
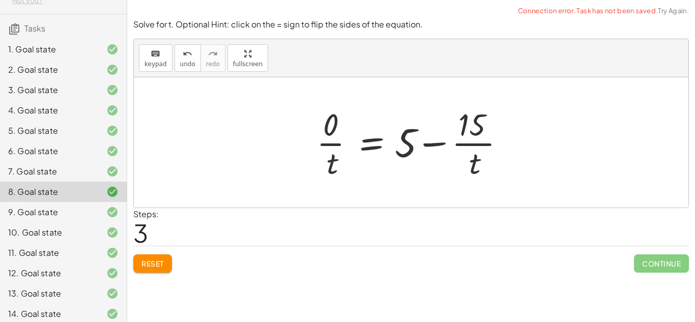
click at [153, 265] on span "Reset" at bounding box center [152, 263] width 22 height 9
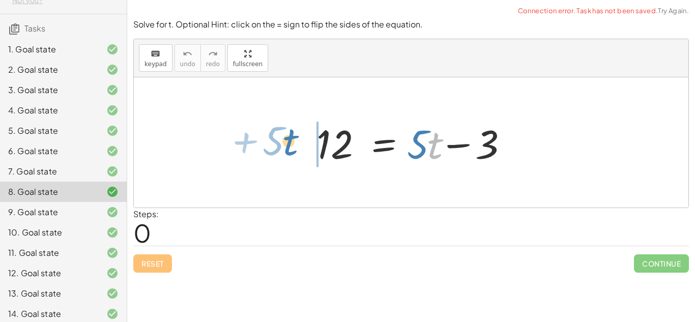
drag, startPoint x: 429, startPoint y: 140, endPoint x: 286, endPoint y: 136, distance: 143.4
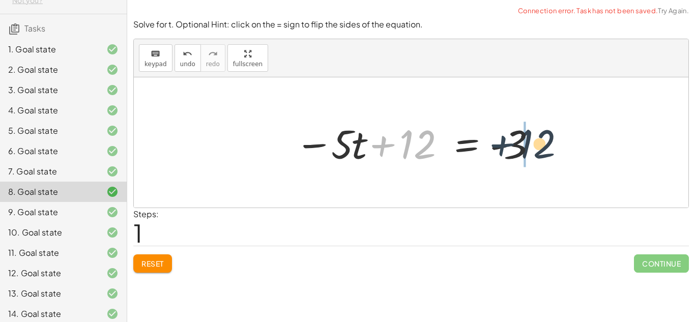
drag, startPoint x: 383, startPoint y: 145, endPoint x: 519, endPoint y: 140, distance: 135.3
click at [519, 140] on div at bounding box center [415, 142] width 250 height 52
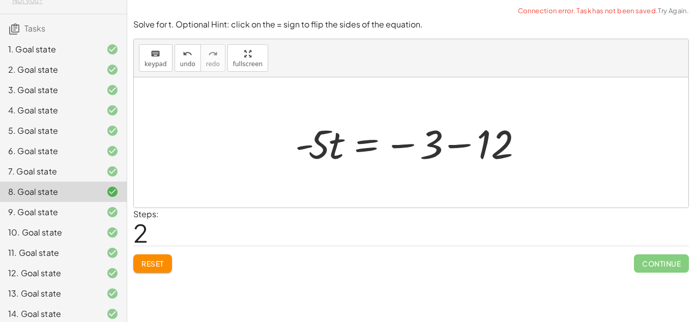
click at [453, 146] on div at bounding box center [415, 142] width 250 height 52
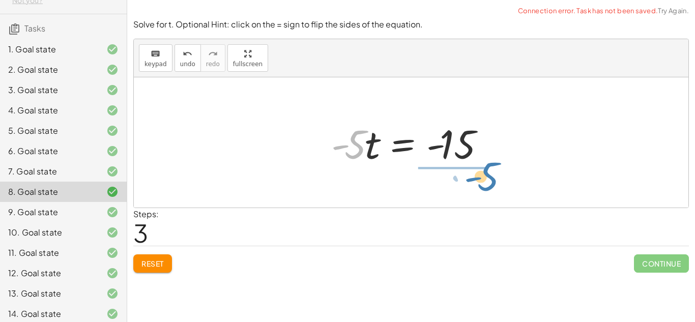
drag, startPoint x: 348, startPoint y: 142, endPoint x: 464, endPoint y: 169, distance: 119.5
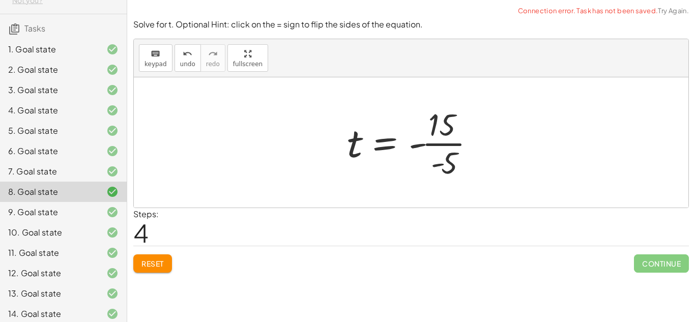
click at [432, 149] on div at bounding box center [415, 142] width 146 height 78
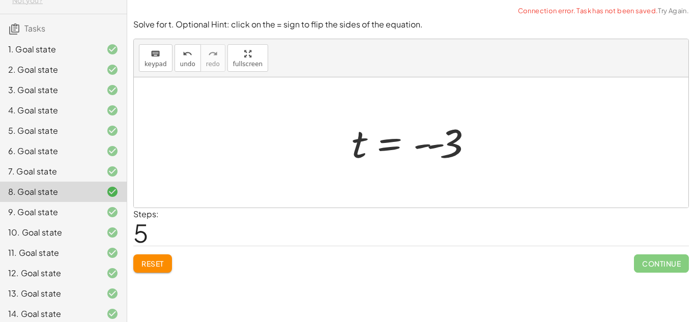
click at [417, 145] on div at bounding box center [414, 142] width 136 height 50
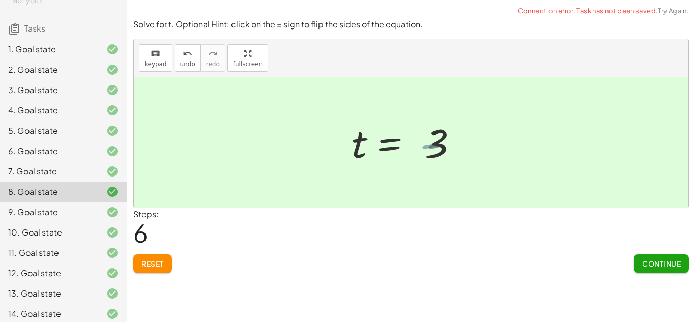
click at [417, 145] on div at bounding box center [401, 142] width 110 height 50
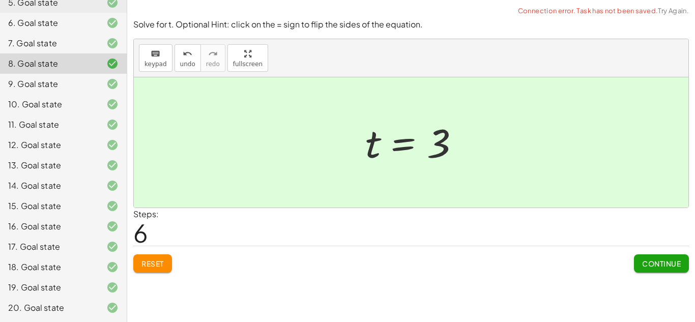
scroll to position [194, 0]
click at [96, 251] on div at bounding box center [104, 246] width 28 height 12
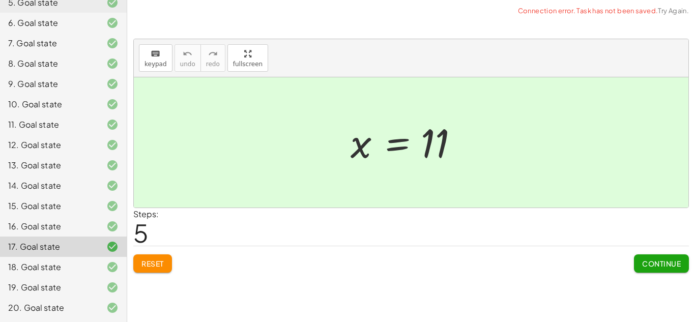
click at [113, 227] on icon at bounding box center [112, 226] width 12 height 12
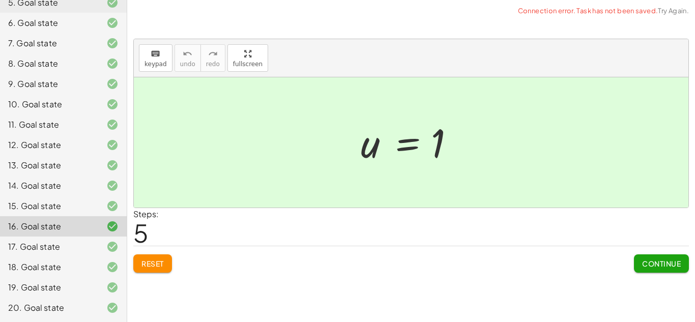
click at [149, 262] on span "Reset" at bounding box center [152, 263] width 22 height 9
